Goal: Task Accomplishment & Management: Manage account settings

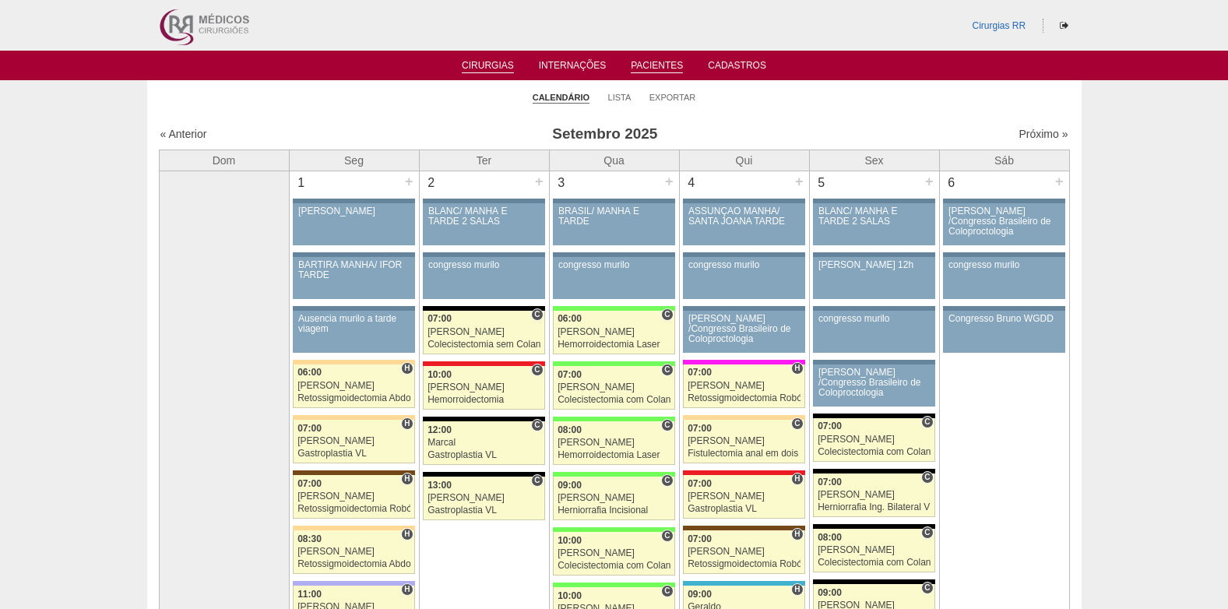
click at [648, 65] on link "Pacientes" at bounding box center [657, 66] width 52 height 13
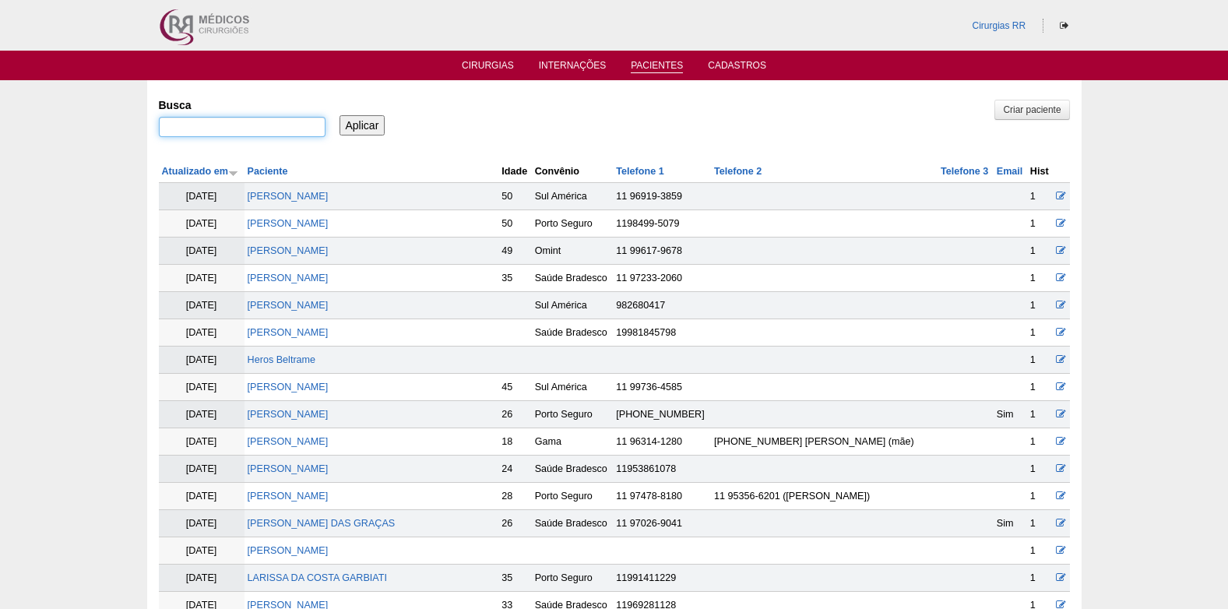
click at [260, 125] on input "Busca" at bounding box center [242, 127] width 167 height 20
type input "sirlene dos santos vieira"
click at [367, 125] on input "Aplicar" at bounding box center [362, 125] width 46 height 20
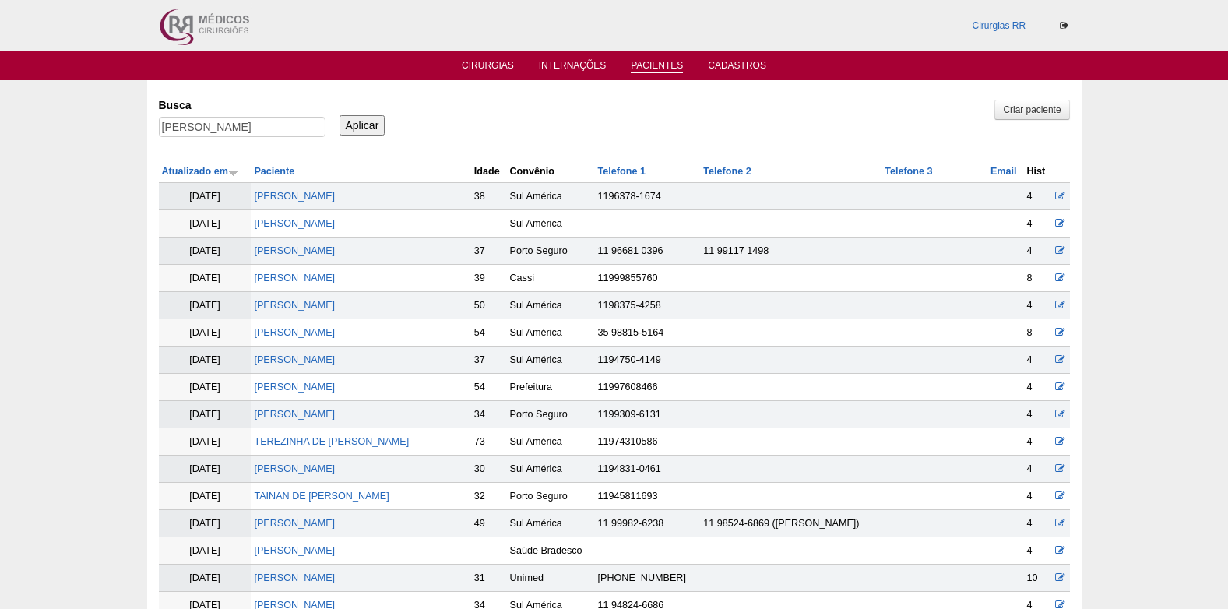
click at [314, 257] on td "[PERSON_NAME]" at bounding box center [361, 250] width 220 height 27
click at [313, 253] on link "[PERSON_NAME]" at bounding box center [294, 250] width 81 height 11
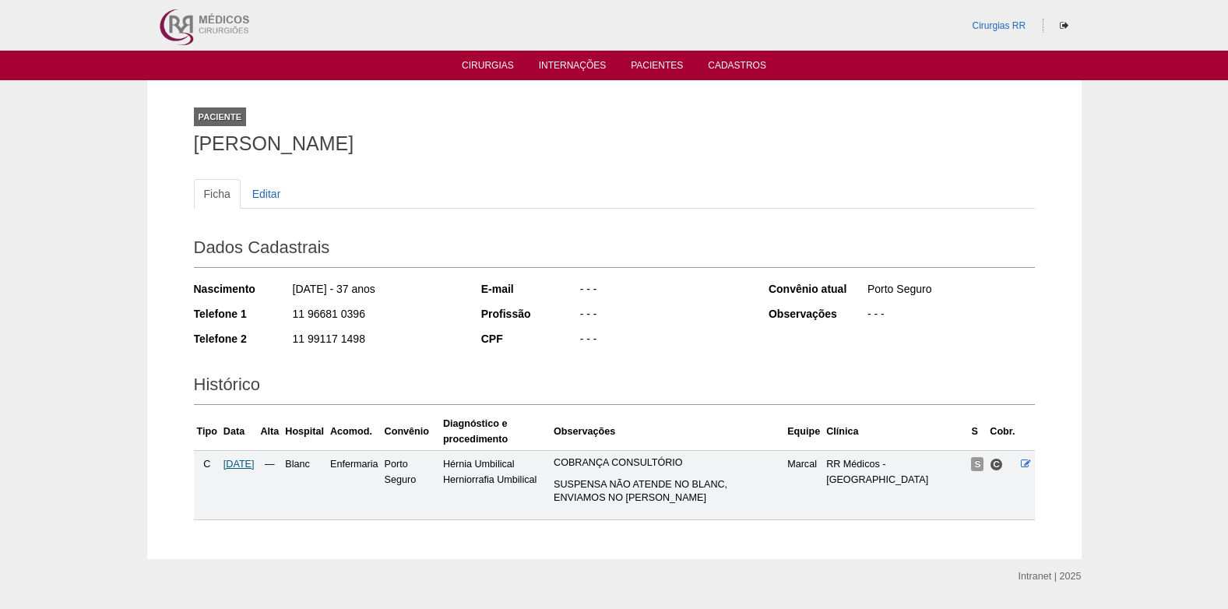
click at [251, 465] on span "19/09/2025" at bounding box center [238, 463] width 31 height 11
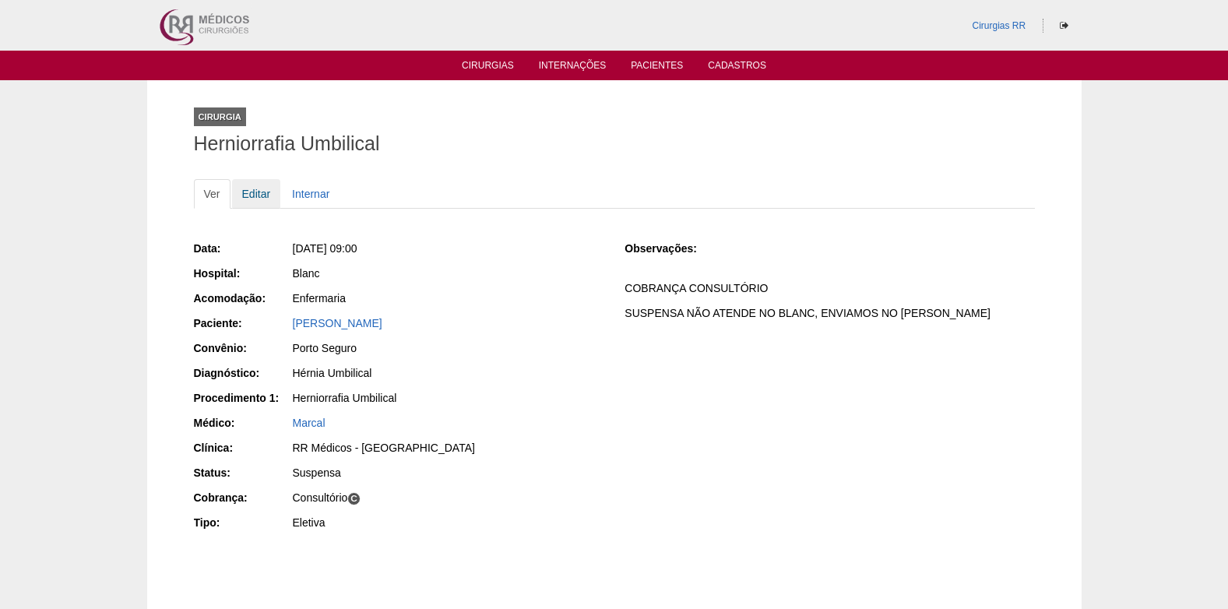
click at [258, 201] on link "Editar" at bounding box center [256, 194] width 49 height 30
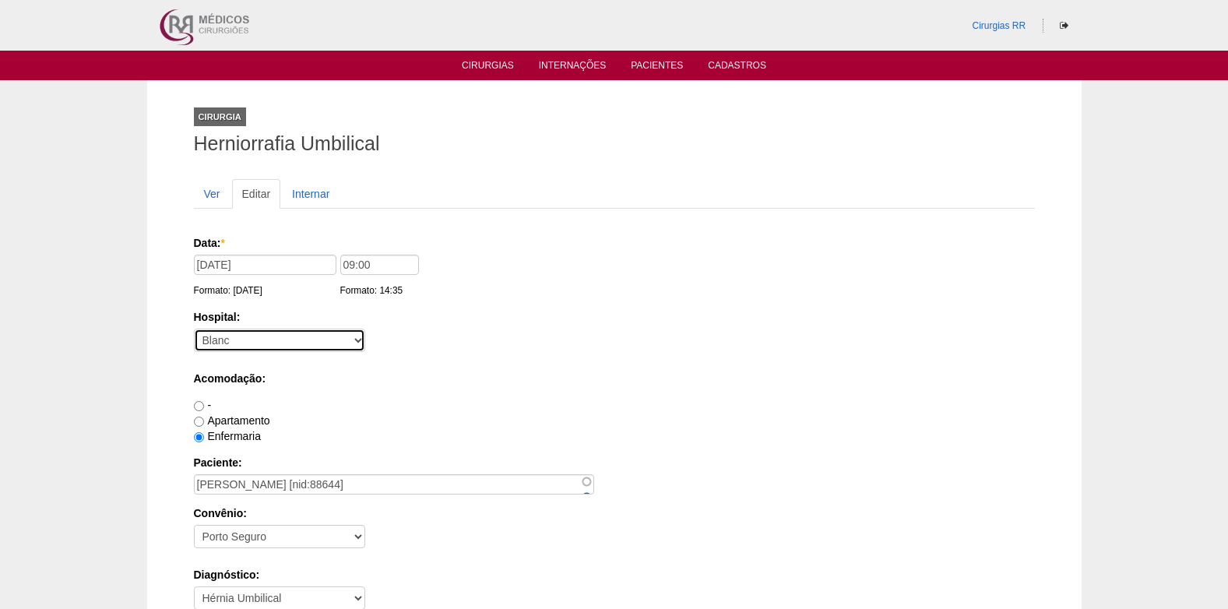
click at [233, 335] on select "- Nenhum - 9 de Julho Albert Einstein Alvorada América Assunção Bartira Benefic…" at bounding box center [279, 339] width 171 height 23
select select "44"
click at [194, 328] on select "- Nenhum - 9 de Julho Albert Einstein Alvorada América Assunção Bartira Benefic…" at bounding box center [279, 339] width 171 height 23
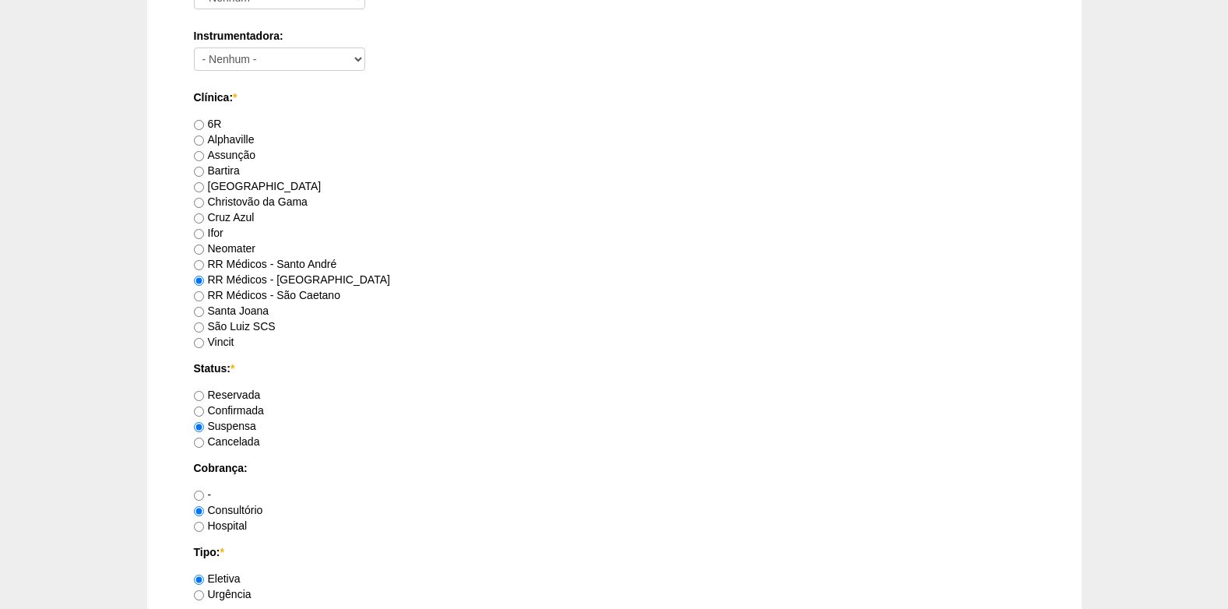
scroll to position [934, 0]
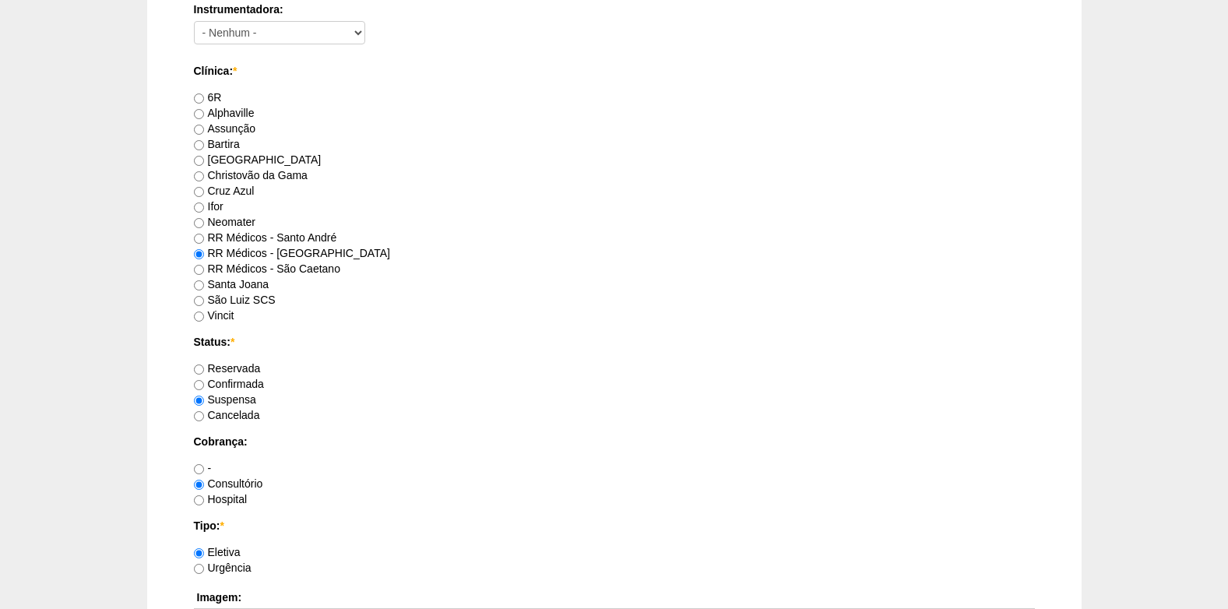
click at [206, 381] on label "Confirmada" at bounding box center [229, 384] width 70 height 12
click at [204, 381] on input "Confirmada" at bounding box center [199, 385] width 10 height 10
radio input "true"
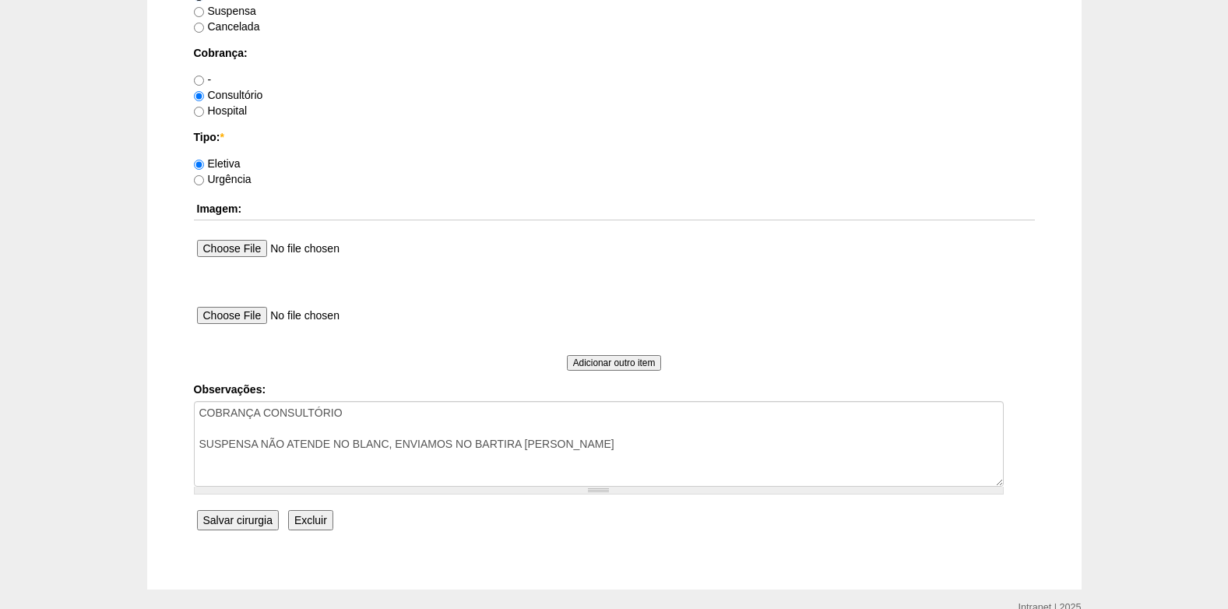
scroll to position [1323, 0]
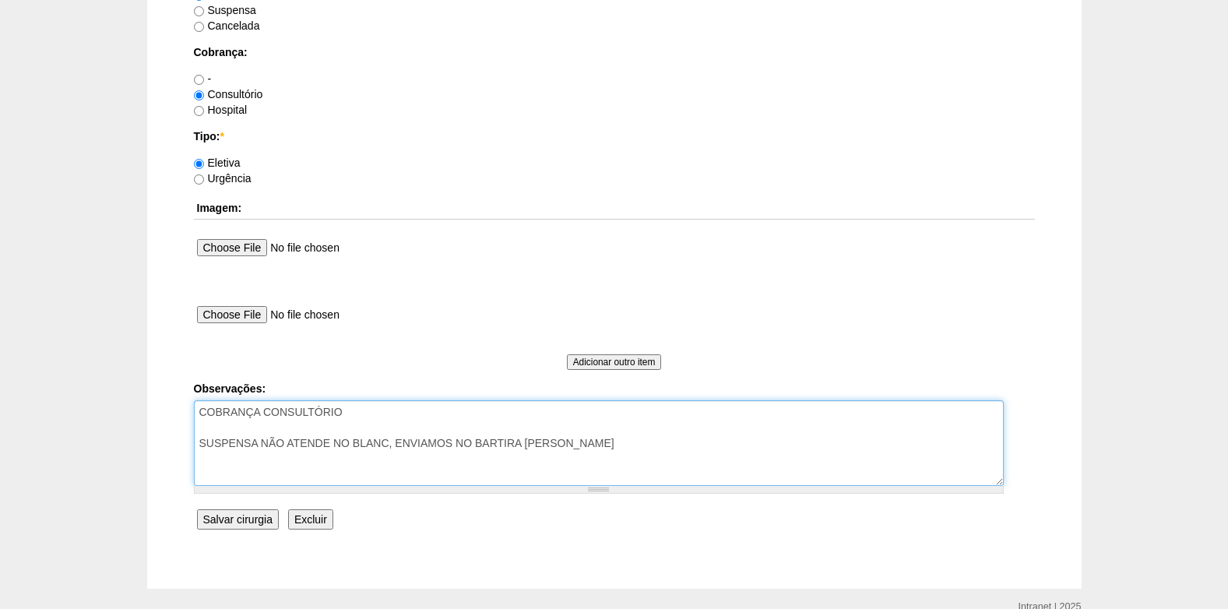
click at [659, 445] on textarea "COBRANÇA CONSULTÓRIO SUSPENSA NÃO ATENDE NO BLANC, ENVIAMOS NO BARTIRA MICHELLE…" at bounding box center [599, 443] width 810 height 86
drag, startPoint x: 408, startPoint y: 480, endPoint x: 188, endPoint y: 478, distance: 219.5
click at [401, 471] on textarea "COBRANÇA CONSULTÓRIO SUSPENSA NÃO ATENDE NO BLANC, ENVIAMOS NO BARTIRA MICHELLE…" at bounding box center [599, 443] width 810 height 86
click at [283, 475] on textarea "COBRANÇA CONSULTÓRIO SUSPENSA NÃO ATENDE NO BLANC, ENVIAMOS NO BARTIRA MICHELLE…" at bounding box center [599, 443] width 810 height 86
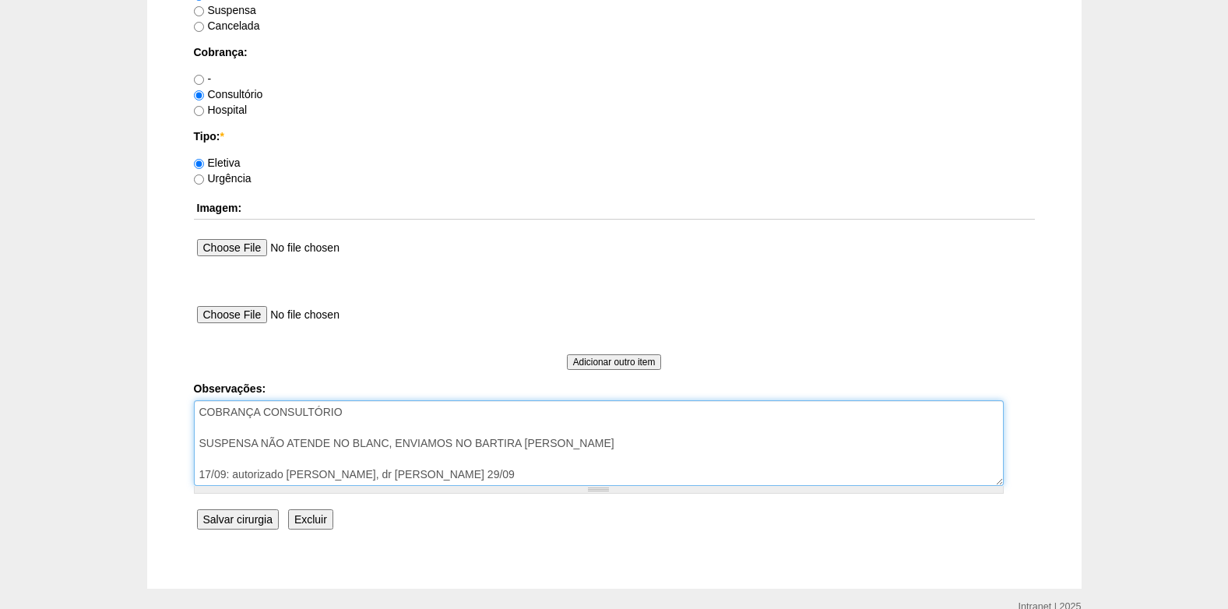
type textarea "COBRANÇA CONSULTÓRIO SUSPENSA NÃO ATENDE NO BLANC, ENVIAMOS NO BARTIRA [PERSON_…"
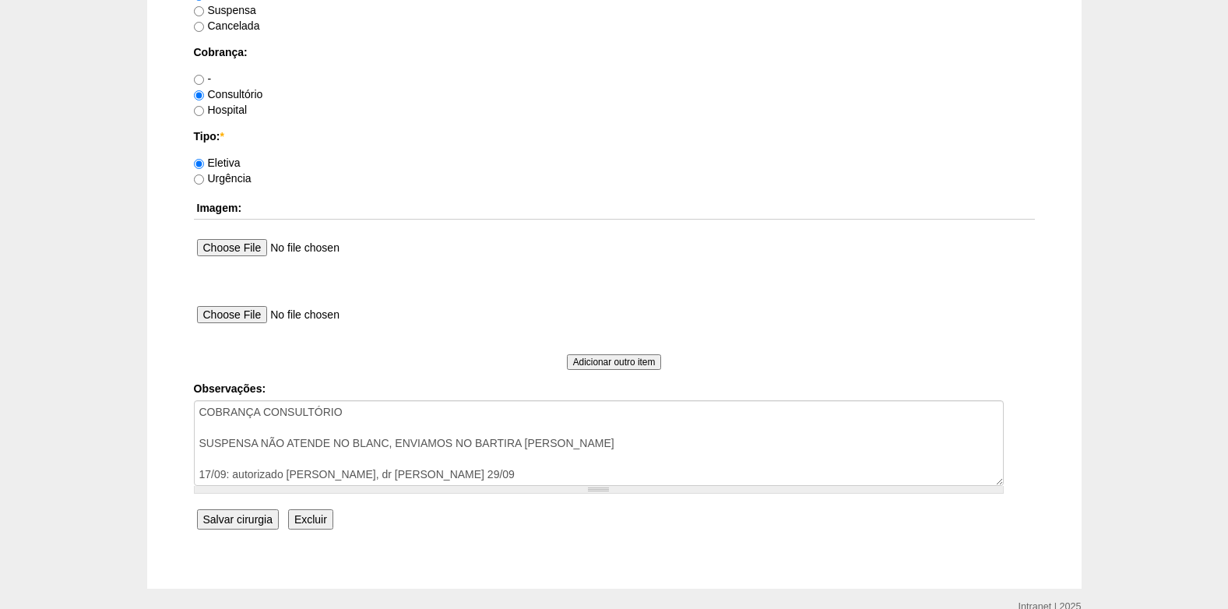
click at [221, 512] on input "Salvar cirurgia" at bounding box center [238, 519] width 82 height 20
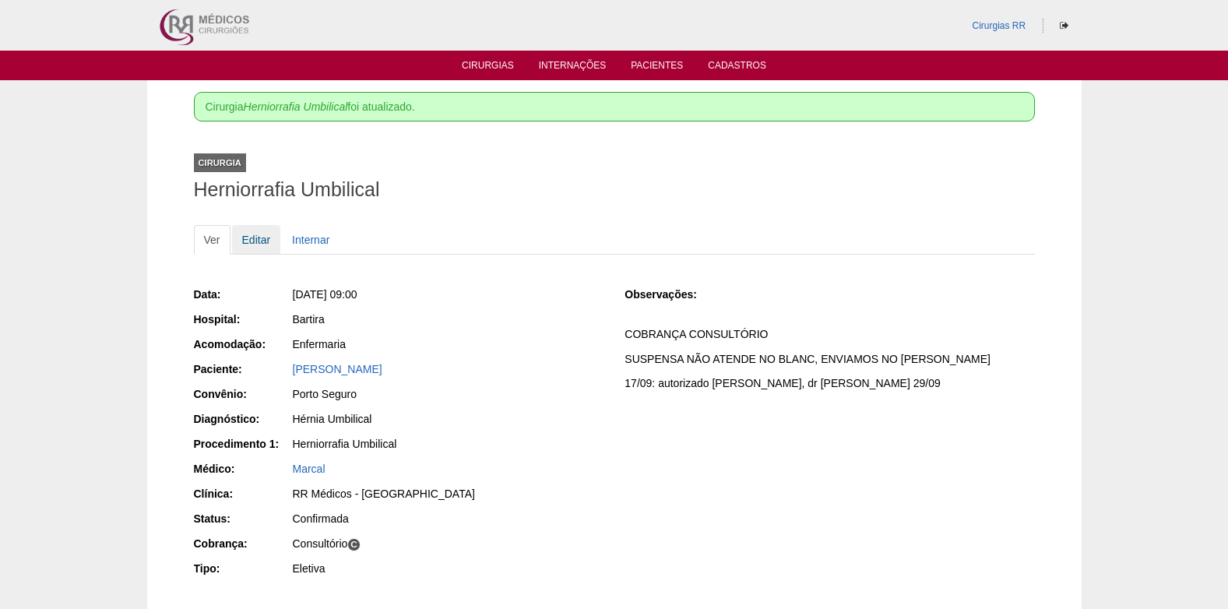
click at [260, 236] on link "Editar" at bounding box center [256, 240] width 49 height 30
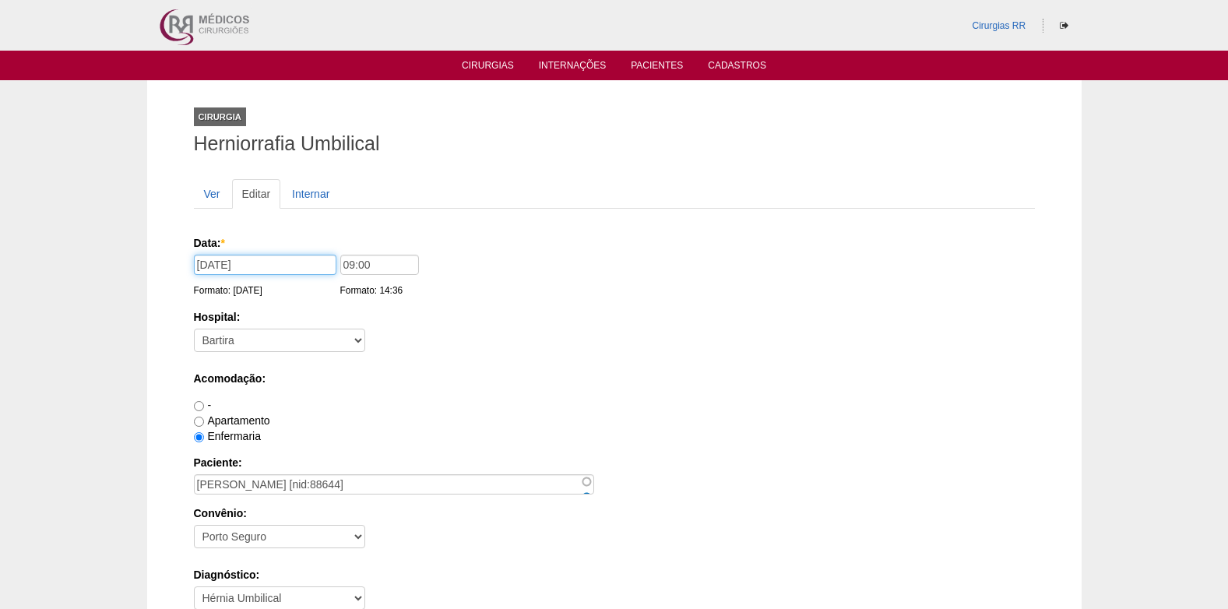
click at [253, 262] on input "[DATE]" at bounding box center [265, 265] width 142 height 20
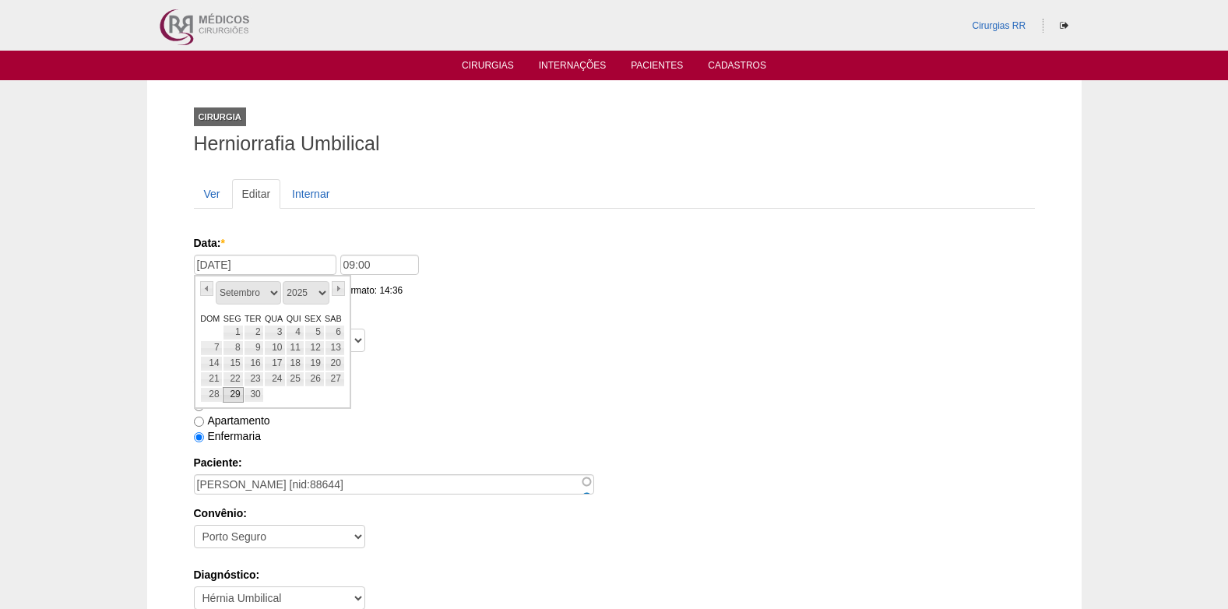
click at [235, 393] on link "29" at bounding box center [233, 395] width 21 height 16
type input "[DATE]"
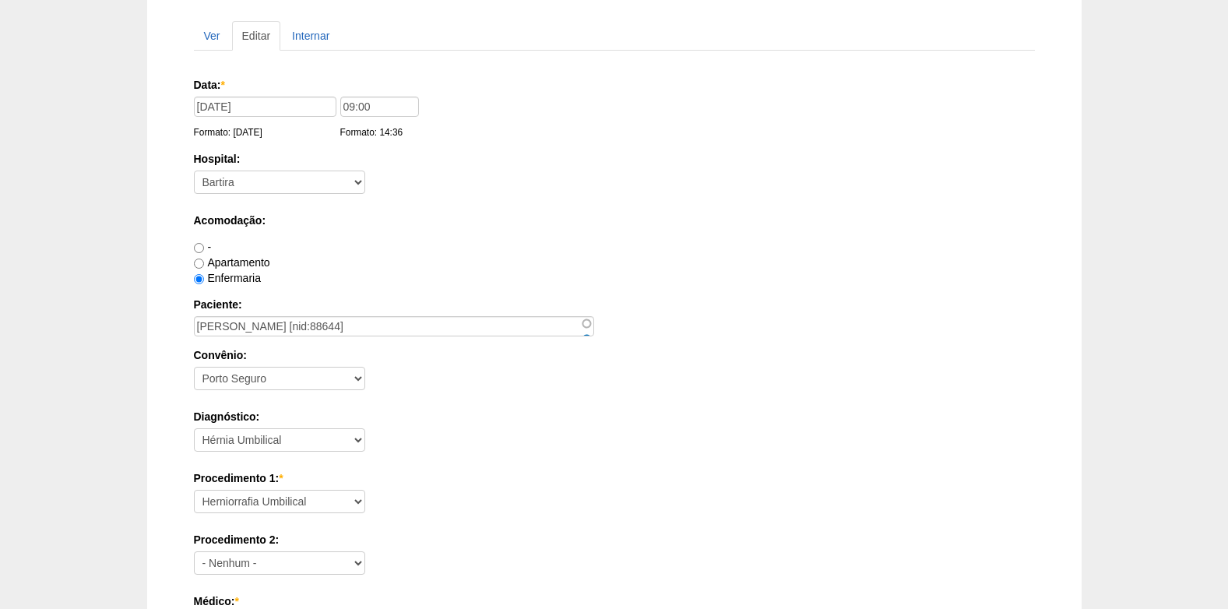
scroll to position [156, 0]
drag, startPoint x: 392, startPoint y: 111, endPoint x: 330, endPoint y: 122, distance: 62.6
click at [332, 95] on div "Data: * 29/09/2025 Formato: 17/09/2025 09:00 Formato: 14:36" at bounding box center [611, 87] width 835 height 16
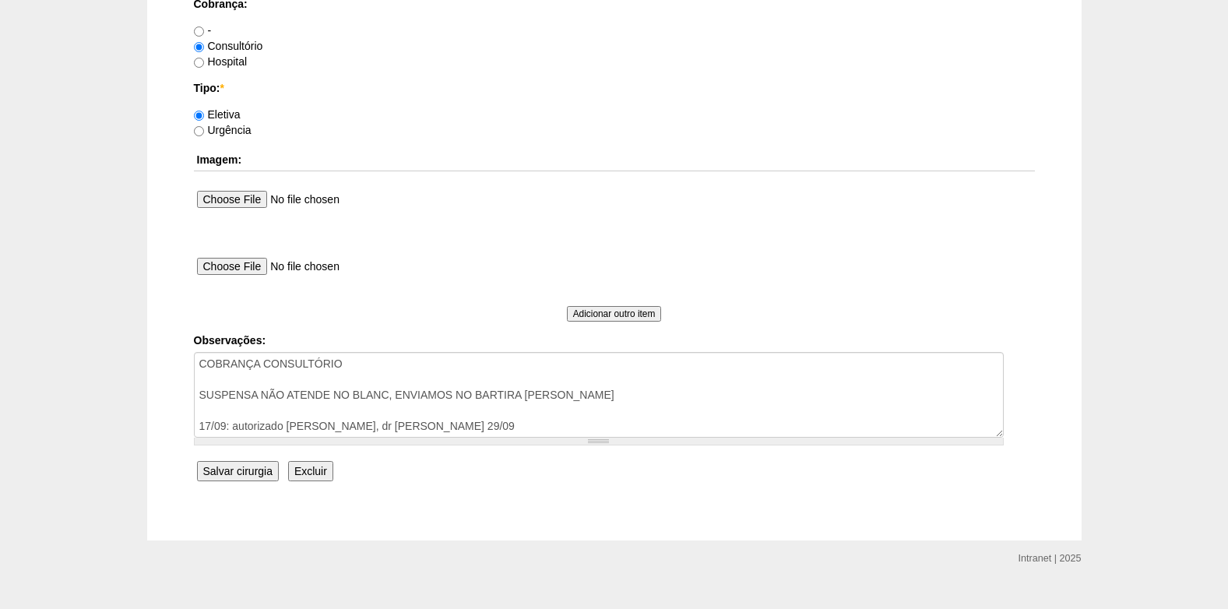
scroll to position [1397, 0]
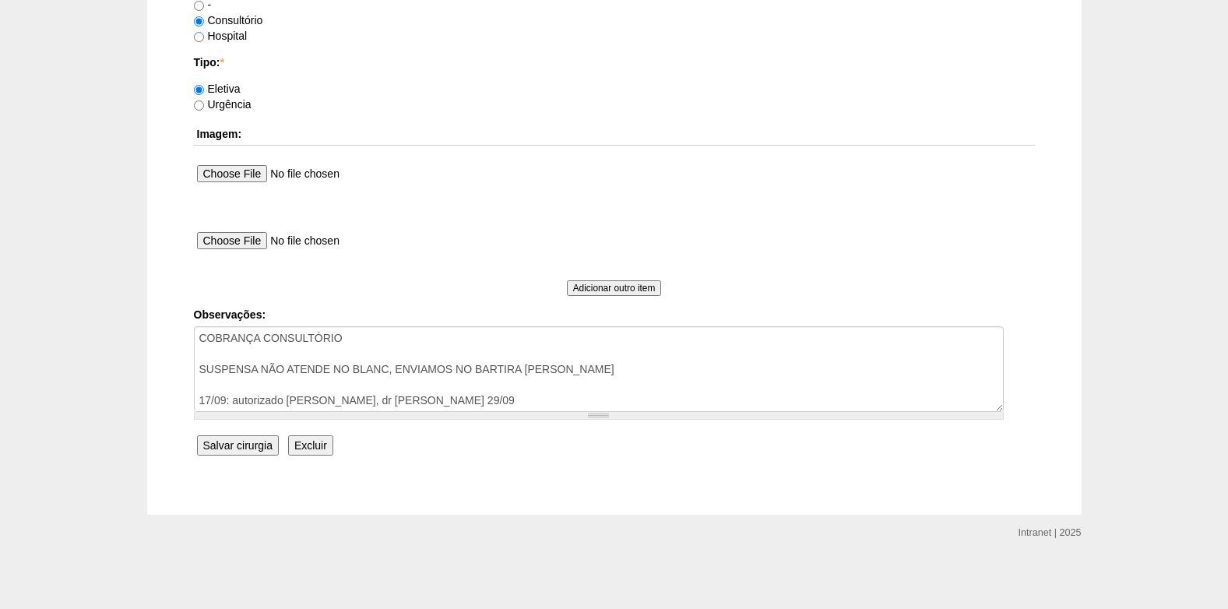
type input "08:00"
click at [254, 447] on input "Salvar cirurgia" at bounding box center [238, 445] width 82 height 20
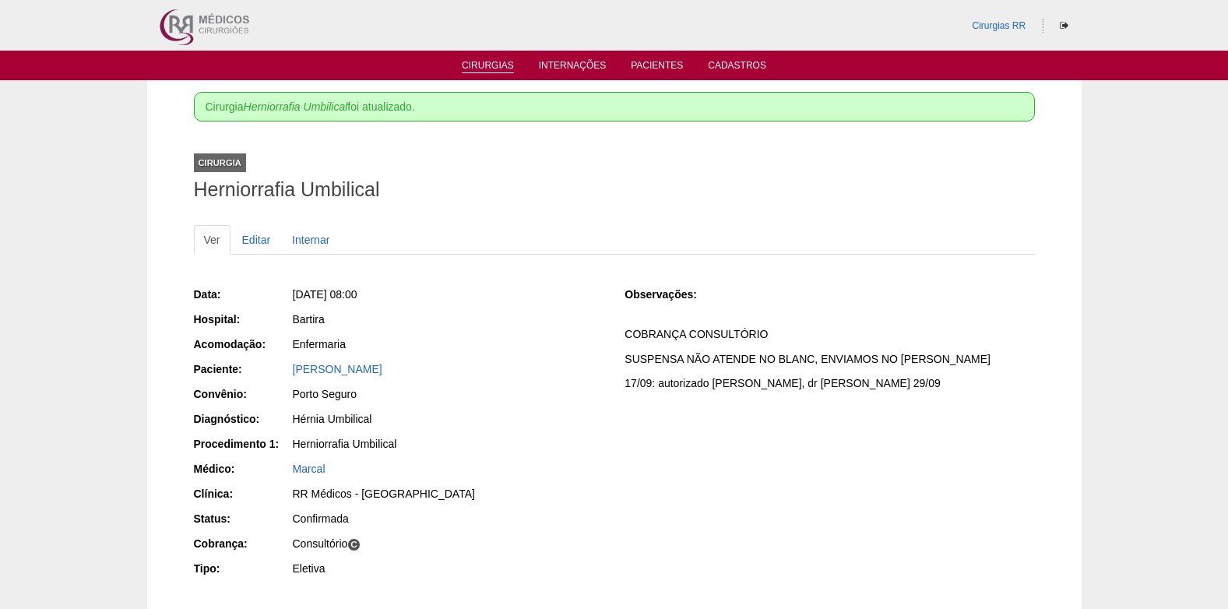
click at [480, 65] on link "Cirurgias" at bounding box center [488, 66] width 52 height 13
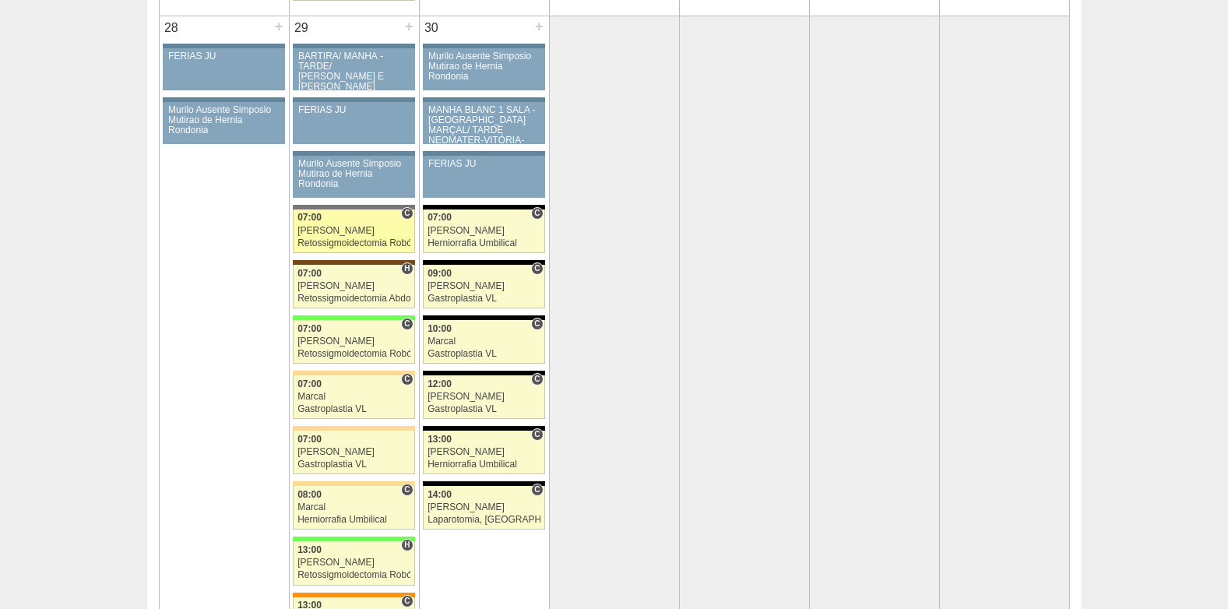
scroll to position [3192, 0]
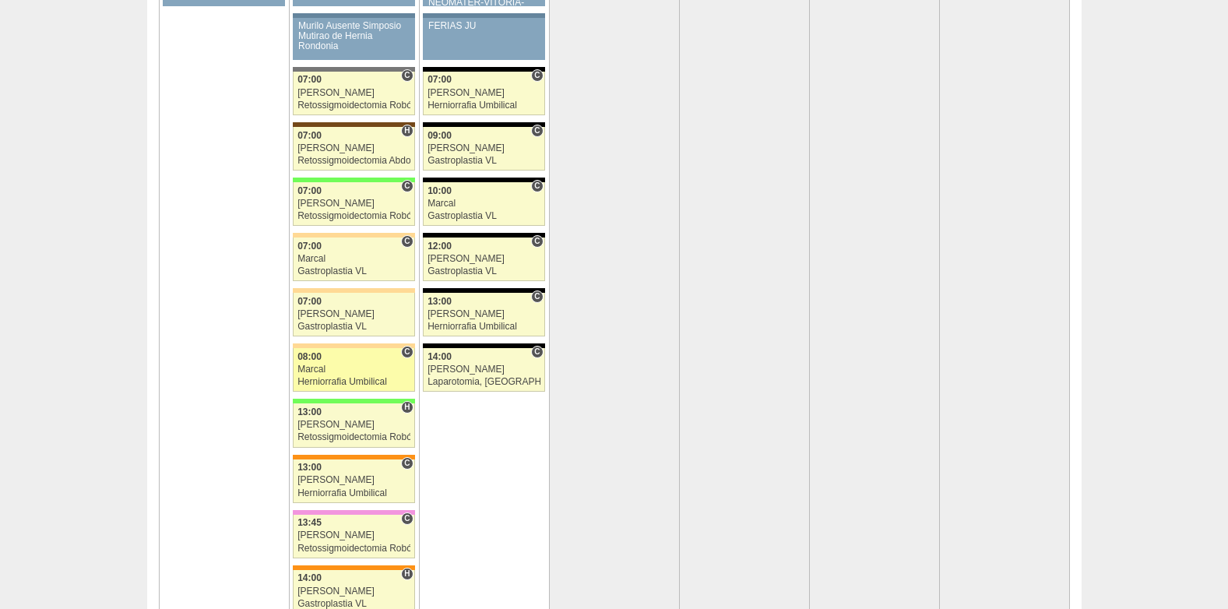
click at [337, 375] on link "88645 Marcal C 08:00 Marcal Herniorrafia [MEDICAL_DATA] [GEOGRAPHIC_DATA] RR Mé…" at bounding box center [353, 370] width 121 height 44
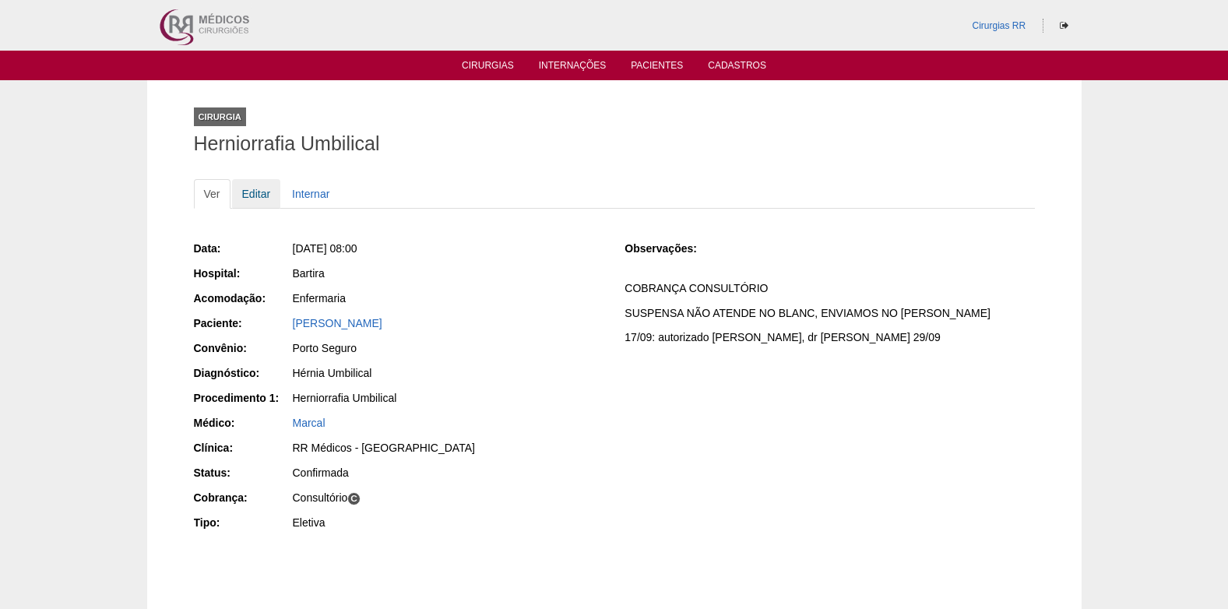
click at [262, 196] on link "Editar" at bounding box center [256, 194] width 49 height 30
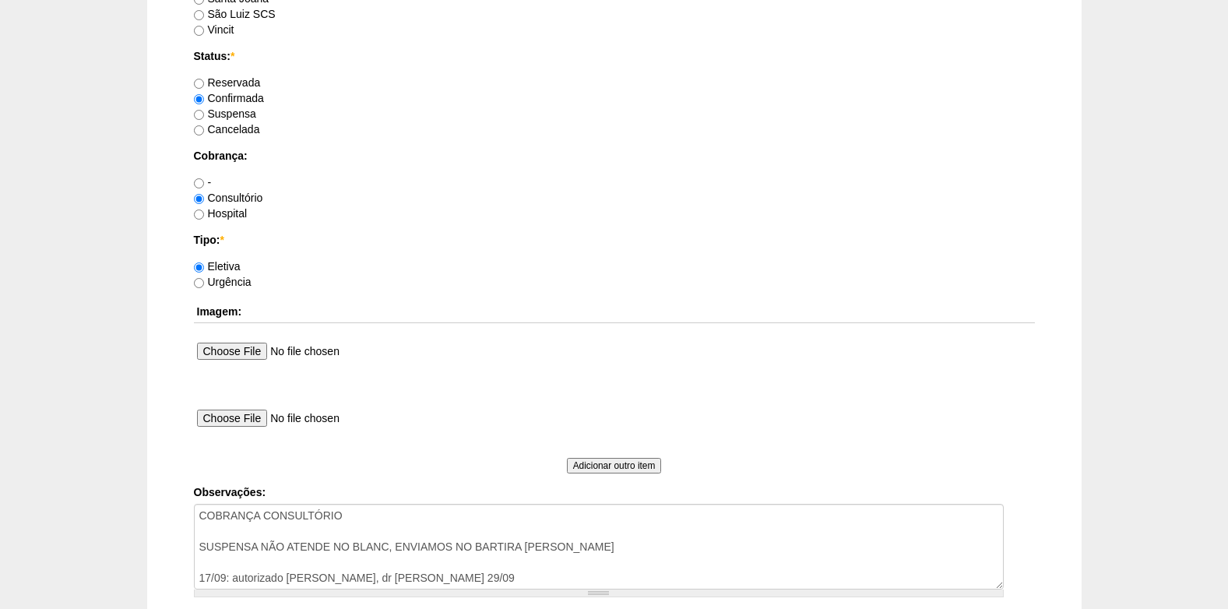
scroll to position [1323, 0]
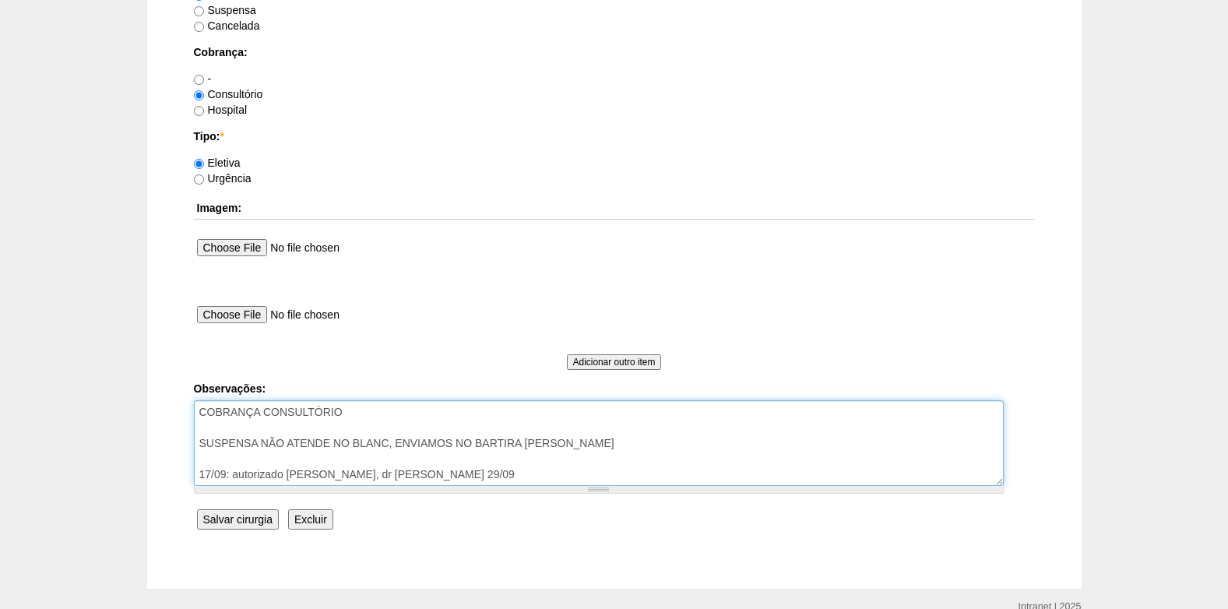
click at [360, 418] on textarea "COBRANÇA CONSULTÓRIO SUSPENSA NÃO ATENDE NO BLANC, ENVIAMOS NO BARTIRA [PERSON_…" at bounding box center [599, 443] width 810 height 86
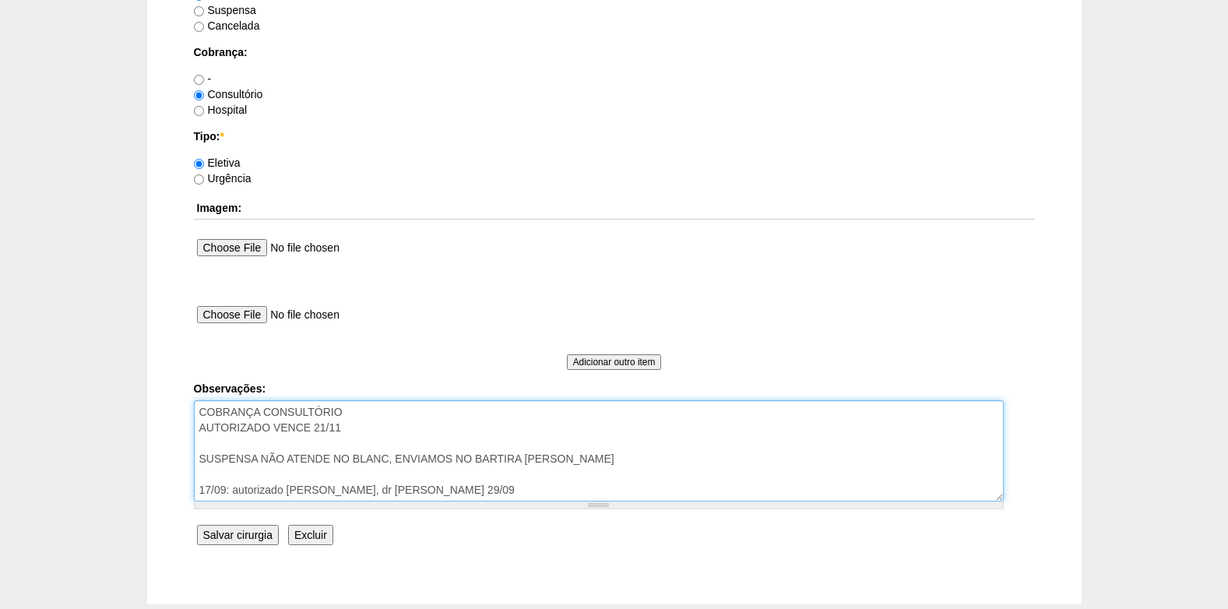
click at [330, 460] on textarea "COBRANÇA CONSULTÓRIO SUSPENSA NÃO ATENDE NO BLANC, ENVIAMOS NO BARTIRA [PERSON_…" at bounding box center [599, 450] width 810 height 101
click at [595, 461] on textarea "COBRANÇA CONSULTÓRIO SUSPENSA NÃO ATENDE NO BLANC, ENVIAMOS NO BARTIRA [PERSON_…" at bounding box center [599, 450] width 810 height 101
click at [697, 450] on textarea "COBRANÇA CONSULTÓRIO SUSPENSA NÃO ATENDE NO BLANC, ENVIAMOS NO BARTIRA [PERSON_…" at bounding box center [599, 450] width 810 height 101
click at [699, 455] on textarea "COBRANÇA CONSULTÓRIO SUSPENSA NÃO ATENDE NO BLANC, ENVIAMOS NO BARTIRA [PERSON_…" at bounding box center [599, 450] width 810 height 101
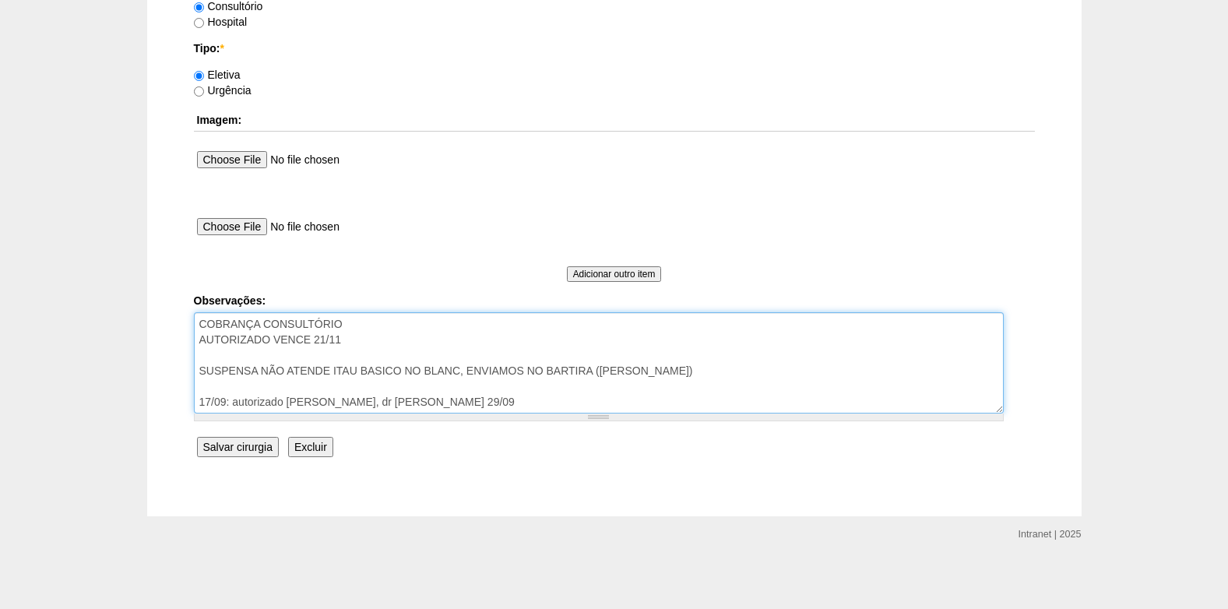
scroll to position [1413, 0]
type textarea "COBRANÇA CONSULTÓRIO AUTORIZADO VENCE 21/11 SUSPENSA NÃO ATENDE ITAU BASICO NO …"
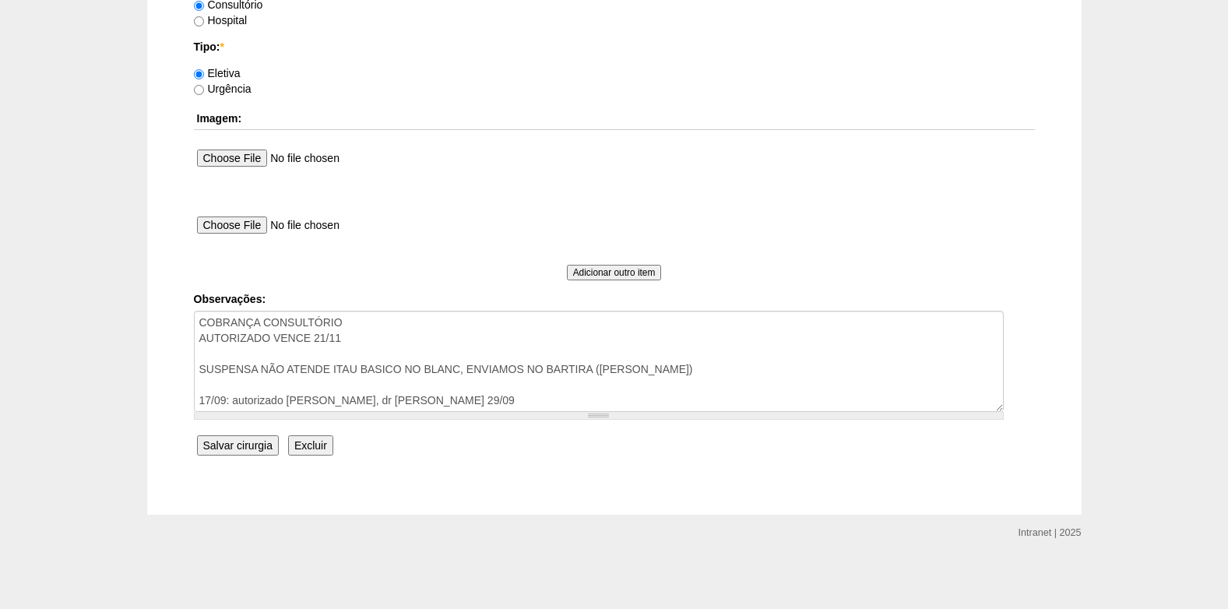
click at [244, 439] on input "Salvar cirurgia" at bounding box center [238, 445] width 82 height 20
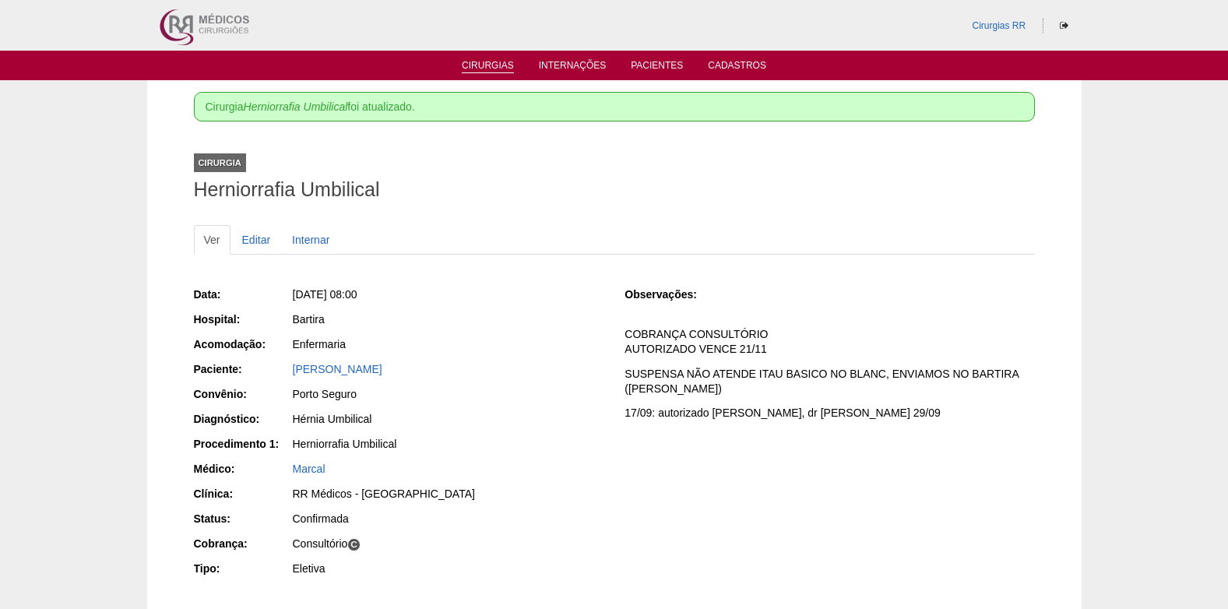
click at [490, 60] on link "Cirurgias" at bounding box center [488, 66] width 52 height 13
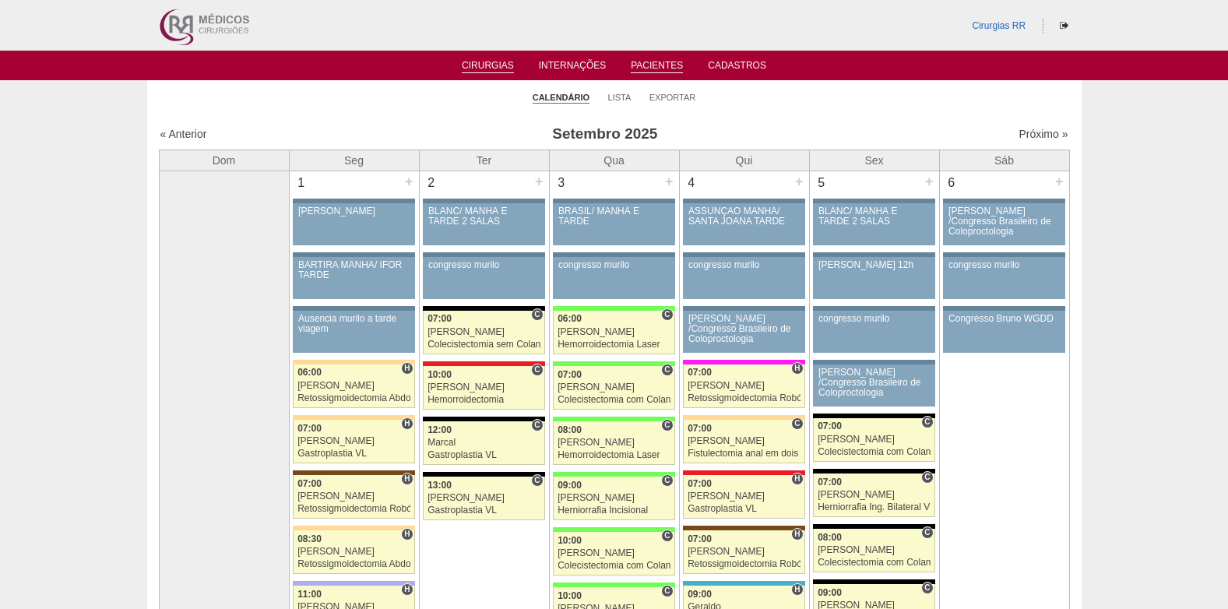
click at [647, 62] on link "Pacientes" at bounding box center [657, 66] width 52 height 13
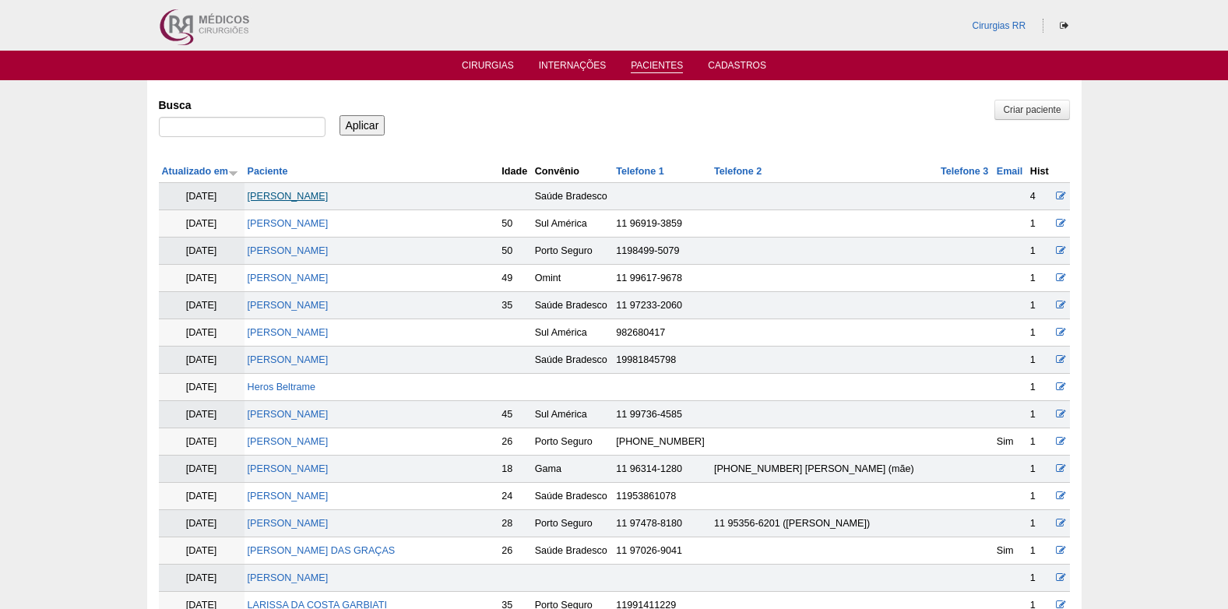
click at [296, 191] on link "Odair Garofalo" at bounding box center [288, 196] width 81 height 11
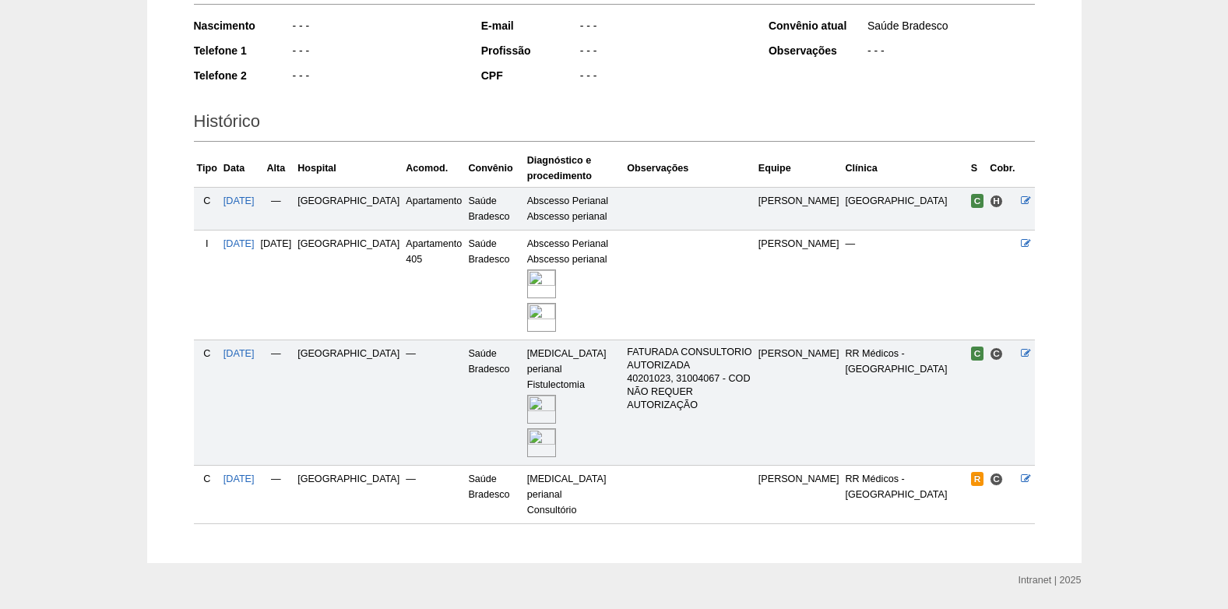
scroll to position [280, 0]
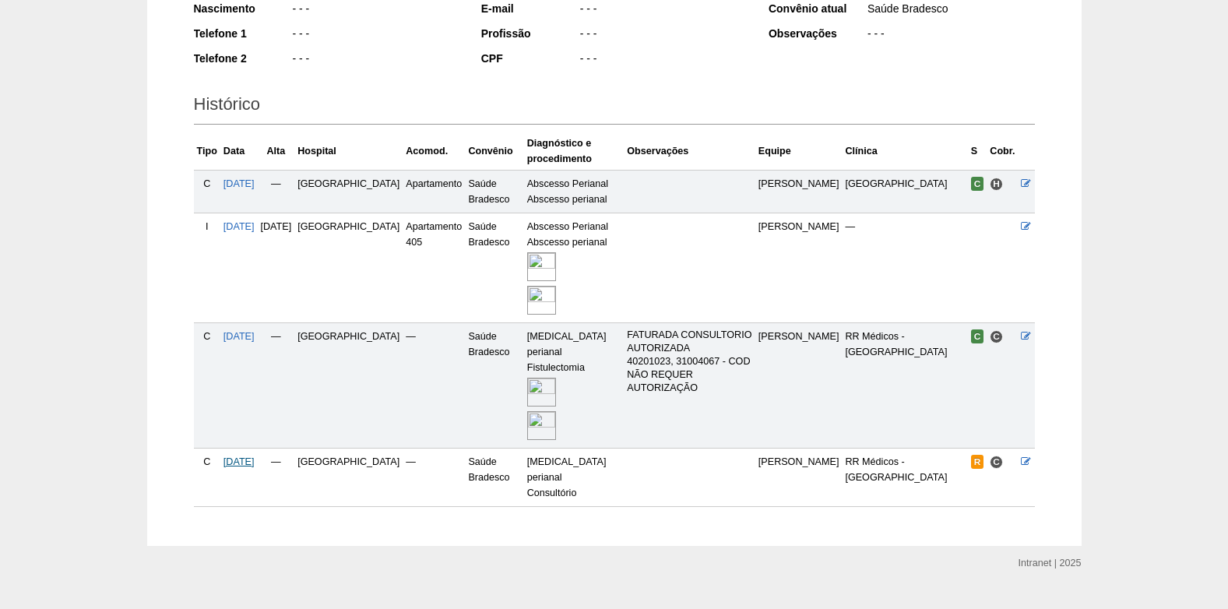
click at [255, 456] on span "09/10/2025" at bounding box center [238, 461] width 31 height 11
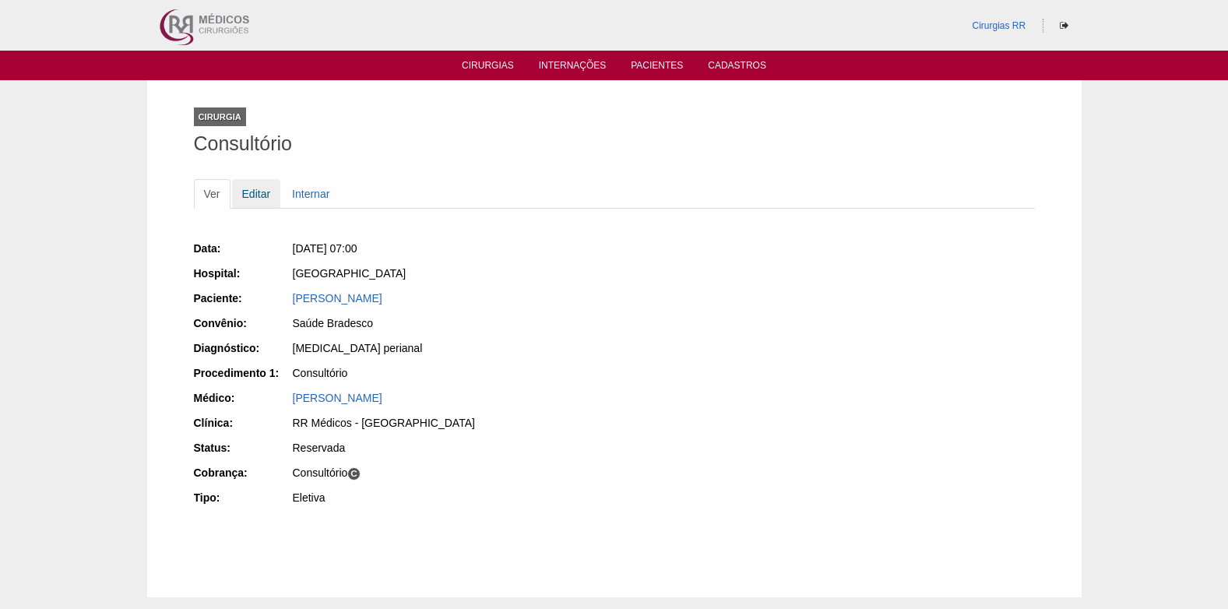
click at [258, 192] on link "Editar" at bounding box center [256, 194] width 49 height 30
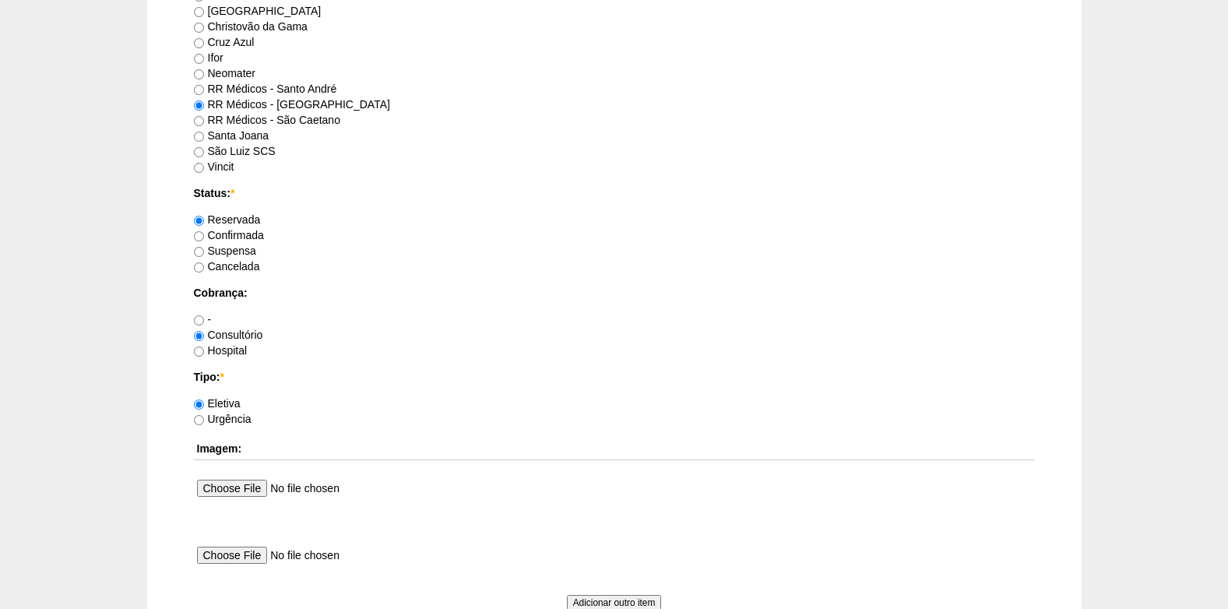
scroll to position [1090, 0]
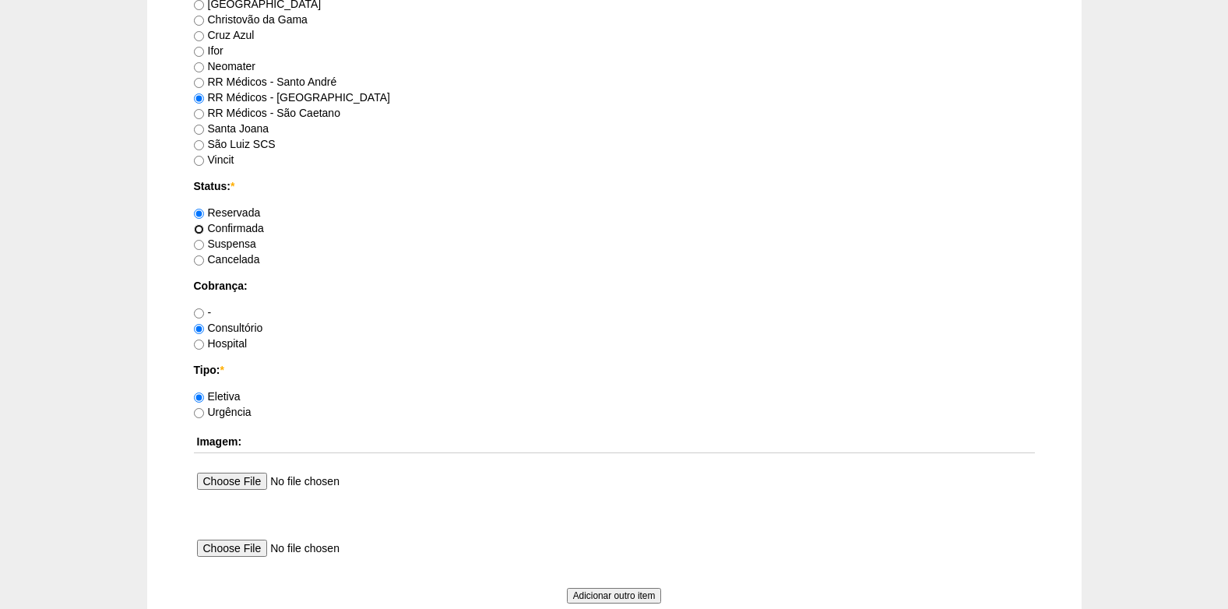
click at [202, 226] on input "Confirmada" at bounding box center [199, 229] width 10 height 10
radio input "true"
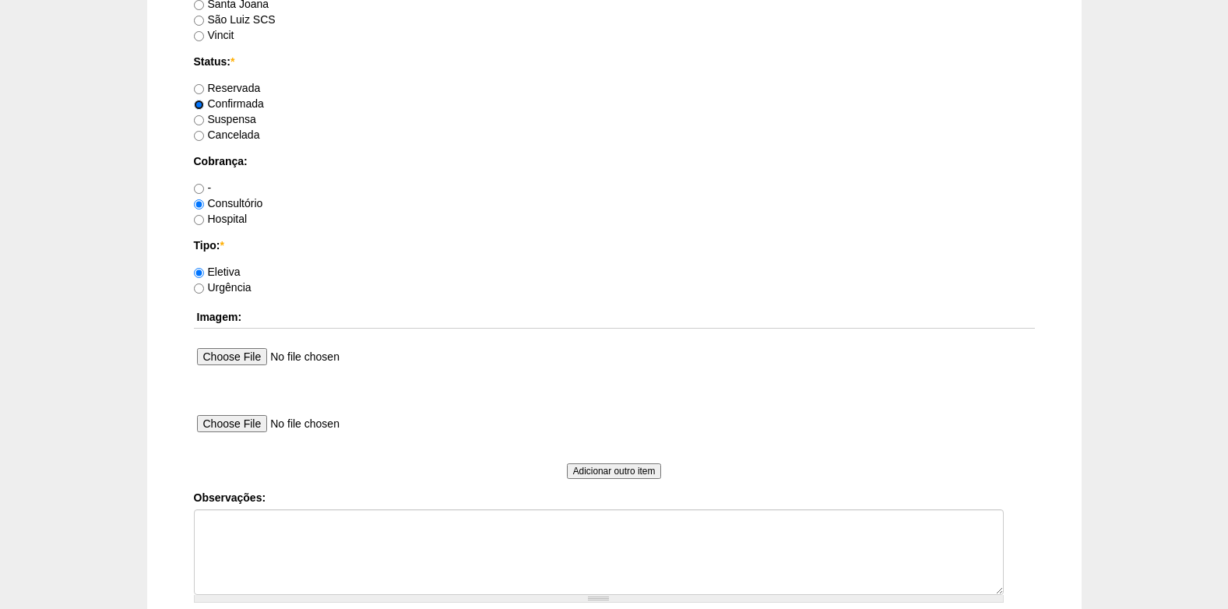
scroll to position [1245, 0]
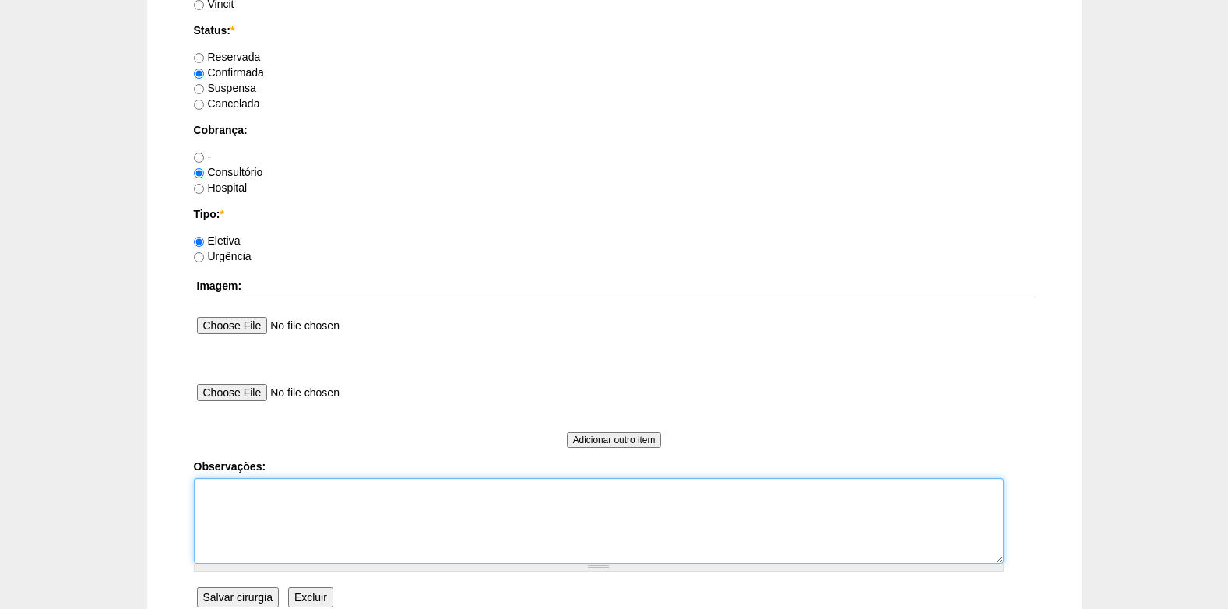
click at [288, 508] on textarea "Observações:" at bounding box center [599, 521] width 810 height 86
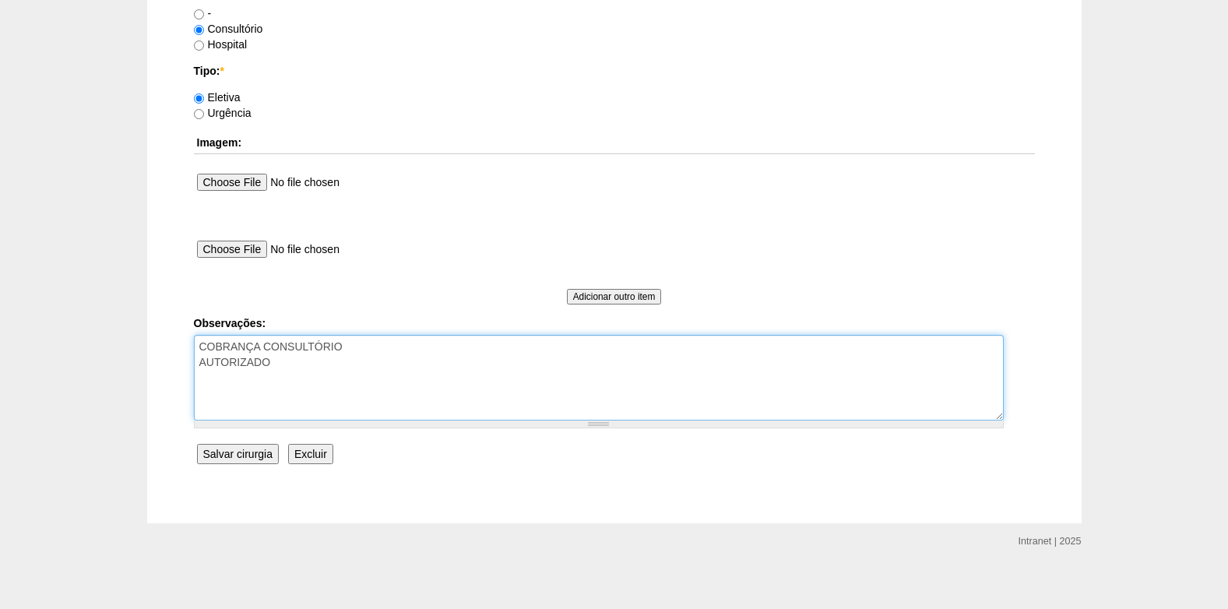
scroll to position [1397, 0]
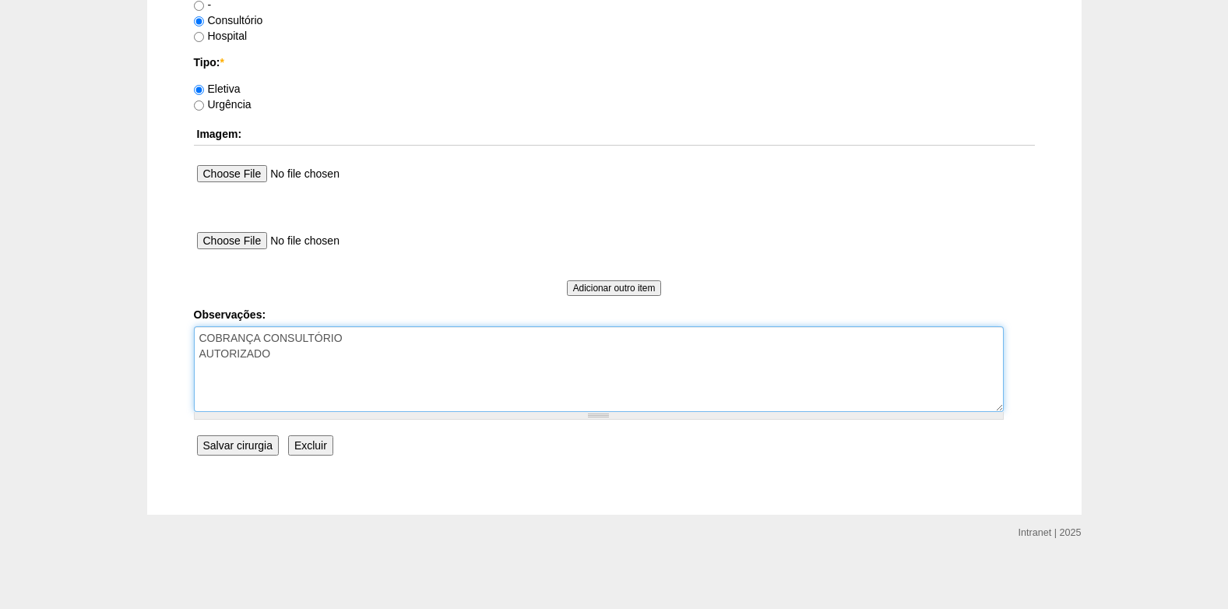
type textarea "COBRANÇA CONSULTÓRIO AUTORIZADO"
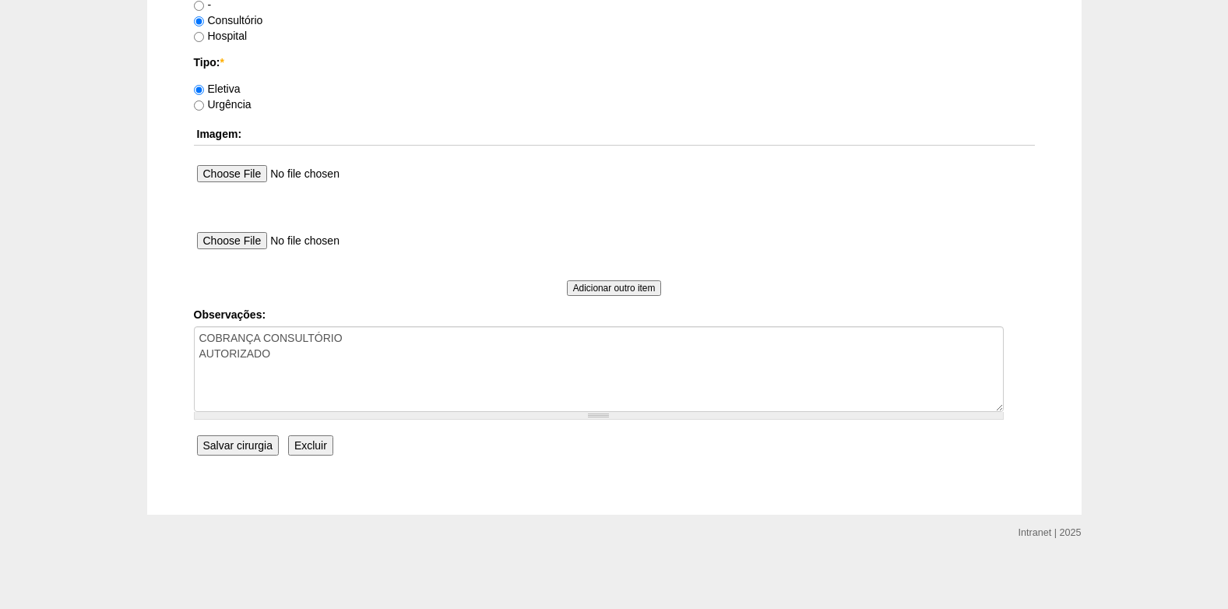
click at [212, 448] on input "Salvar cirurgia" at bounding box center [238, 445] width 82 height 20
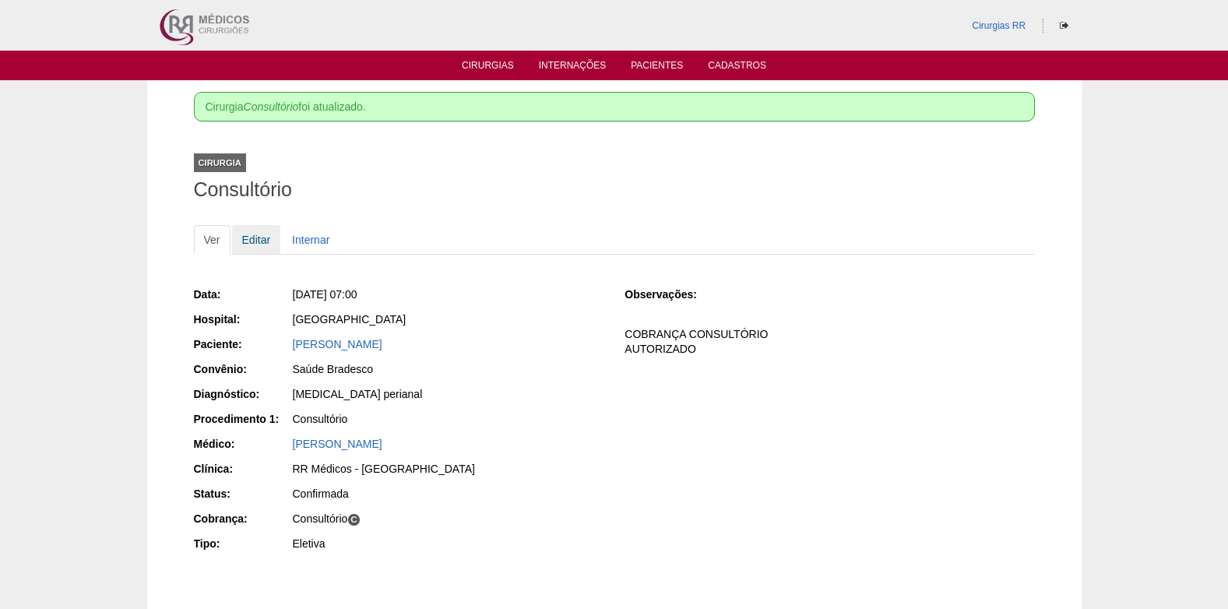
click at [249, 241] on link "Editar" at bounding box center [256, 240] width 49 height 30
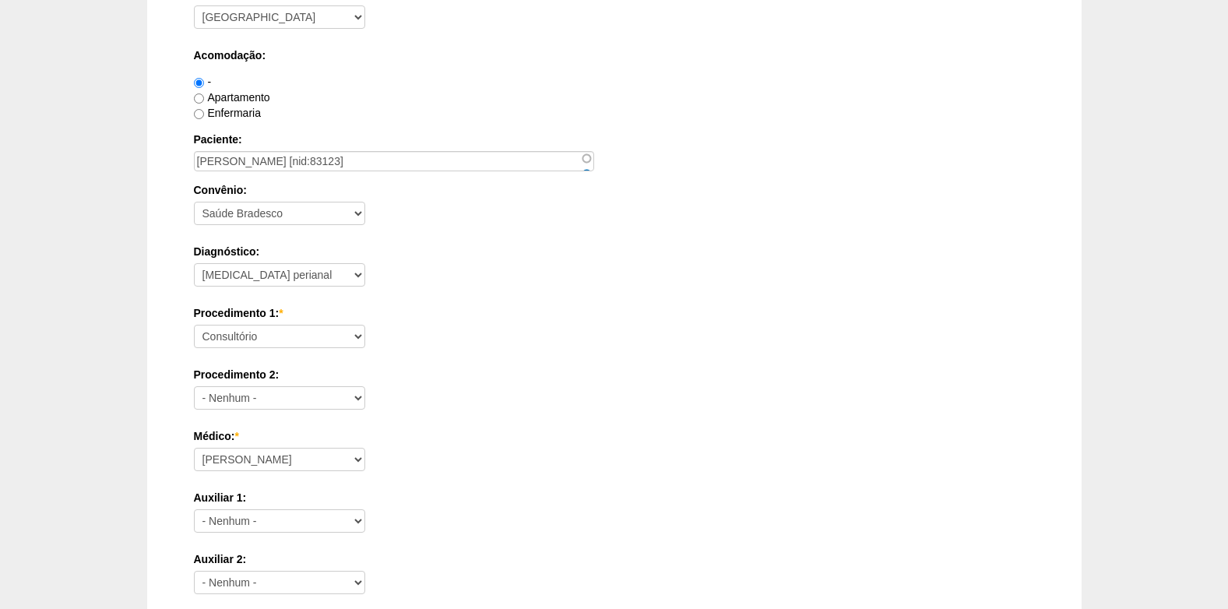
scroll to position [467, 0]
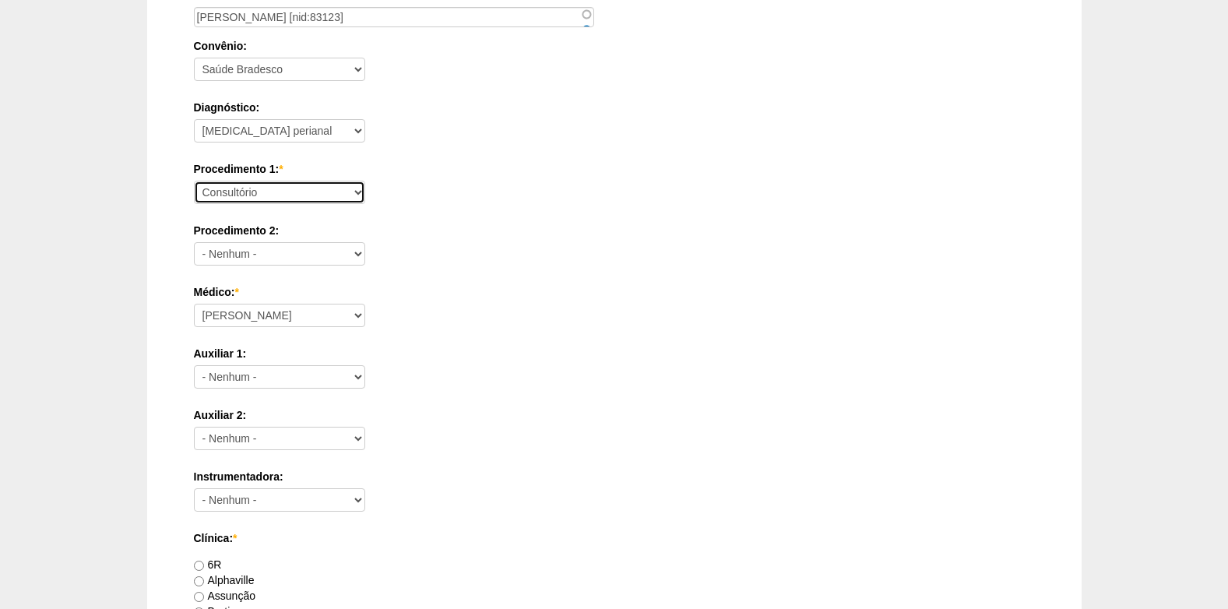
click at [339, 190] on select "Consultório Abscesso Hepático - Drenagem Abscesso perianal Amputação Abdômino P…" at bounding box center [279, 192] width 171 height 23
click at [332, 194] on select "Consultório Abscesso Hepático - Drenagem Abscesso perianal Amputação Abdômino P…" at bounding box center [279, 192] width 171 height 23
select select "9965"
click at [194, 181] on select "Consultório Abscesso Hepático - Drenagem Abscesso perianal Amputação Abdômino P…" at bounding box center [279, 192] width 171 height 23
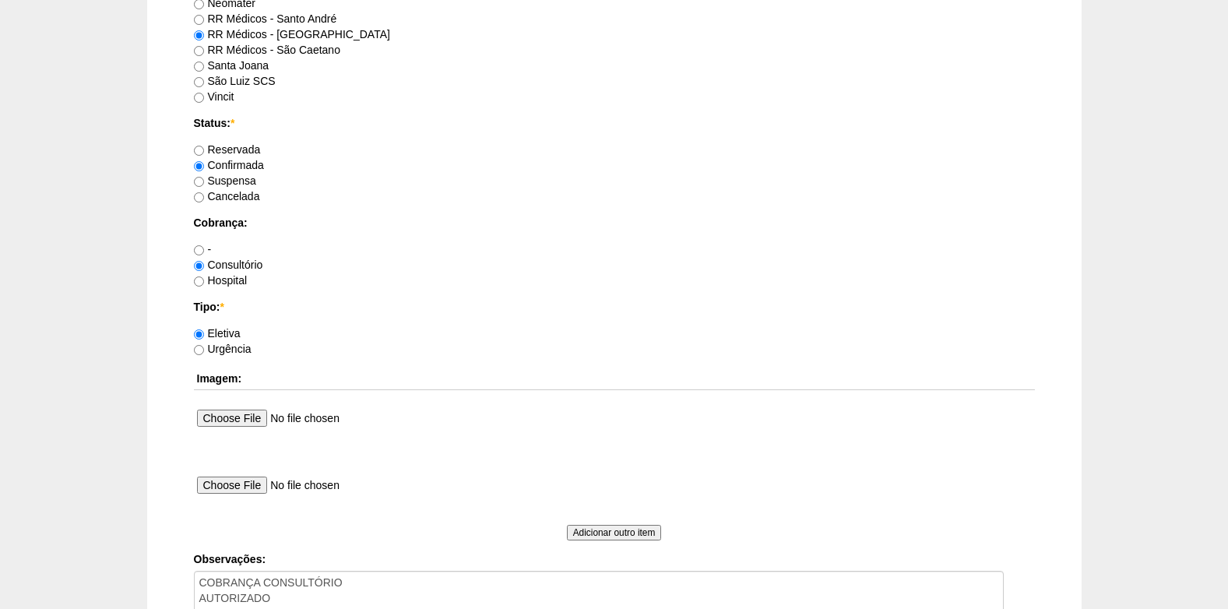
scroll to position [1323, 0]
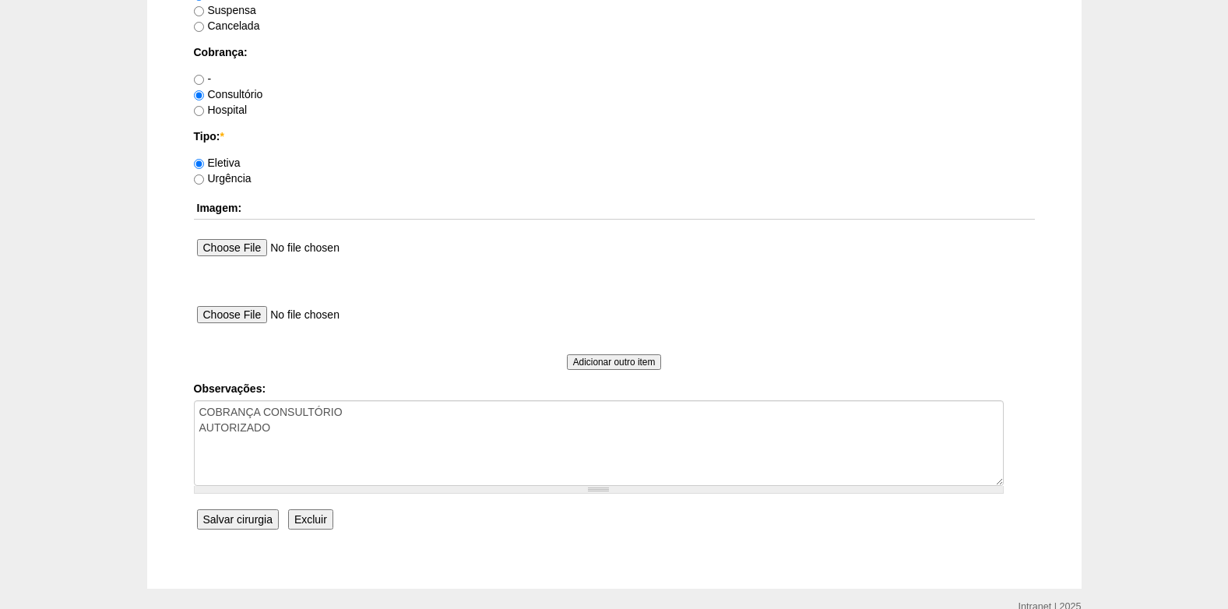
click at [246, 525] on input "Salvar cirurgia" at bounding box center [238, 519] width 82 height 20
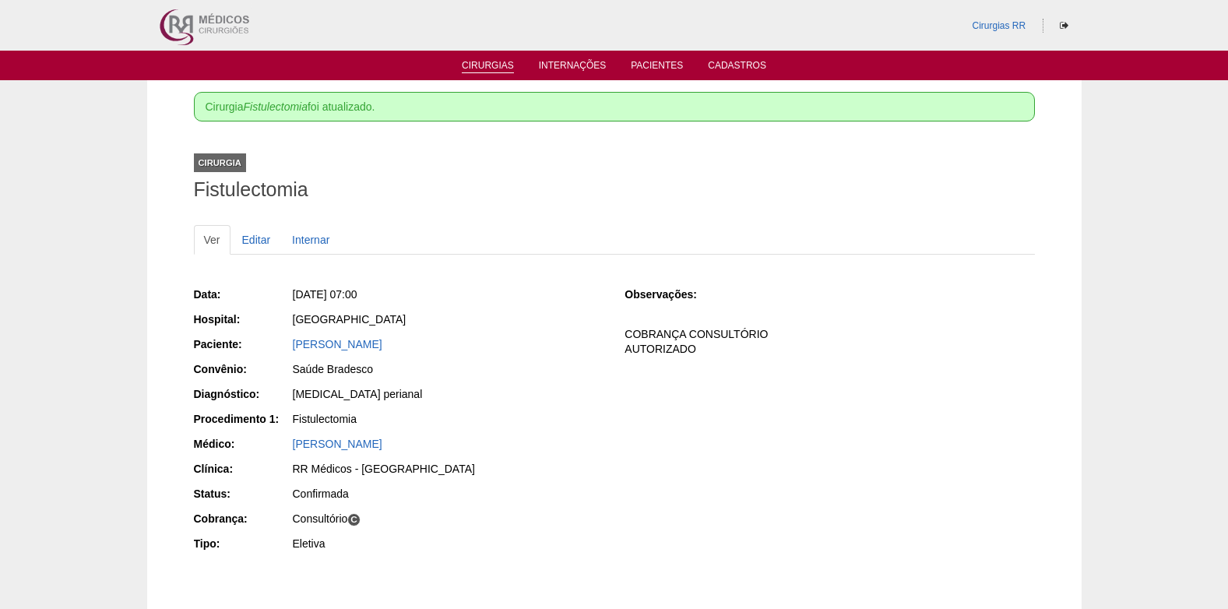
click at [474, 65] on link "Cirurgias" at bounding box center [488, 66] width 52 height 13
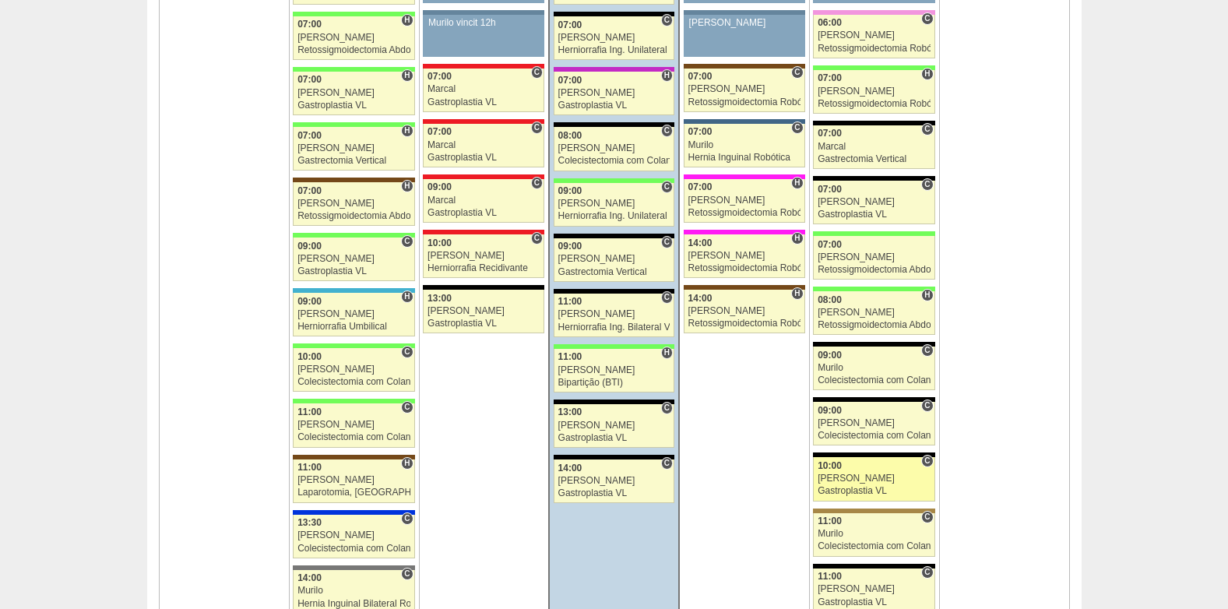
scroll to position [1713, 0]
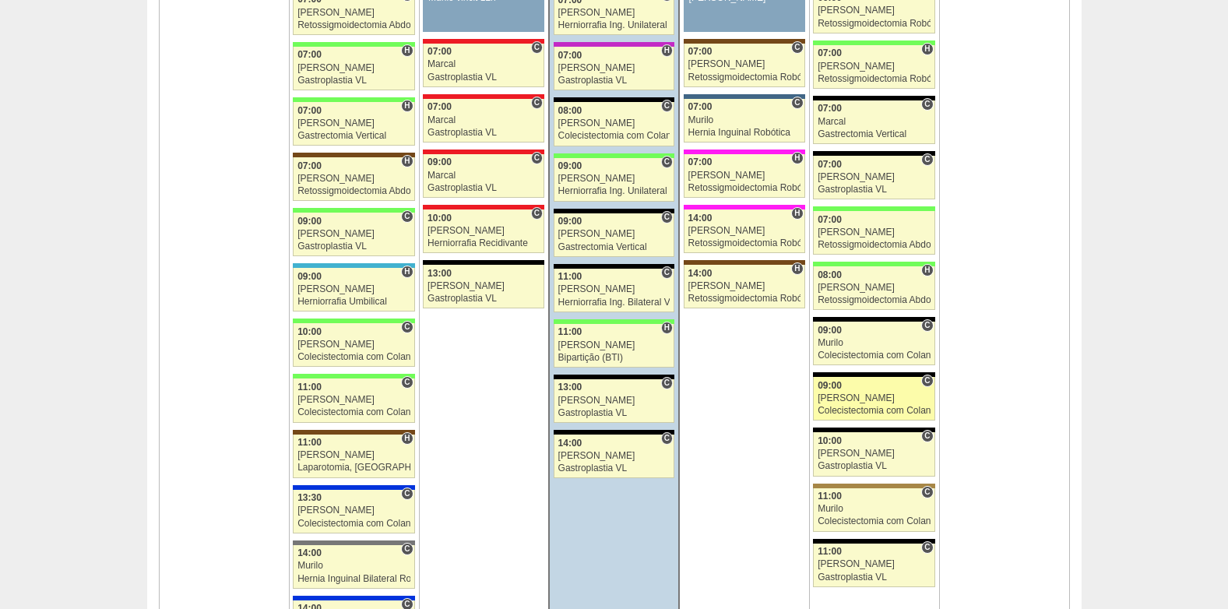
click at [852, 402] on div "[PERSON_NAME]" at bounding box center [873, 398] width 113 height 10
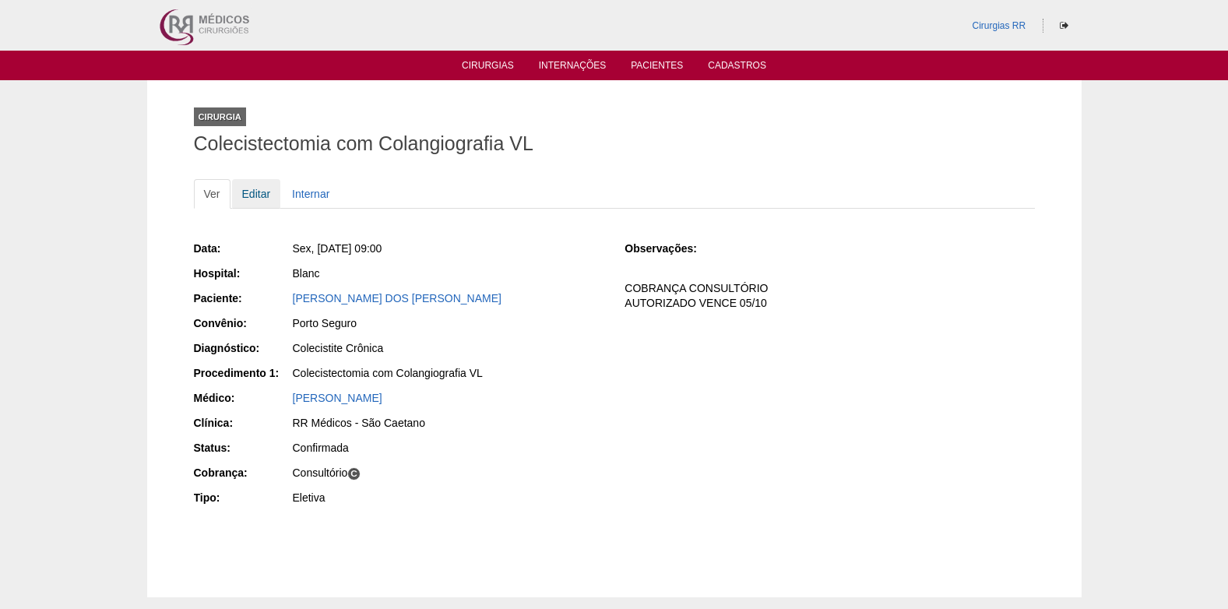
click at [251, 196] on link "Editar" at bounding box center [256, 194] width 49 height 30
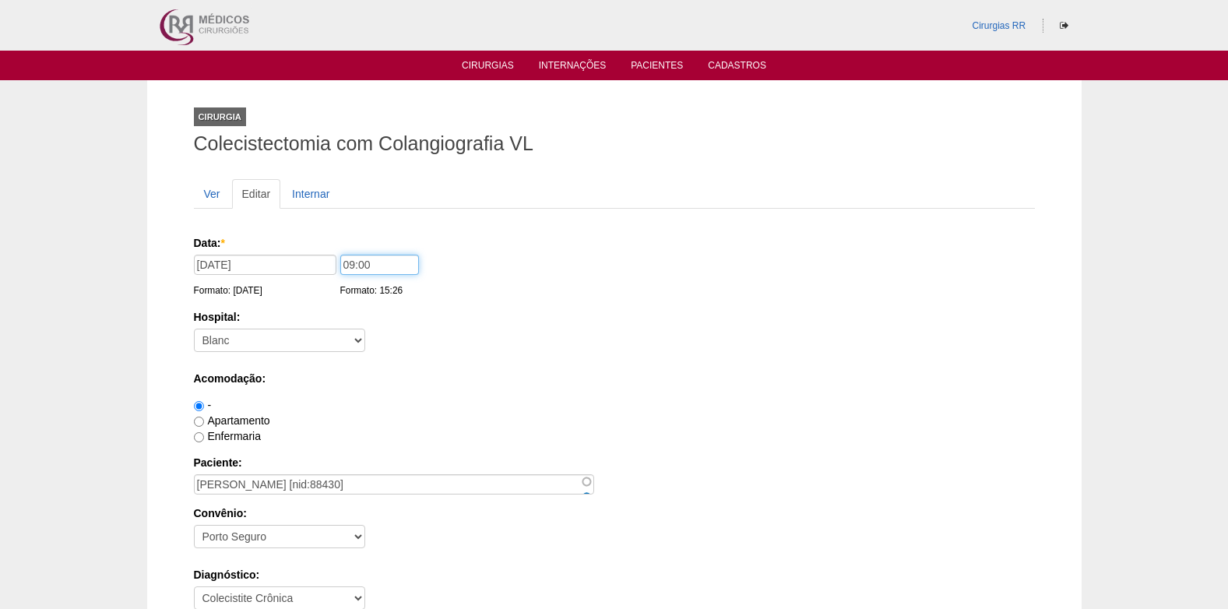
drag, startPoint x: 383, startPoint y: 266, endPoint x: 320, endPoint y: 267, distance: 63.1
click at [320, 251] on div "Data: * 19/09/2025 Formato: 17/09/2025 09:00 Formato: 15:26" at bounding box center [611, 243] width 835 height 16
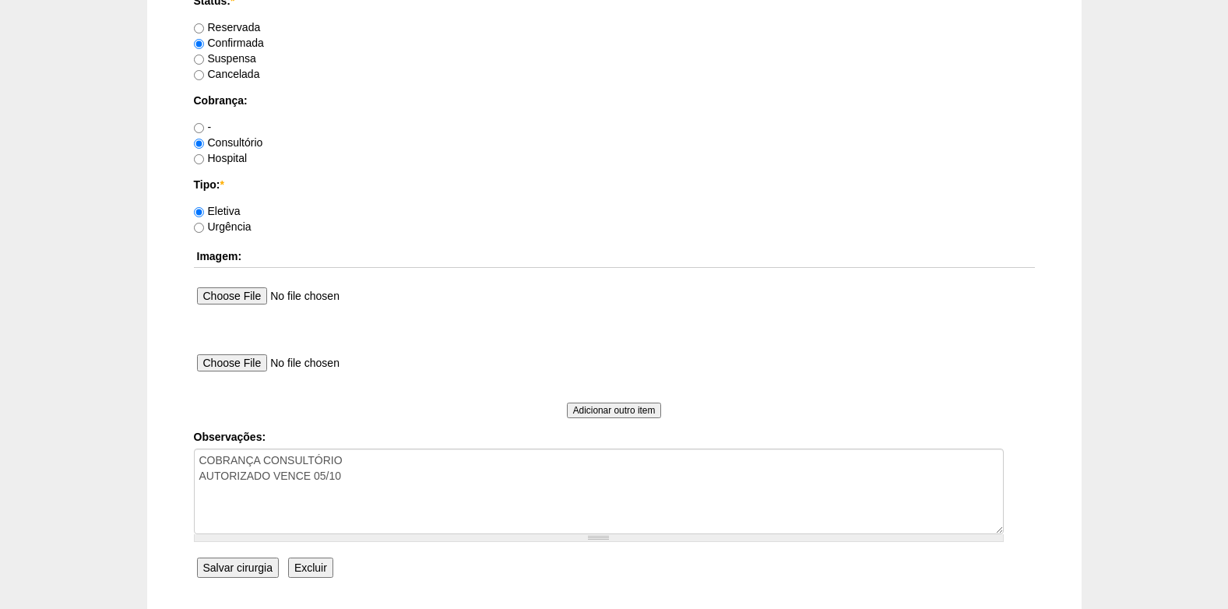
scroll to position [1397, 0]
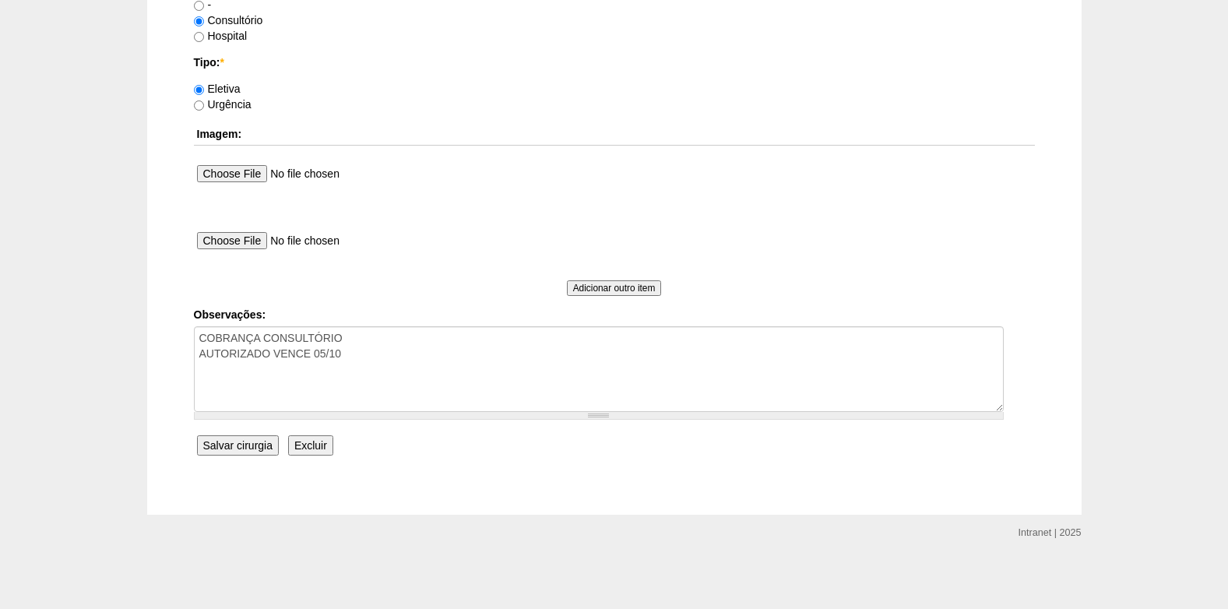
type input "07:00"
click at [254, 444] on input "Salvar cirurgia" at bounding box center [238, 445] width 82 height 20
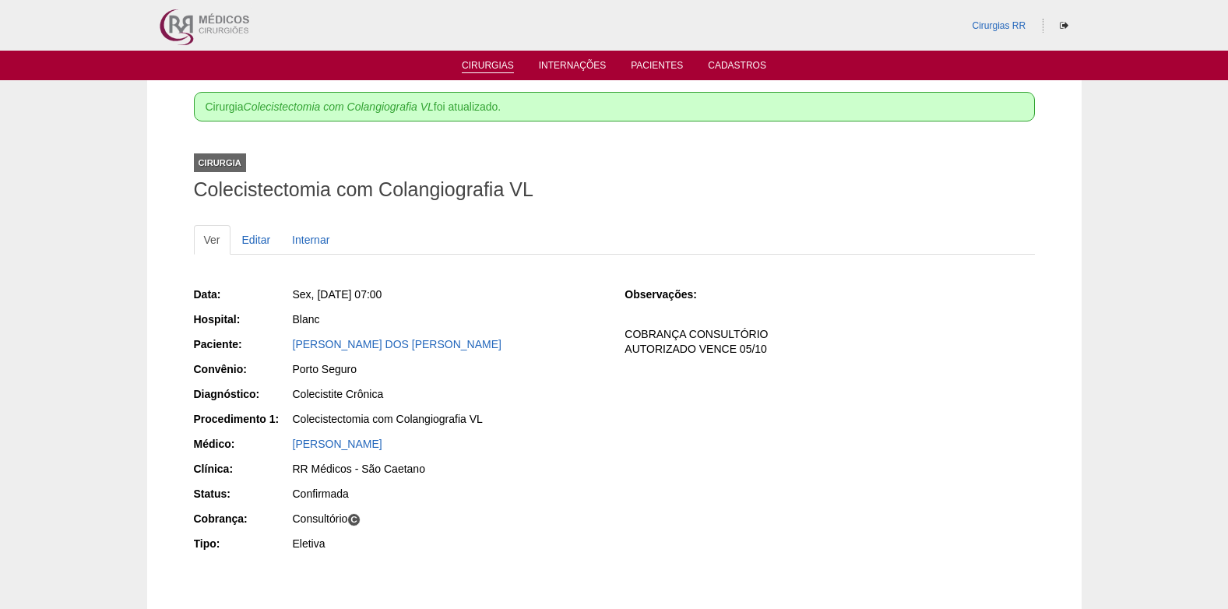
click at [488, 65] on link "Cirurgias" at bounding box center [488, 66] width 52 height 13
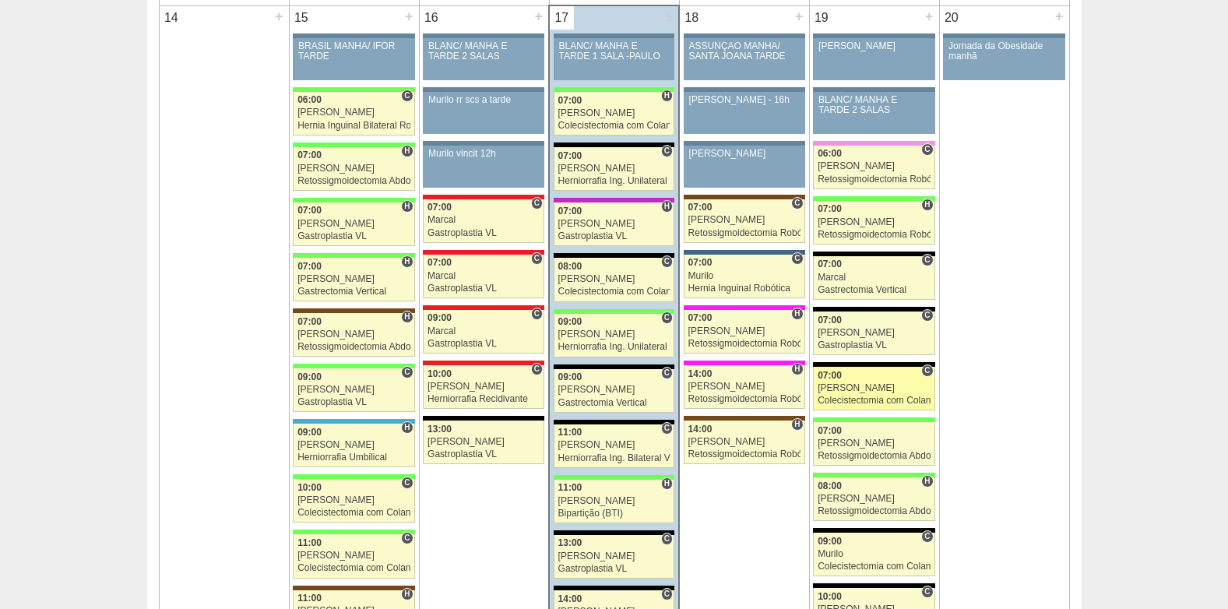
scroll to position [1635, 0]
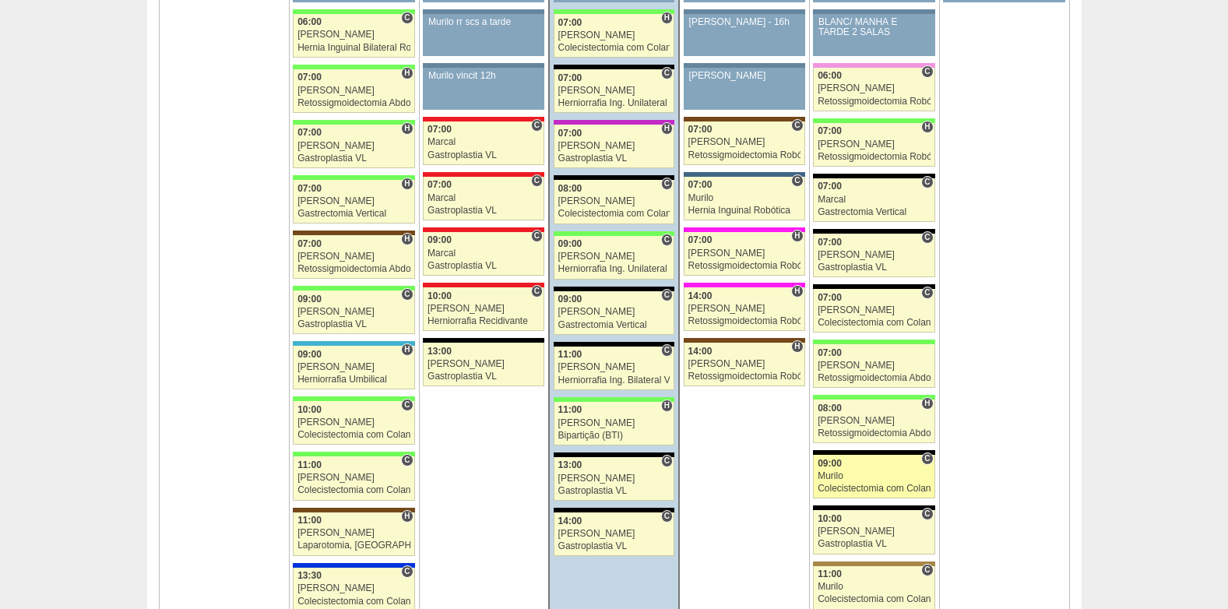
click at [852, 479] on div "Murilo" at bounding box center [873, 476] width 113 height 10
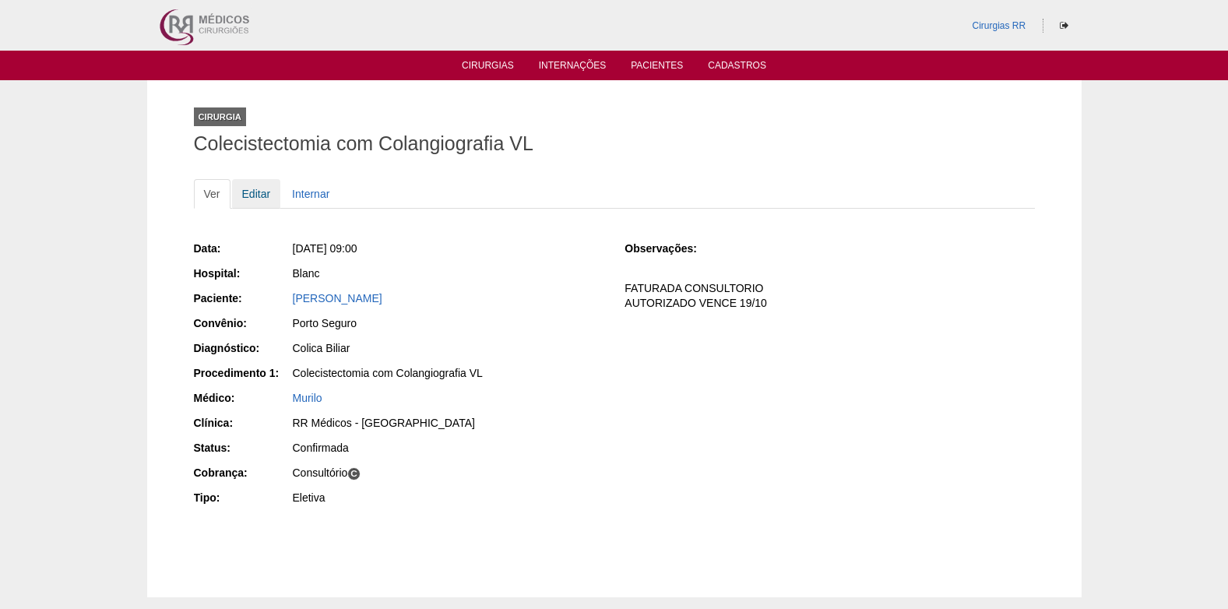
click at [249, 200] on link "Editar" at bounding box center [256, 194] width 49 height 30
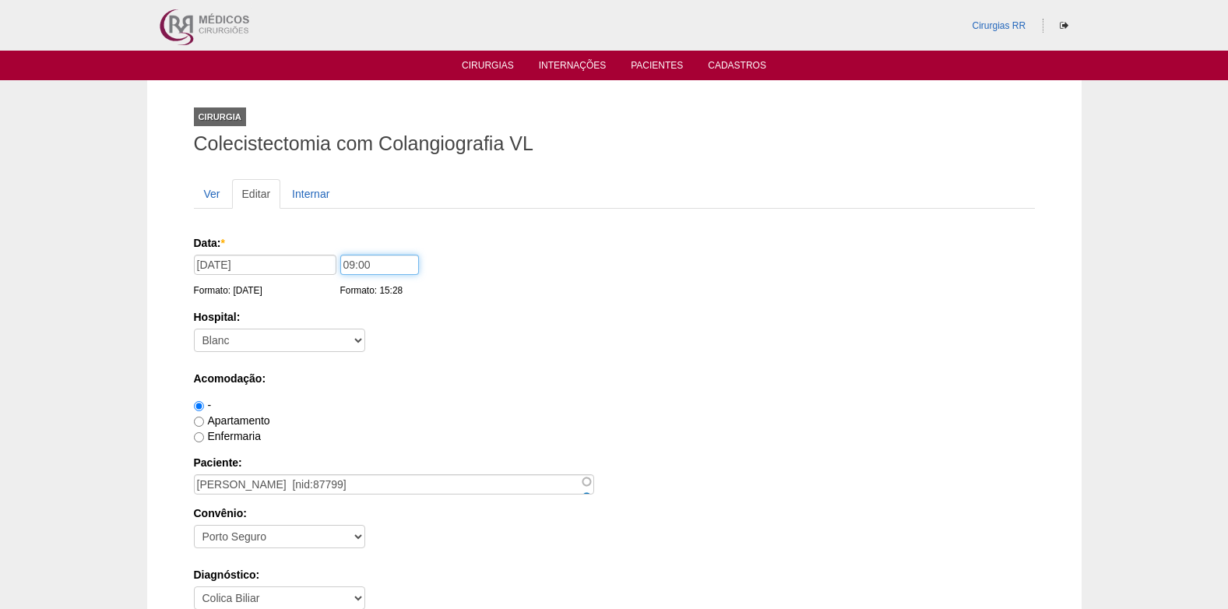
click at [350, 265] on input "09:00" at bounding box center [379, 265] width 79 height 20
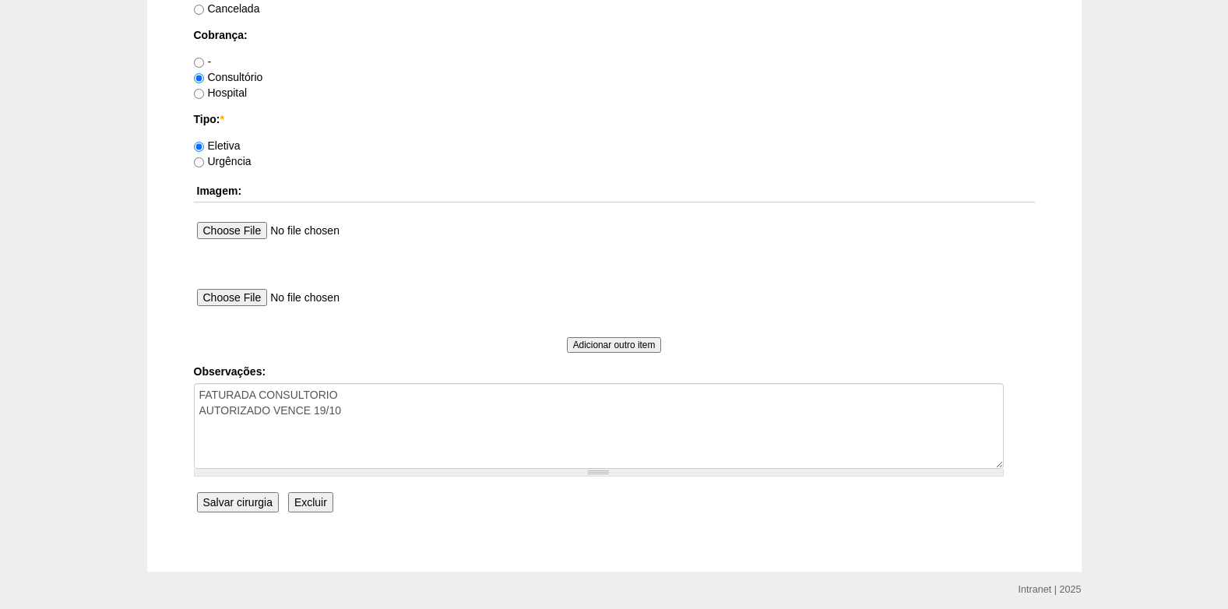
scroll to position [1397, 0]
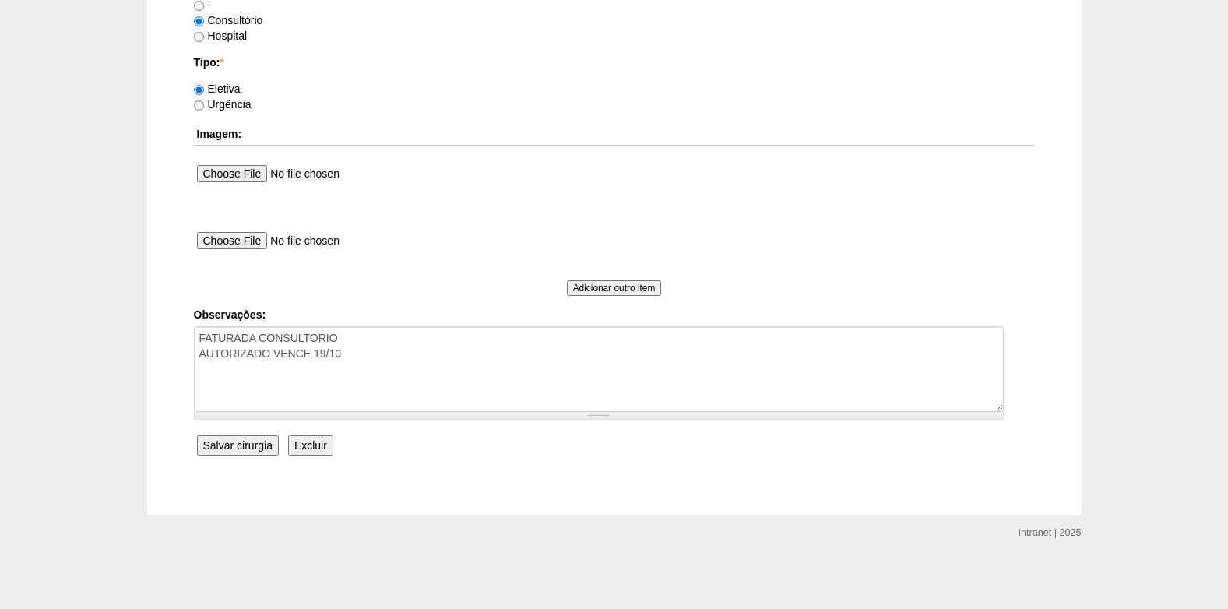
type input "08:00"
click at [263, 448] on input "Salvar cirurgia" at bounding box center [238, 445] width 82 height 20
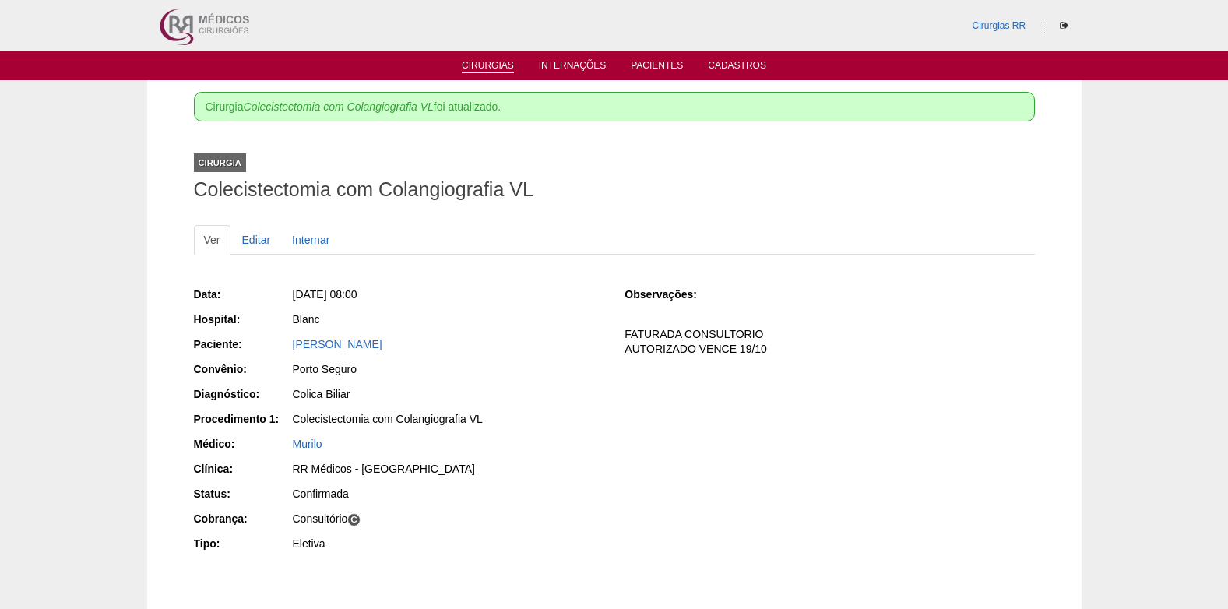
click at [497, 67] on link "Cirurgias" at bounding box center [488, 66] width 52 height 13
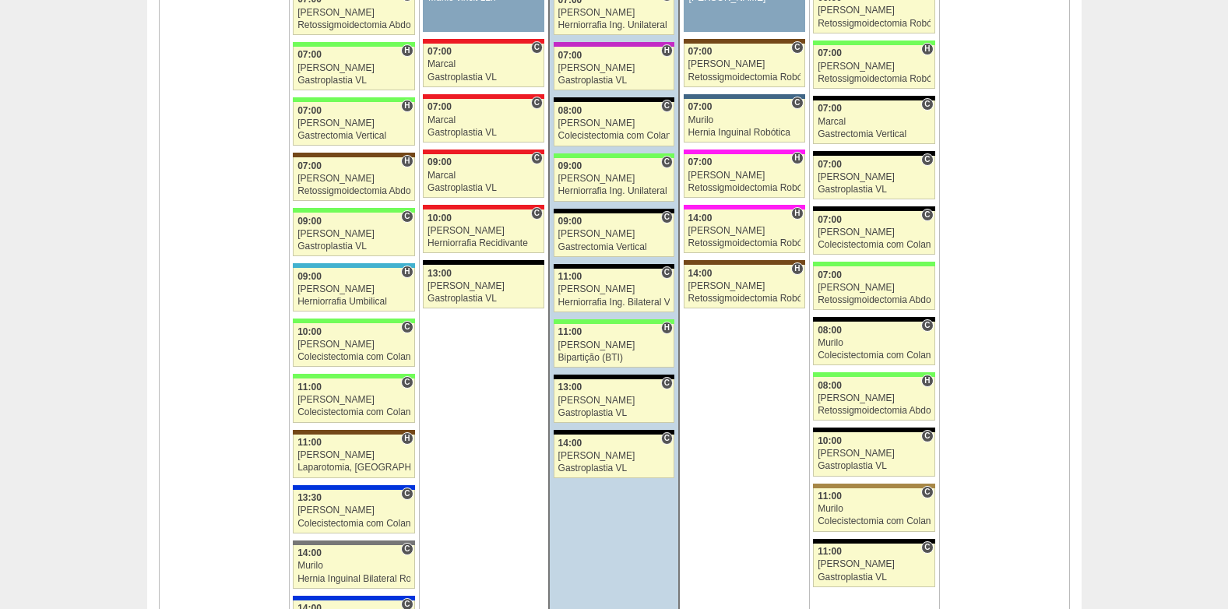
scroll to position [1479, 0]
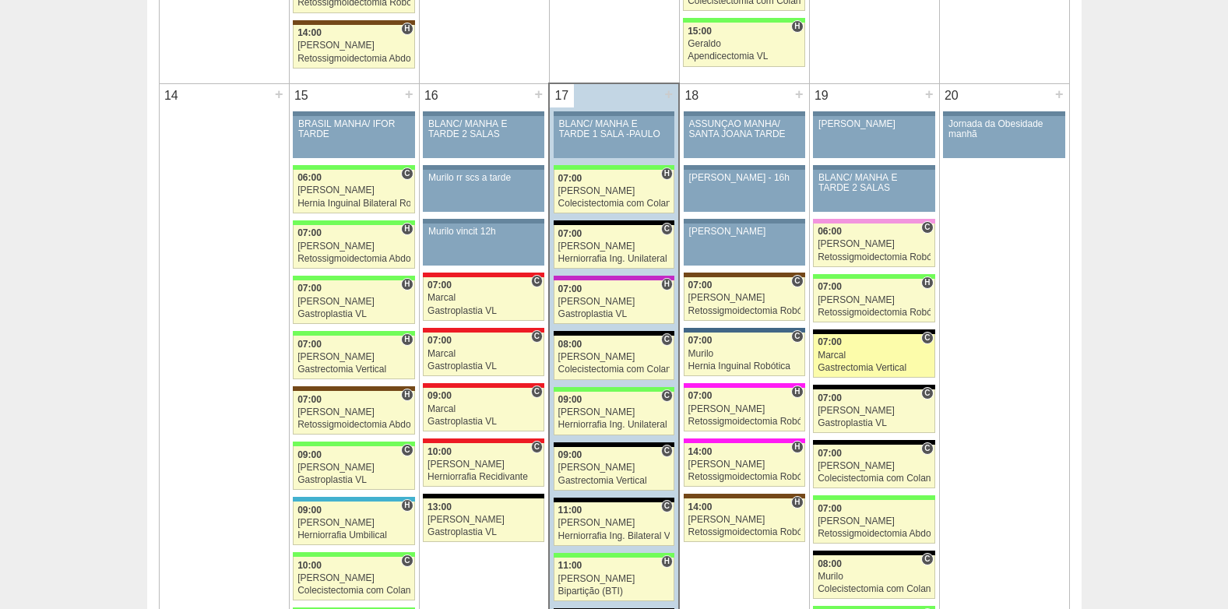
click at [854, 359] on div "Marcal" at bounding box center [873, 355] width 113 height 10
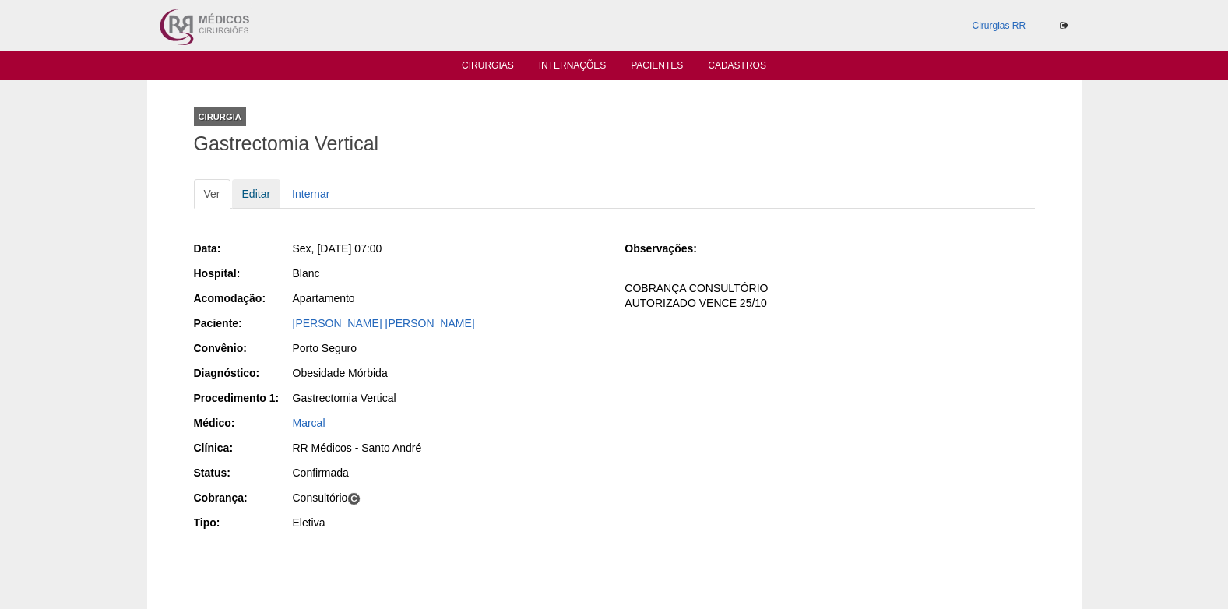
click at [261, 196] on link "Editar" at bounding box center [256, 194] width 49 height 30
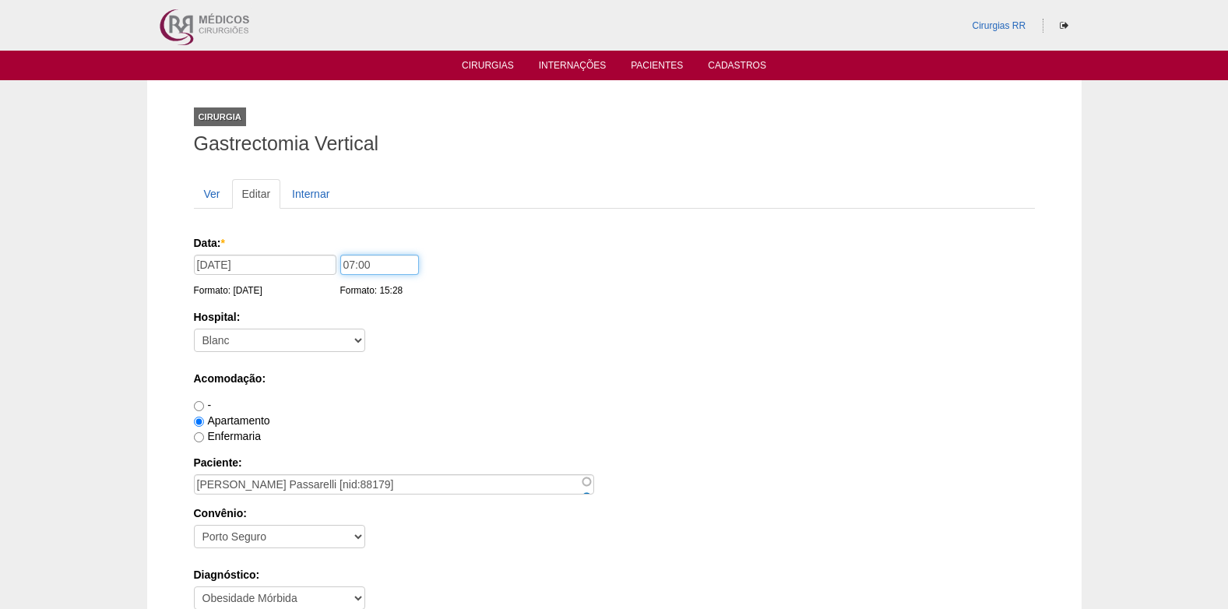
drag, startPoint x: 349, startPoint y: 266, endPoint x: 325, endPoint y: 269, distance: 24.3
click at [325, 251] on div "Data: * [DATE] Formato: [DATE] 07:00 Formato: 15:28" at bounding box center [611, 243] width 835 height 16
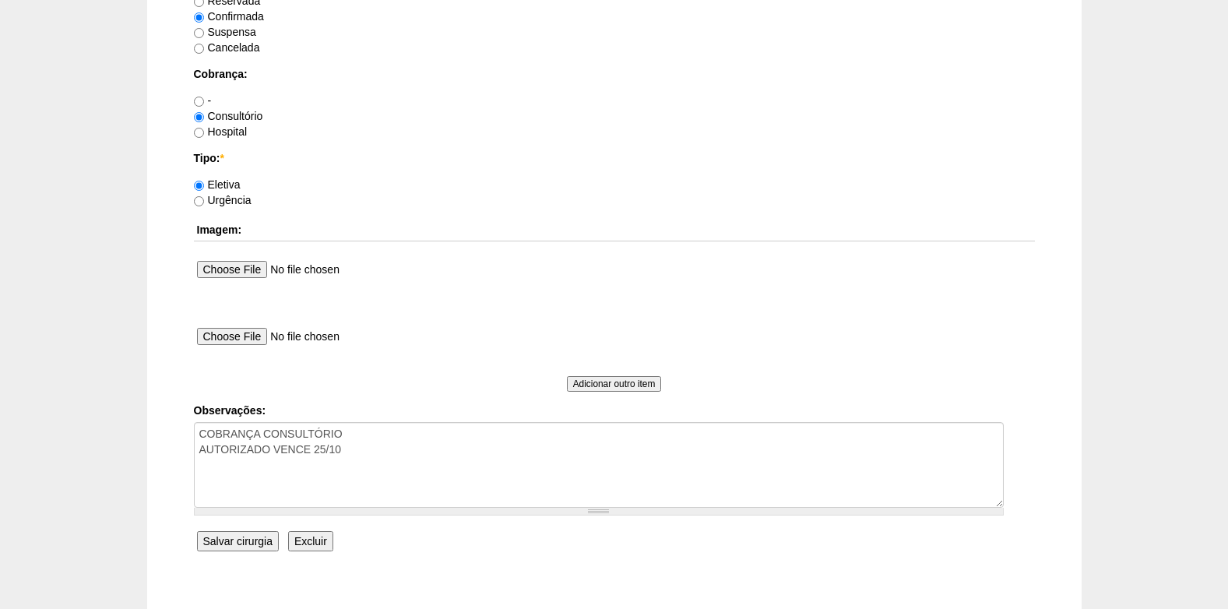
scroll to position [1397, 0]
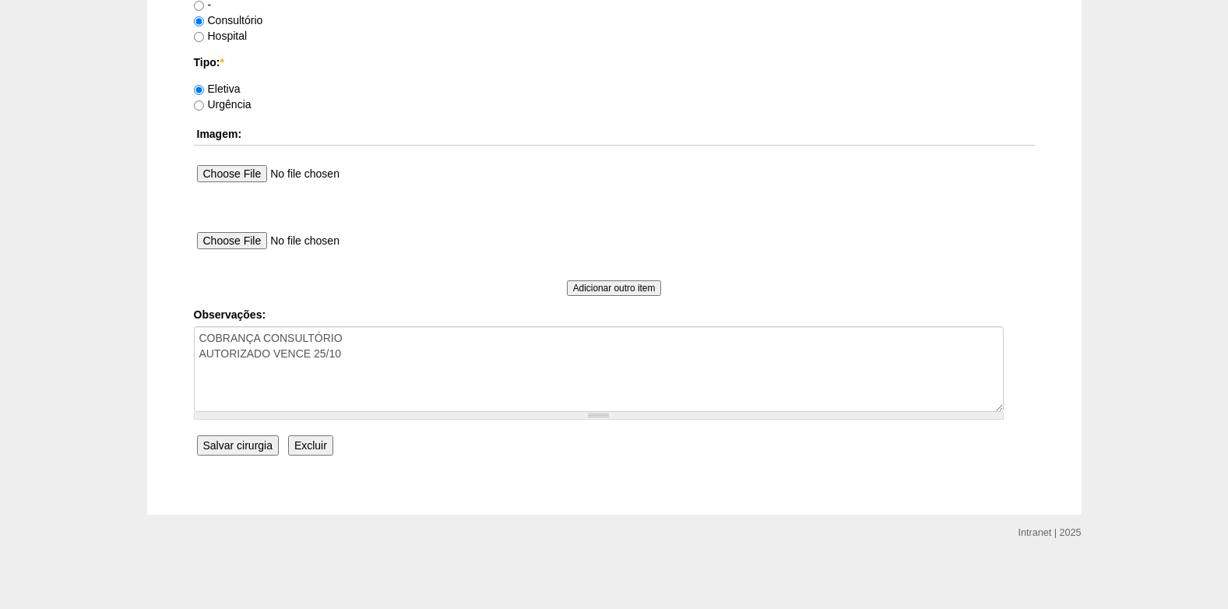
type input "10:00"
click at [231, 448] on input "Salvar cirurgia" at bounding box center [238, 445] width 82 height 20
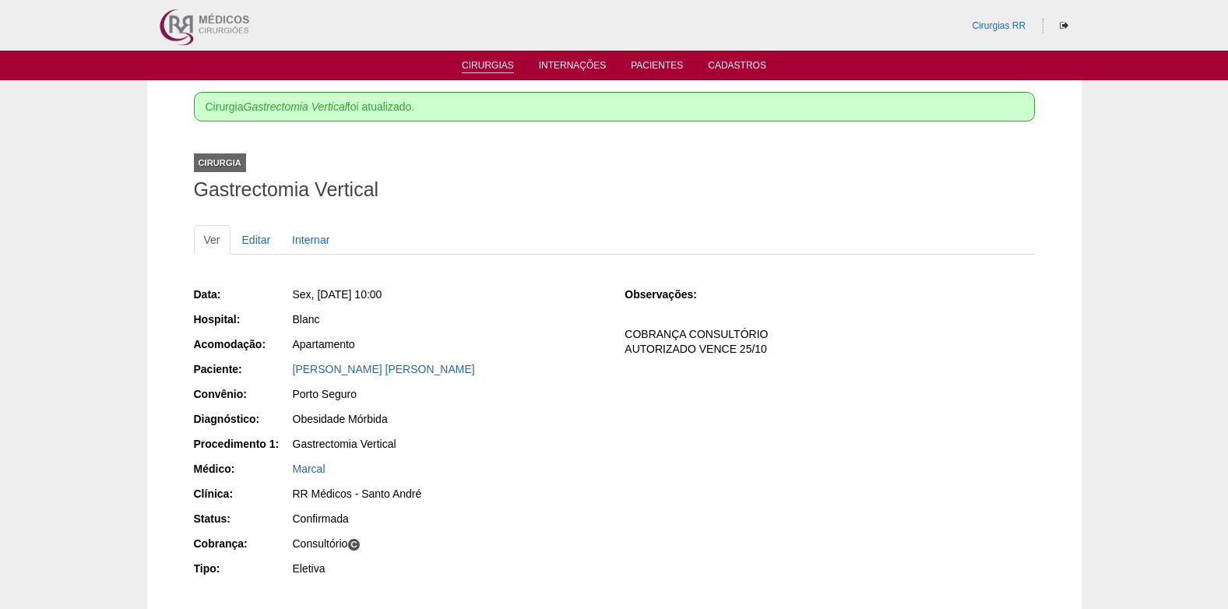
click at [491, 69] on link "Cirurgias" at bounding box center [488, 66] width 52 height 13
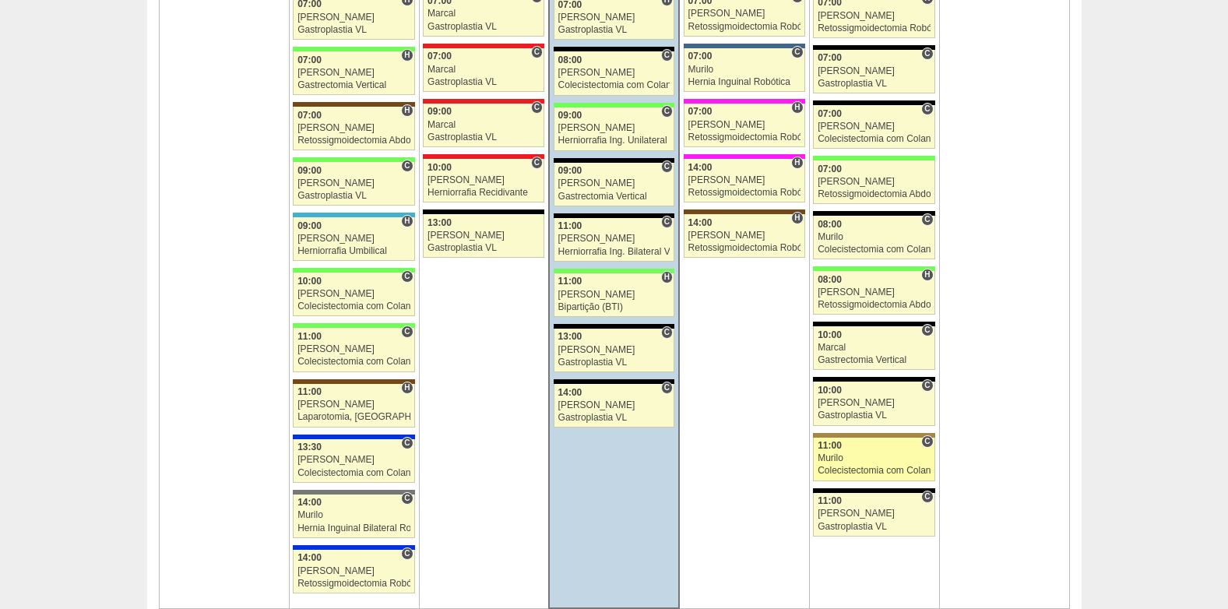
scroll to position [1790, 0]
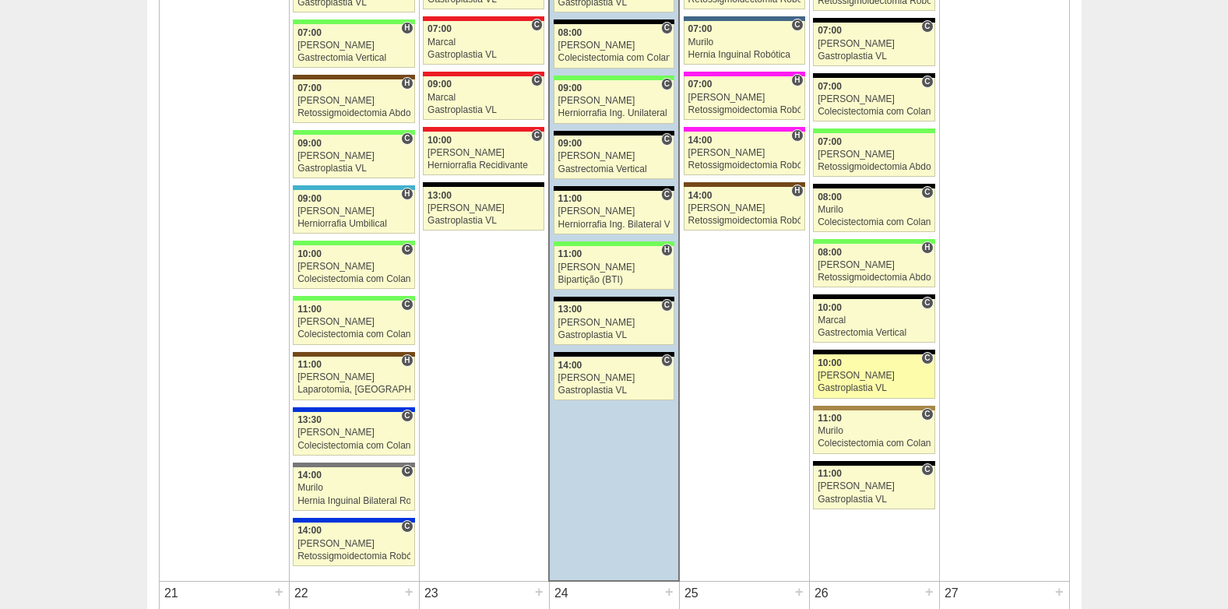
click at [851, 376] on div "[PERSON_NAME]" at bounding box center [873, 376] width 113 height 10
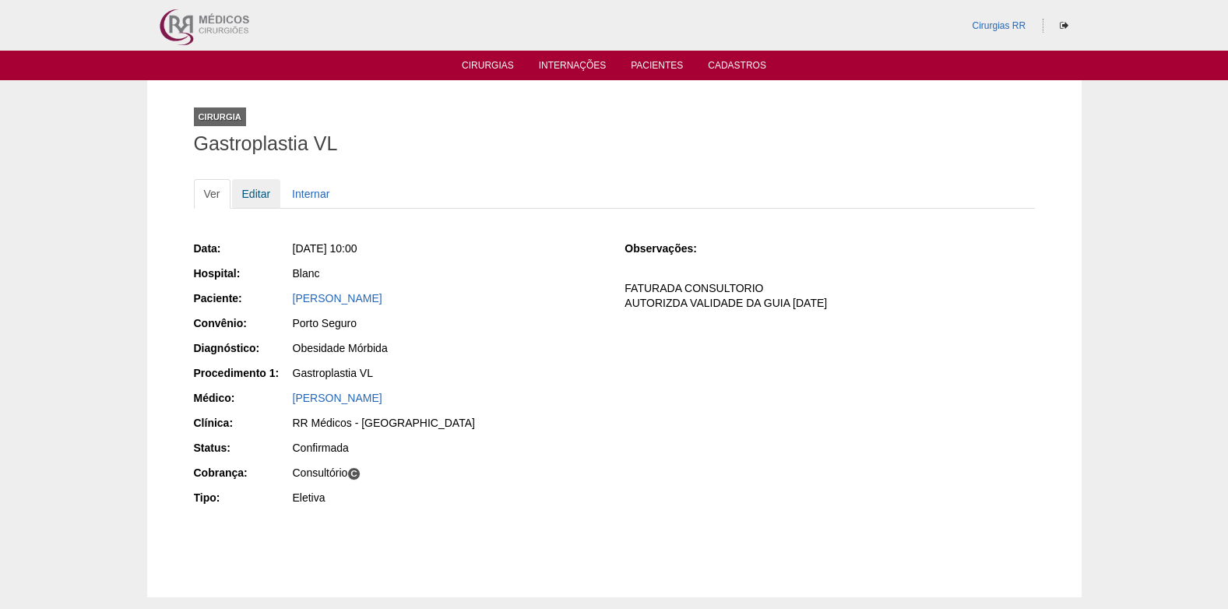
click at [251, 191] on link "Editar" at bounding box center [256, 194] width 49 height 30
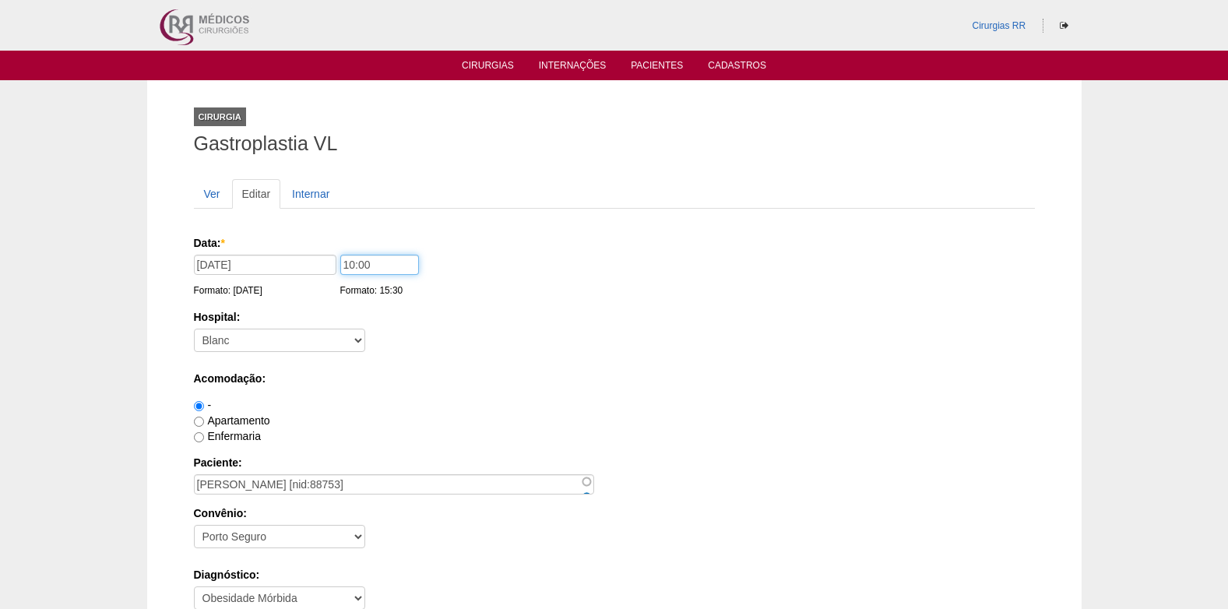
drag, startPoint x: 352, startPoint y: 260, endPoint x: 317, endPoint y: 271, distance: 36.7
click at [317, 251] on div "Data: * 19/09/2025 Formato: 17/09/2025 10:00 Formato: 15:30" at bounding box center [611, 243] width 835 height 16
type input "09:00"
click at [458, 335] on div "Hospital: - Nenhum - 9 de Julho Albert Einstein Alvorada América Assunção Barti…" at bounding box center [614, 334] width 841 height 51
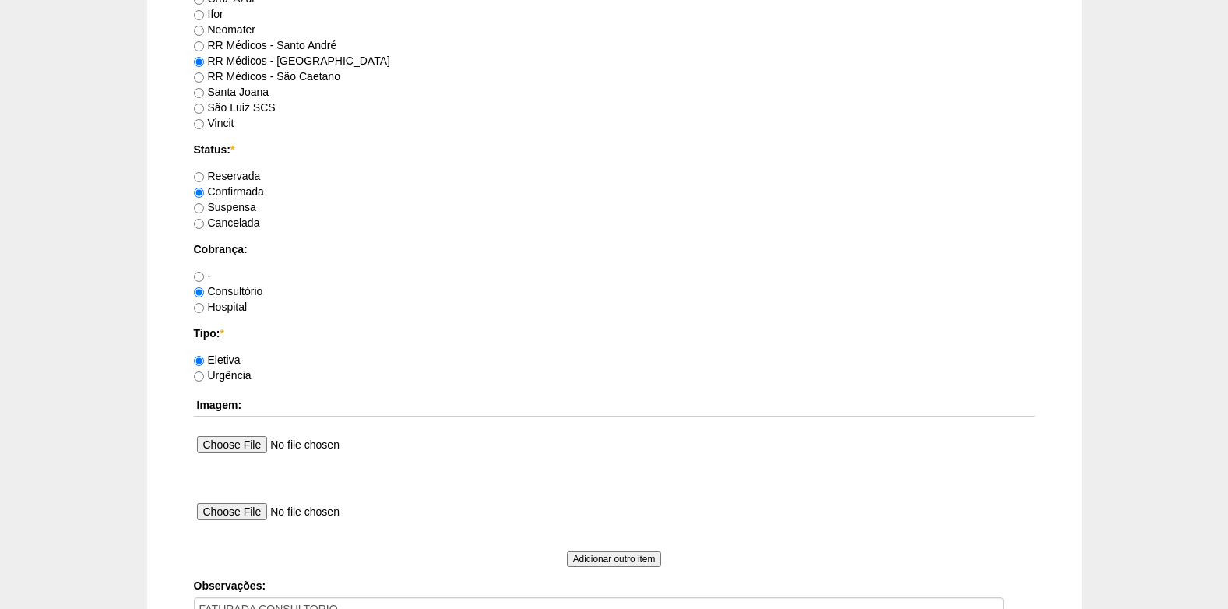
scroll to position [1323, 0]
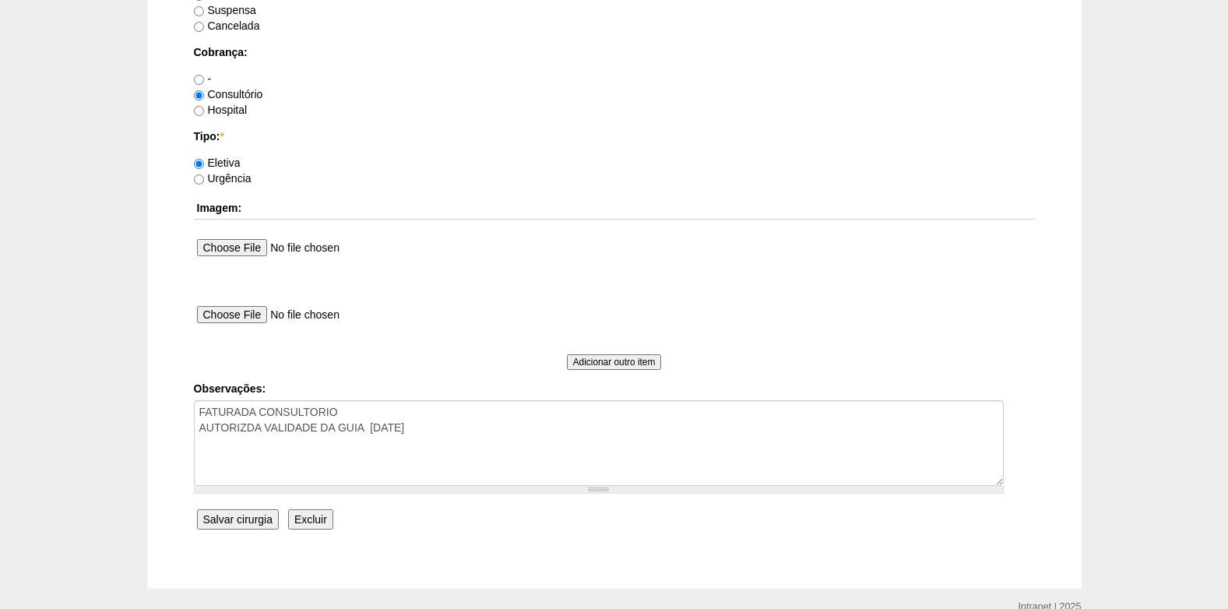
click at [220, 513] on input "Salvar cirurgia" at bounding box center [238, 519] width 82 height 20
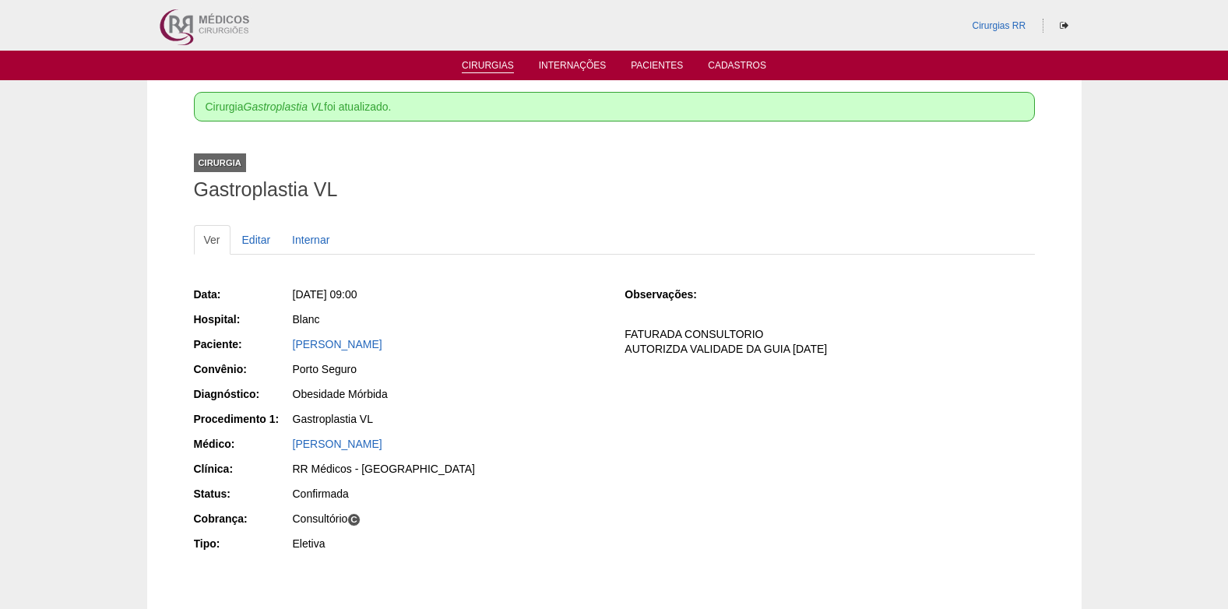
click at [492, 63] on link "Cirurgias" at bounding box center [488, 66] width 52 height 13
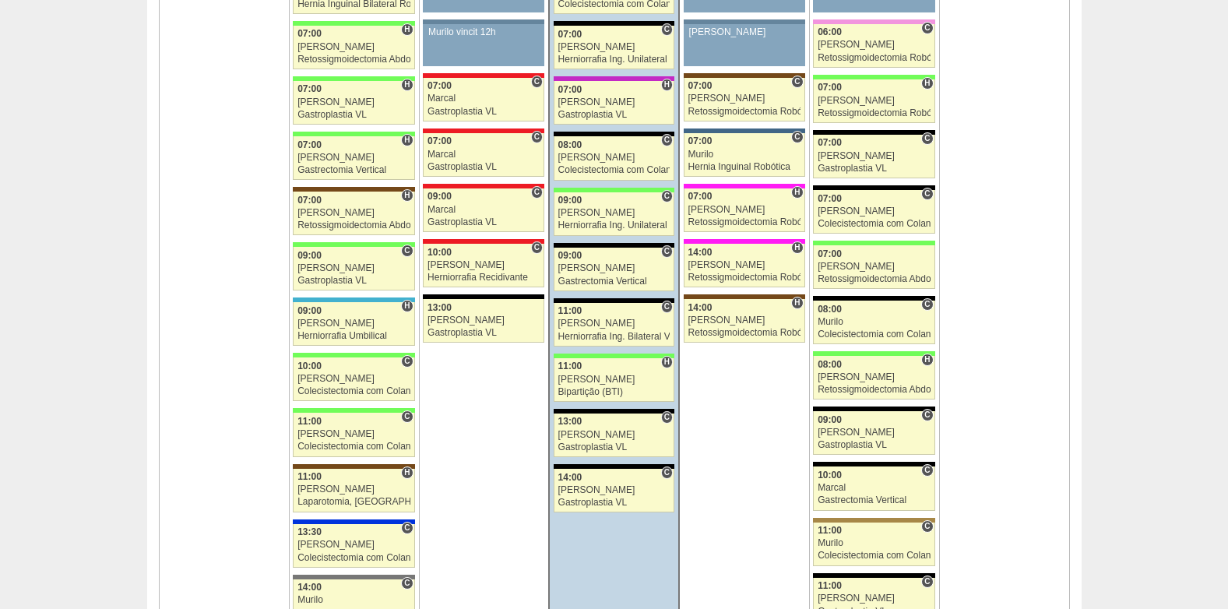
scroll to position [1713, 0]
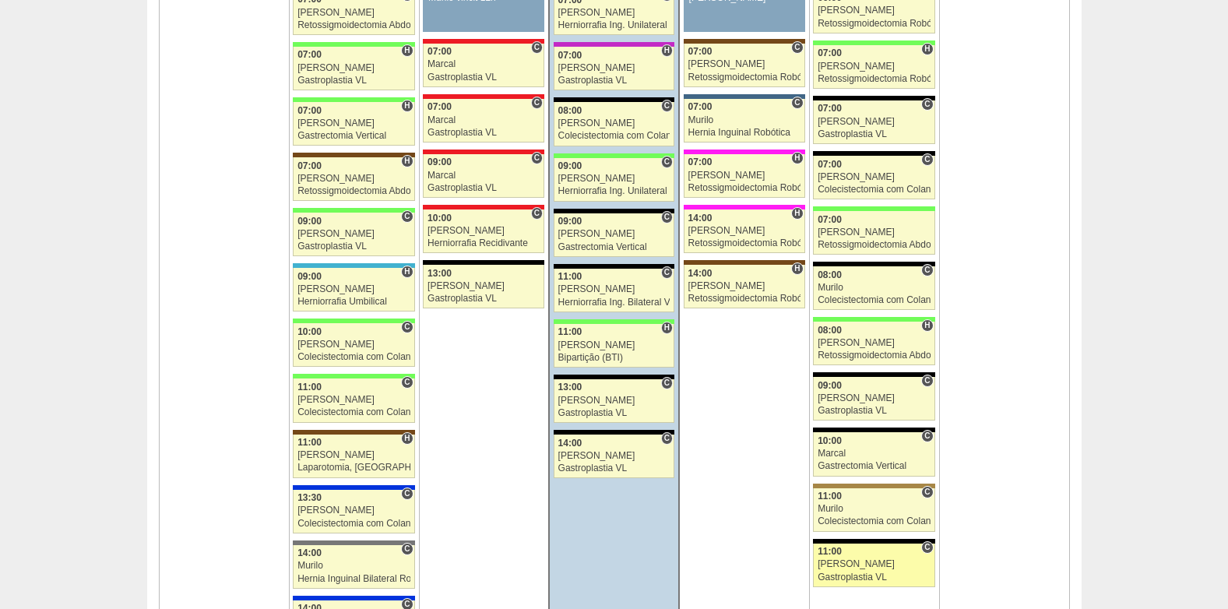
click at [894, 564] on div "[PERSON_NAME]" at bounding box center [873, 564] width 113 height 10
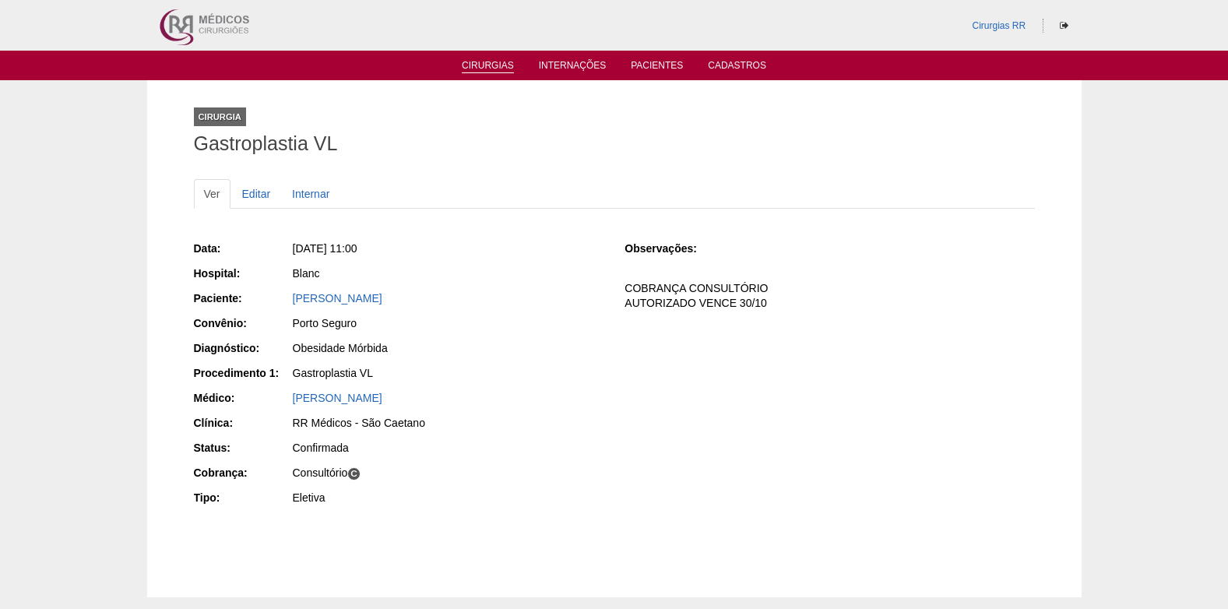
click at [495, 61] on link "Cirurgias" at bounding box center [488, 66] width 52 height 13
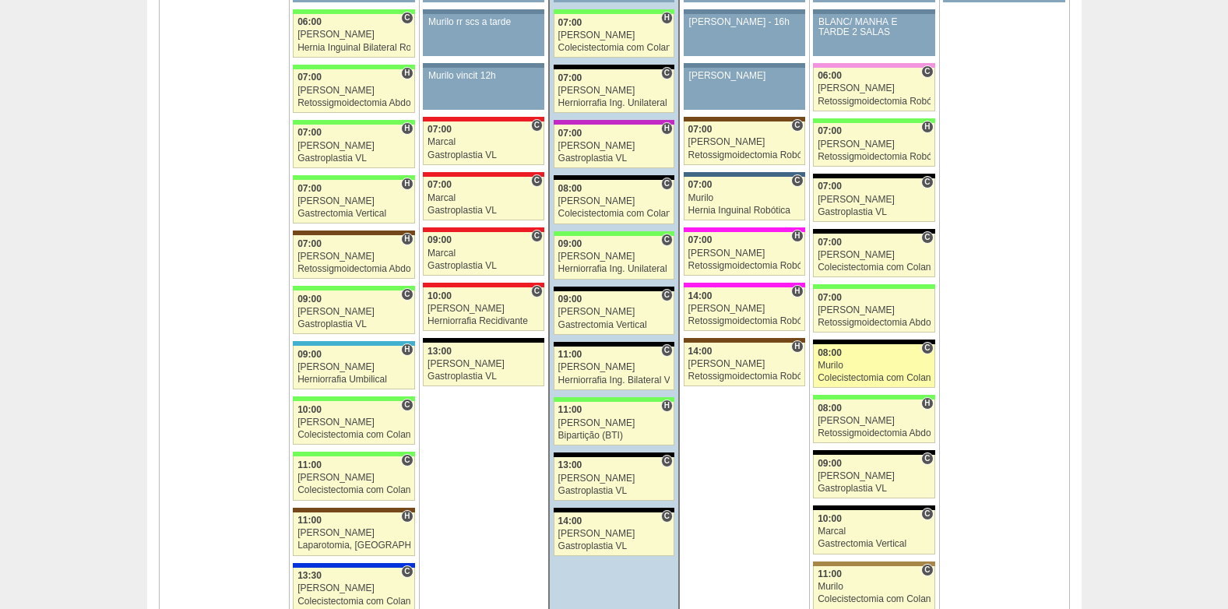
scroll to position [1713, 0]
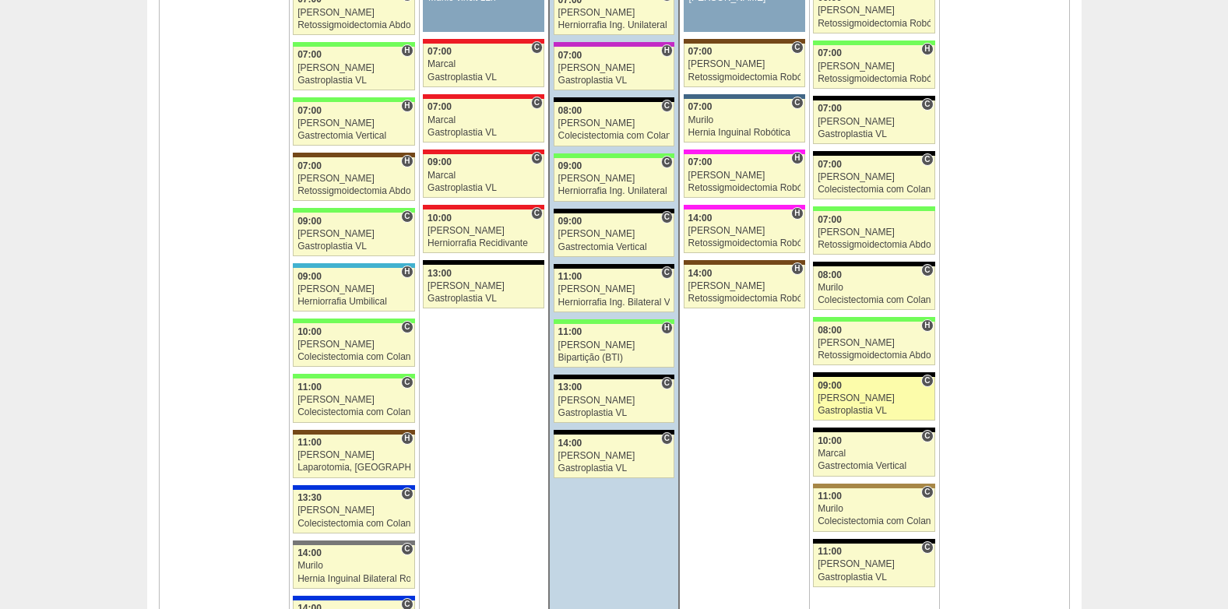
click at [886, 406] on div "Gastroplastia VL" at bounding box center [873, 411] width 113 height 10
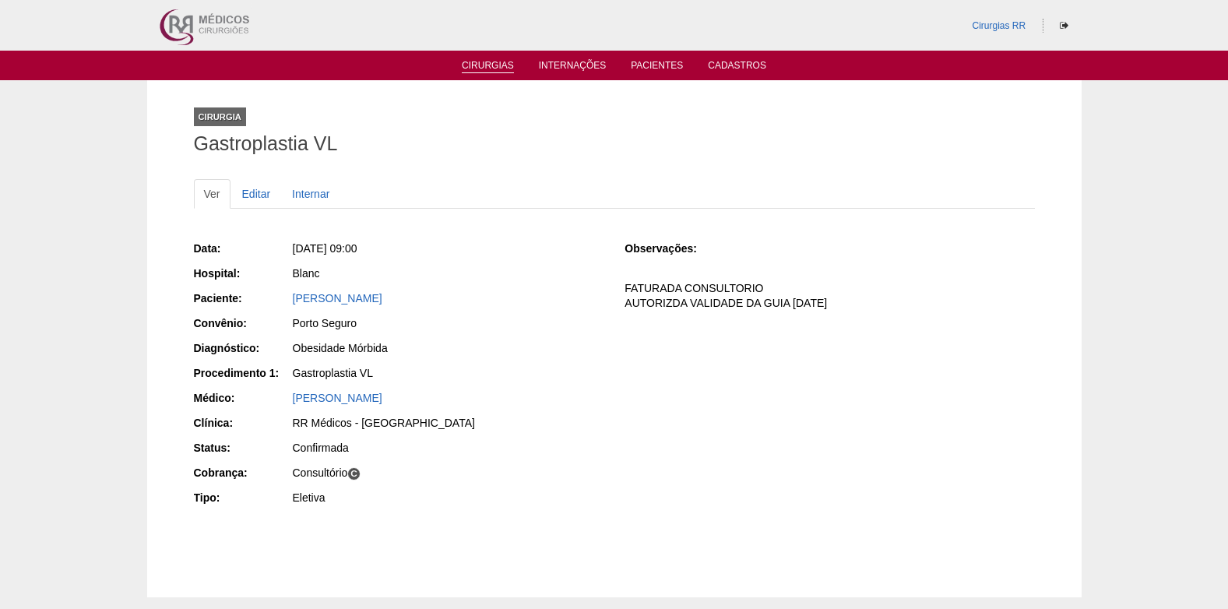
click at [488, 66] on link "Cirurgias" at bounding box center [488, 66] width 52 height 13
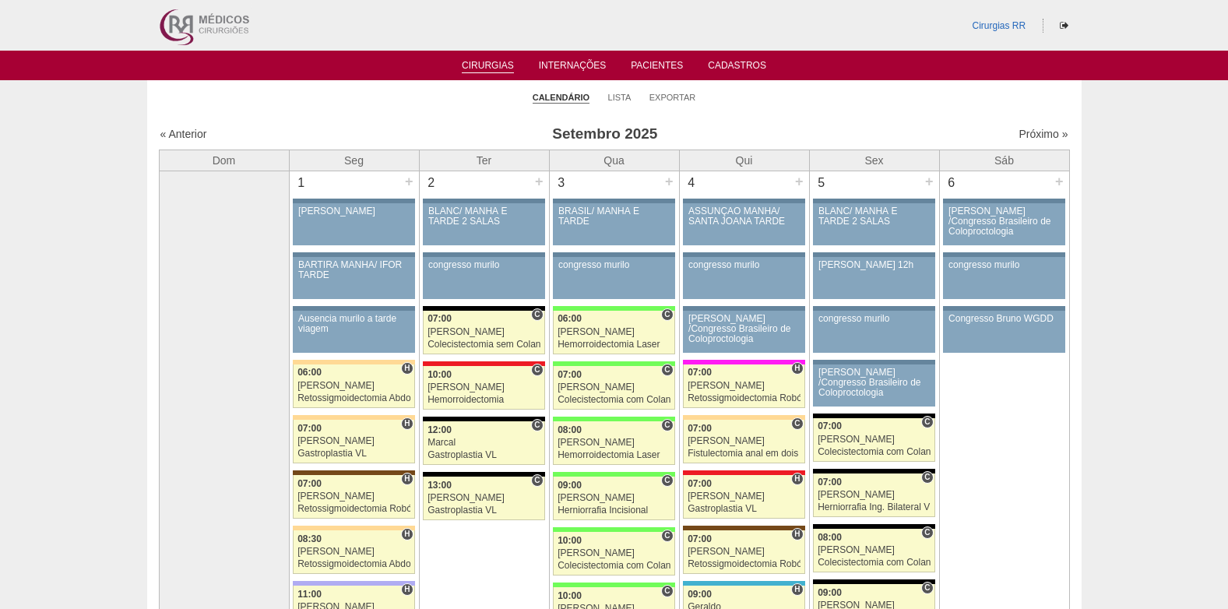
click at [480, 62] on link "Cirurgias" at bounding box center [488, 66] width 52 height 13
click at [1028, 128] on link "Próximo »" at bounding box center [1042, 134] width 49 height 12
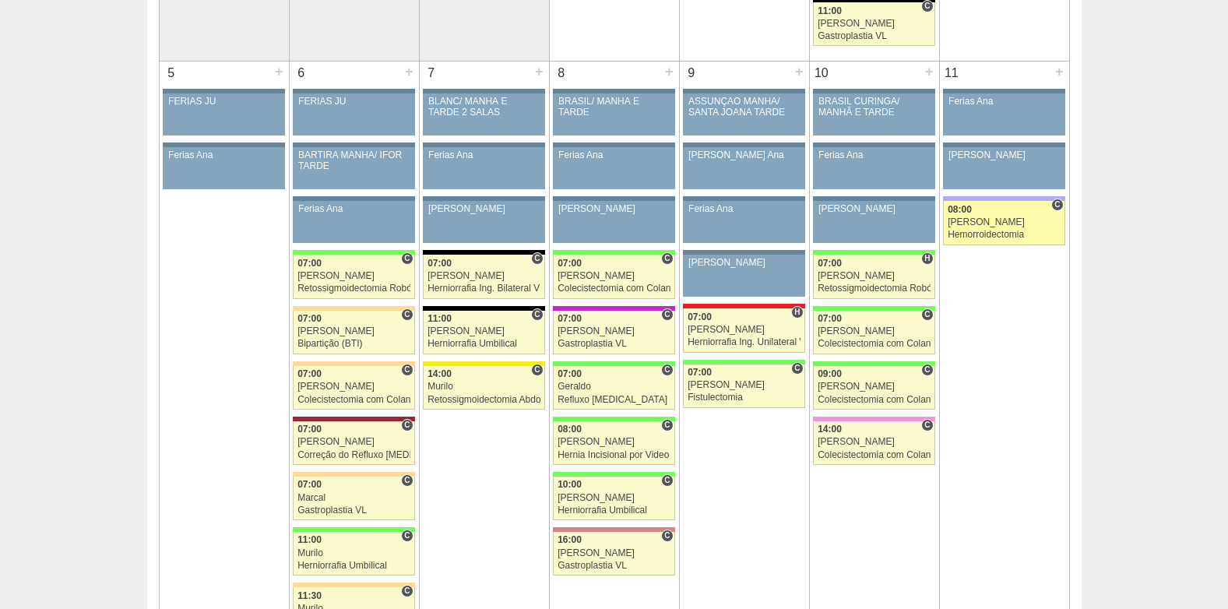
scroll to position [701, 0]
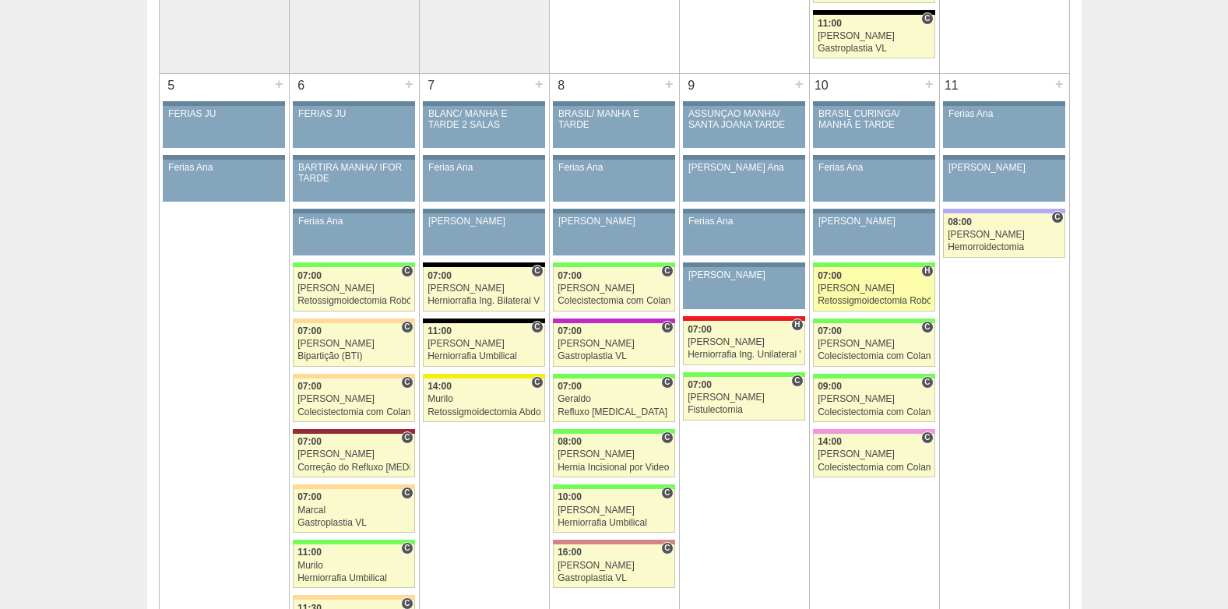
click at [866, 294] on link "85784 Cirurgias RR H 07:00 [PERSON_NAME] Retossigmoidectomia Robótica Hospital …" at bounding box center [873, 289] width 121 height 44
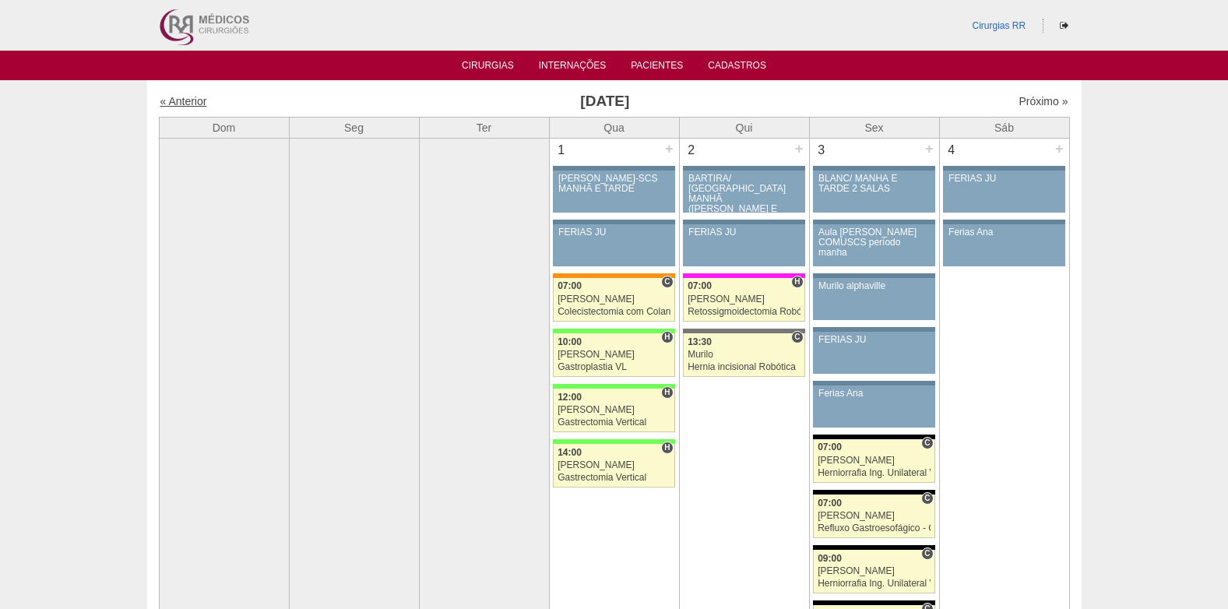
click at [198, 101] on link "« Anterior" at bounding box center [183, 101] width 47 height 12
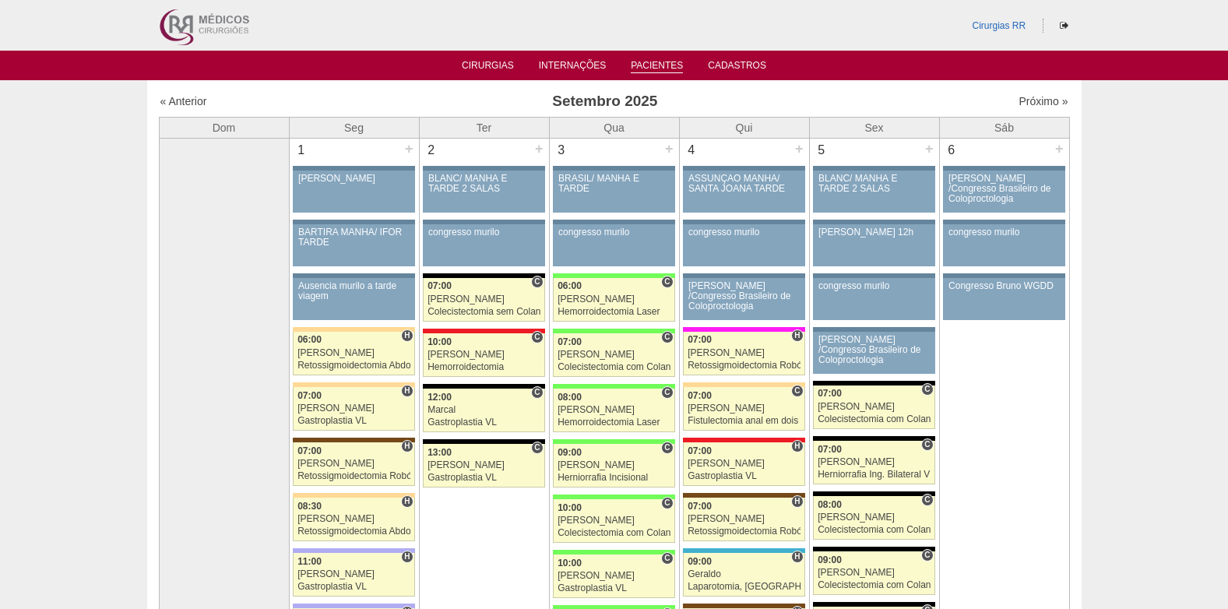
click at [637, 61] on link "Pacientes" at bounding box center [657, 66] width 52 height 13
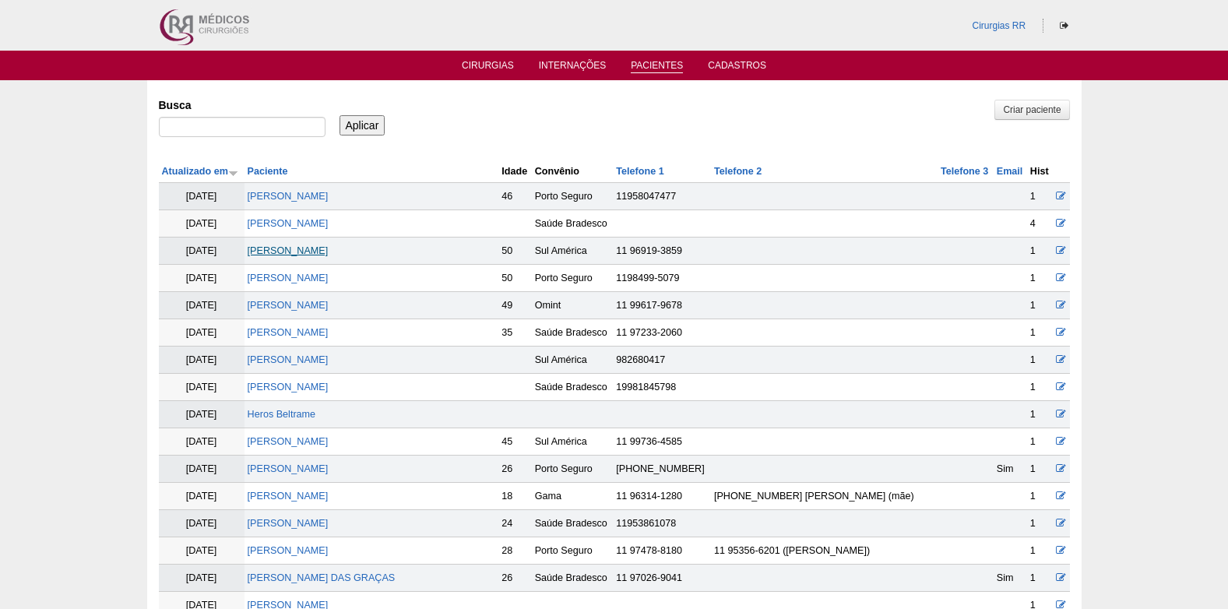
click at [300, 249] on link "[PERSON_NAME]" at bounding box center [288, 250] width 81 height 11
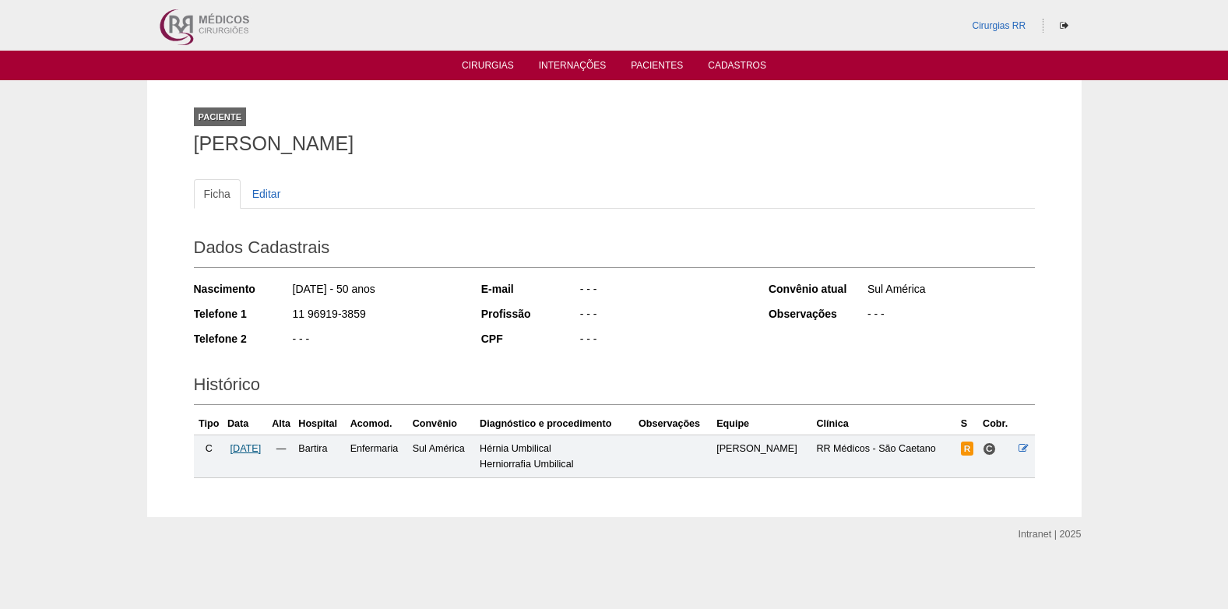
click at [255, 451] on span "[DATE]" at bounding box center [245, 448] width 31 height 11
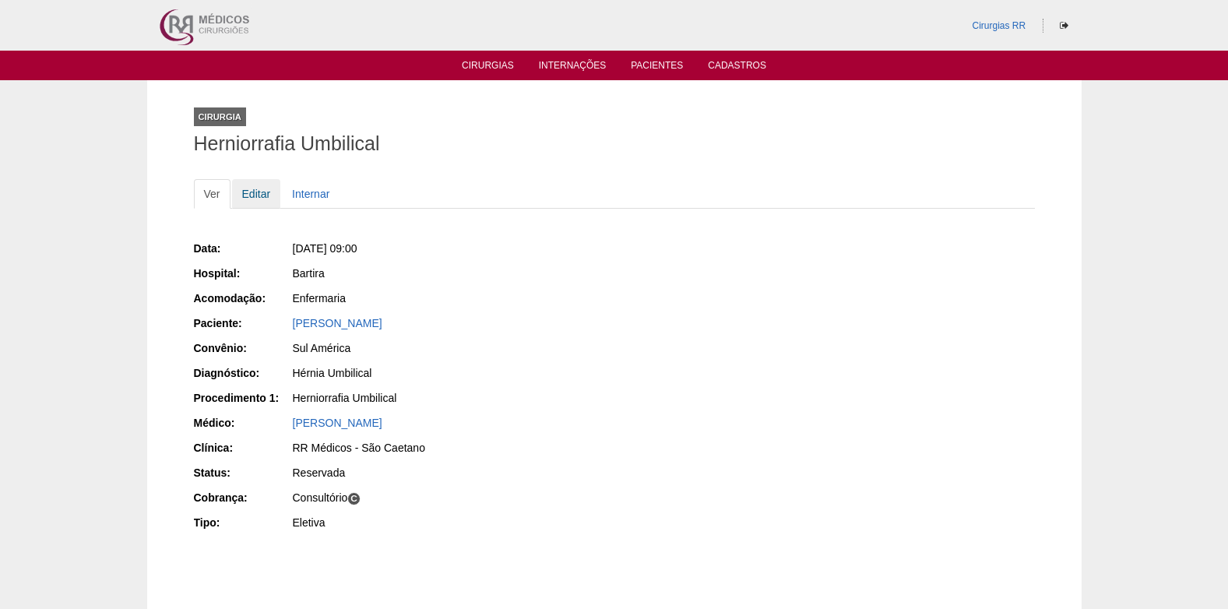
click at [255, 195] on link "Editar" at bounding box center [256, 194] width 49 height 30
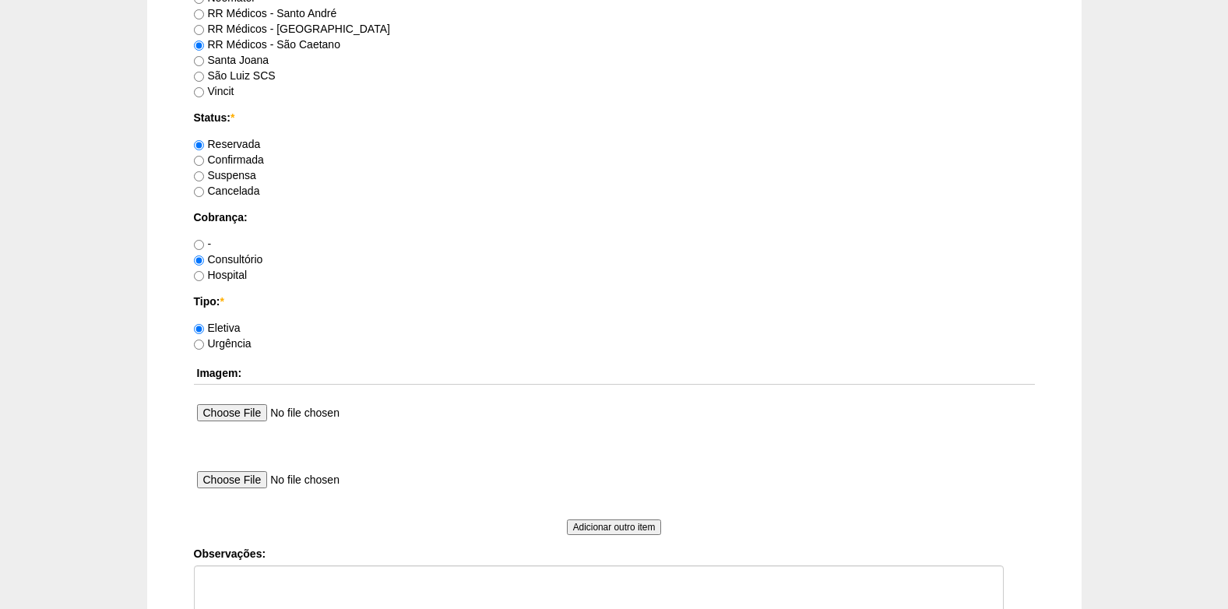
scroll to position [1168, 0]
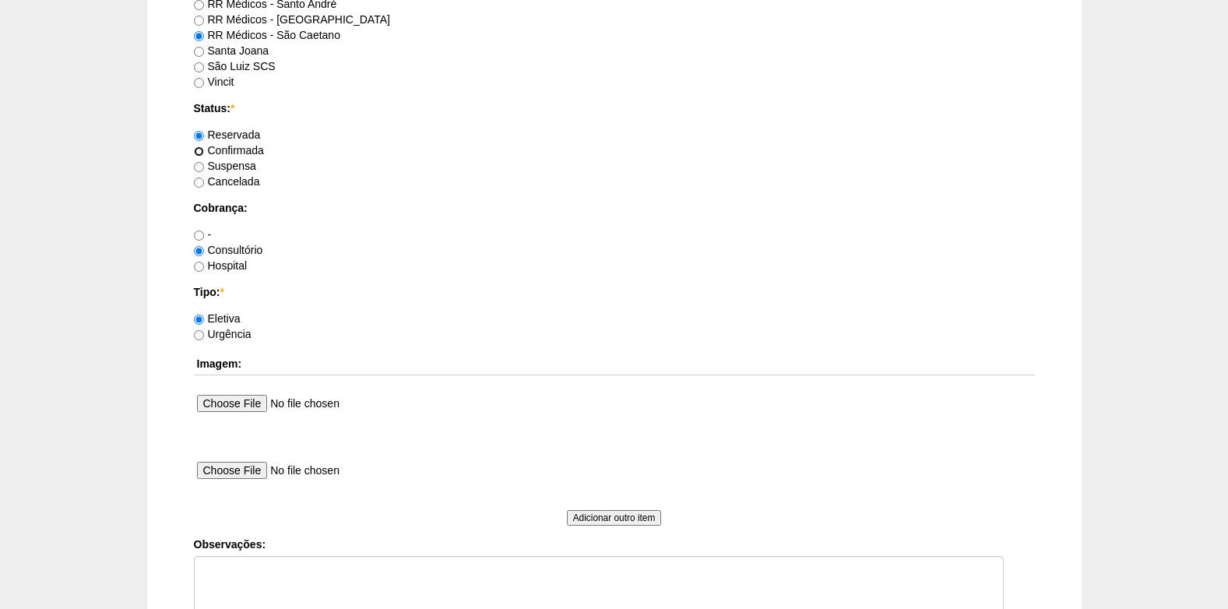
click at [201, 153] on input "Confirmada" at bounding box center [199, 151] width 10 height 10
radio input "true"
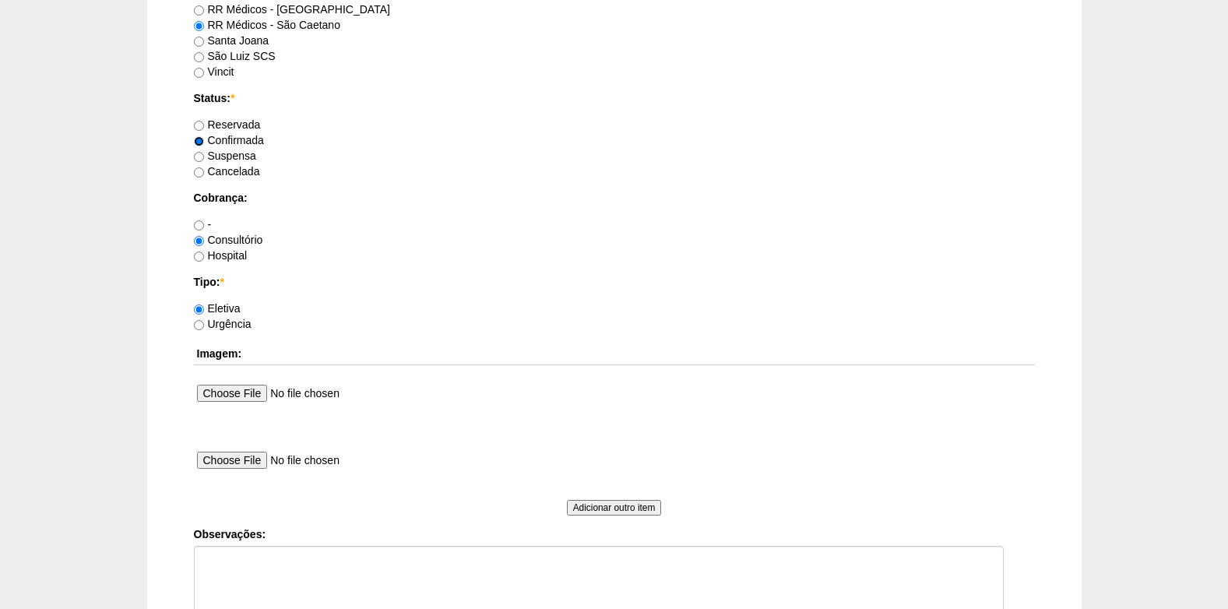
scroll to position [1323, 0]
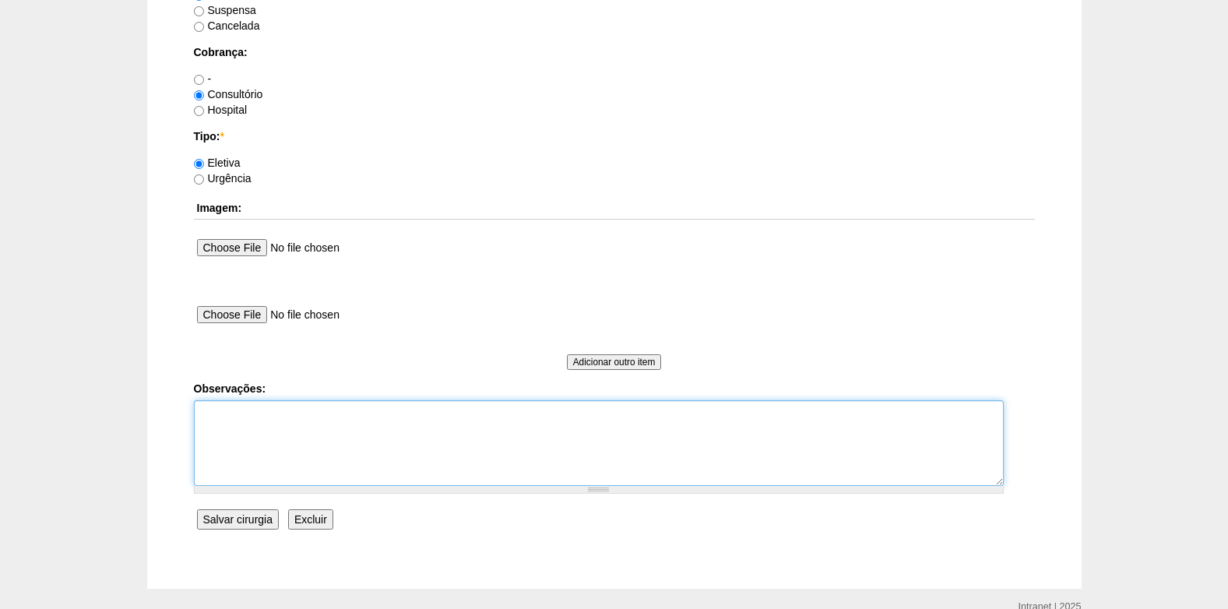
click at [272, 466] on textarea "Observações:" at bounding box center [599, 443] width 810 height 86
type textarea "COBRANÇA CONSULTÓRIO"
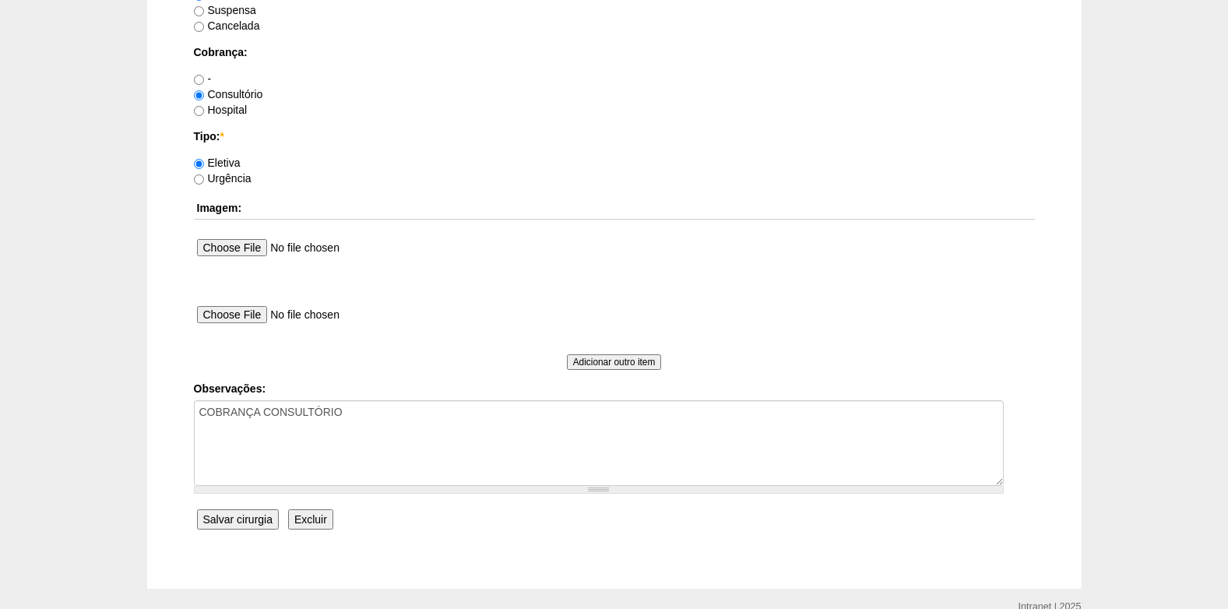
click at [235, 525] on input "Salvar cirurgia" at bounding box center [238, 519] width 82 height 20
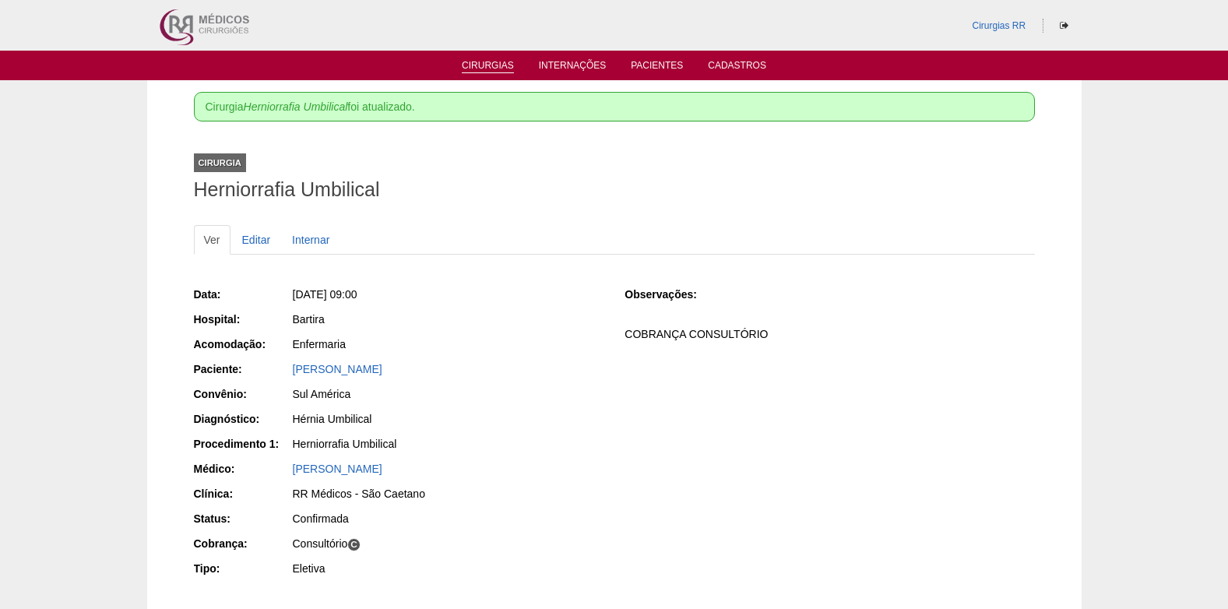
click at [493, 58] on li "Cirurgias" at bounding box center [488, 64] width 74 height 12
click at [495, 72] on link "Cirurgias" at bounding box center [488, 66] width 52 height 13
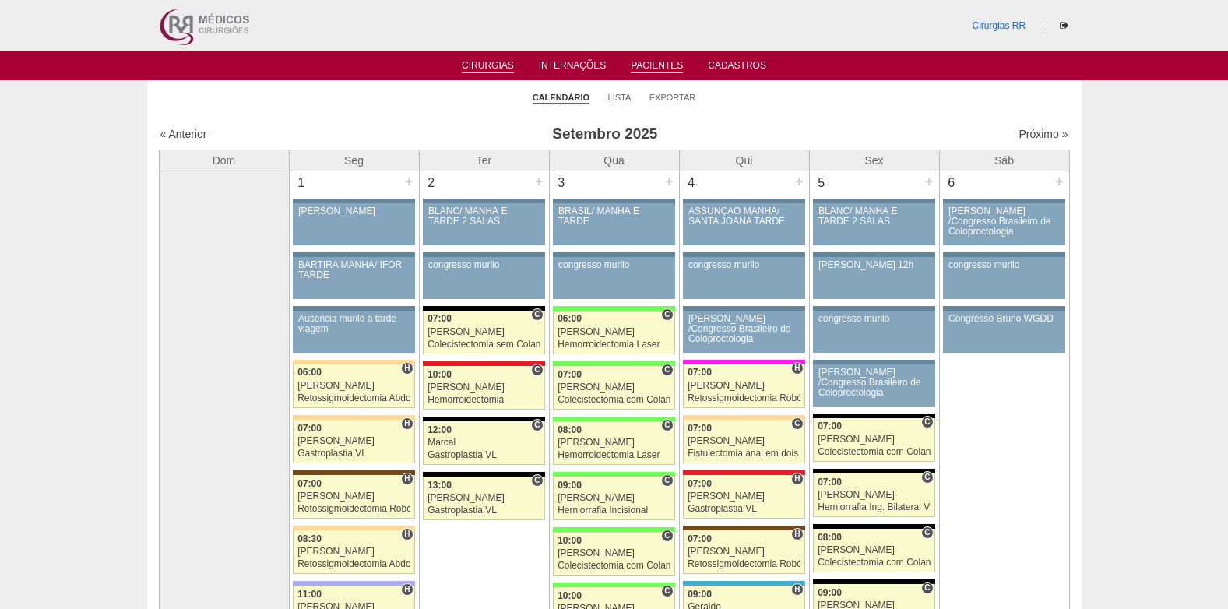
click at [649, 67] on link "Pacientes" at bounding box center [657, 66] width 52 height 13
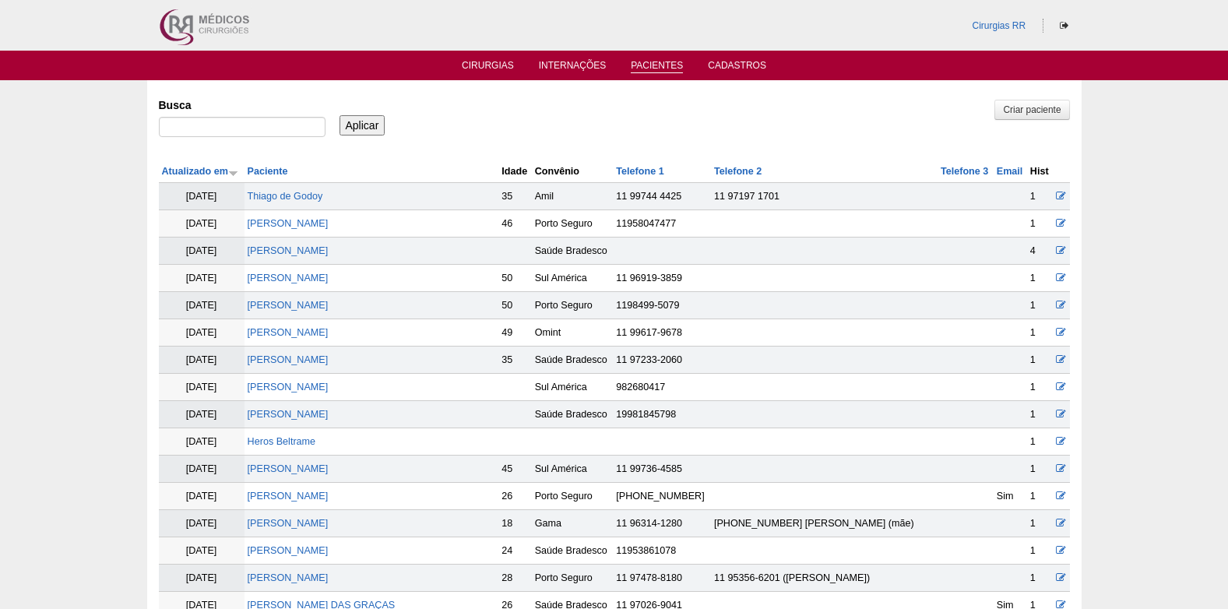
click at [260, 139] on div at bounding box center [242, 131] width 167 height 28
click at [268, 129] on input "Busca" at bounding box center [242, 127] width 167 height 20
paste input "[PERSON_NAME]"
type input "[PERSON_NAME]"
click at [344, 121] on input "Aplicar" at bounding box center [362, 125] width 46 height 20
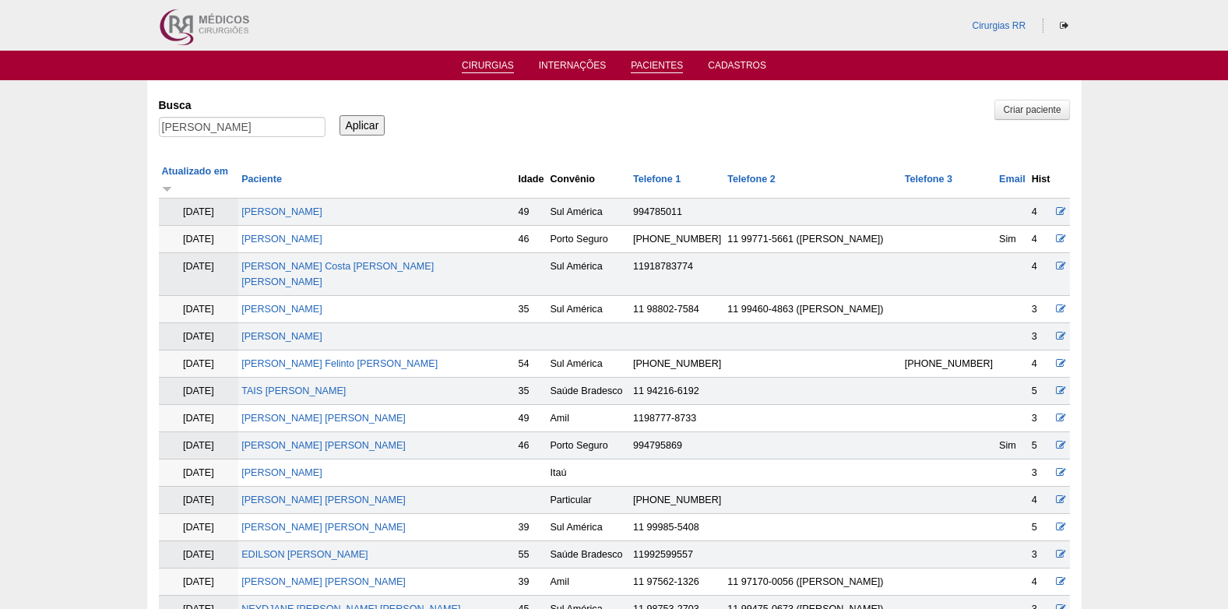
click at [491, 68] on link "Cirurgias" at bounding box center [488, 66] width 52 height 13
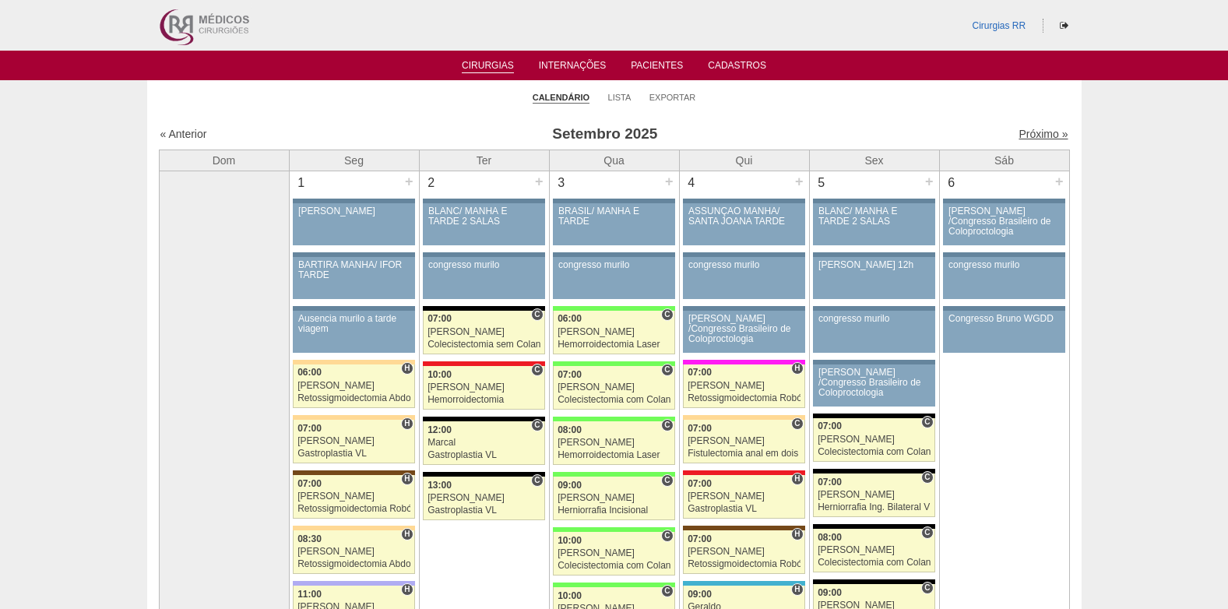
click at [1022, 132] on link "Próximo »" at bounding box center [1042, 134] width 49 height 12
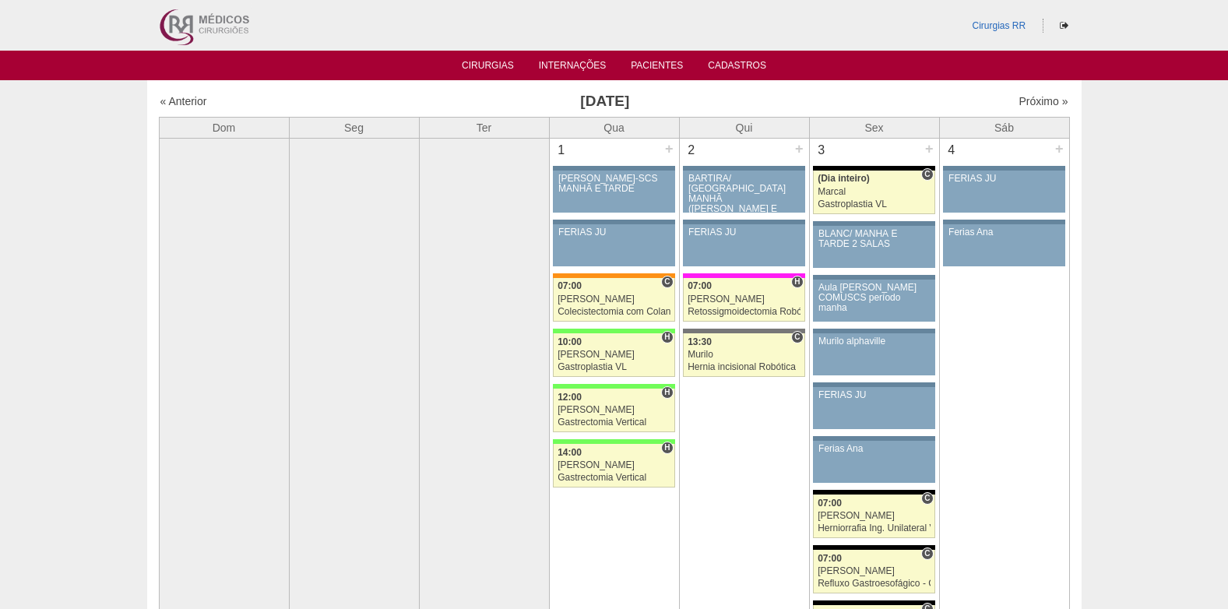
drag, startPoint x: 722, startPoint y: 103, endPoint x: 966, endPoint y: 107, distance: 244.5
click at [723, 103] on h3 "Outubro 2025" at bounding box center [605, 101] width 454 height 23
click at [1028, 101] on link "Próximo »" at bounding box center [1042, 101] width 49 height 12
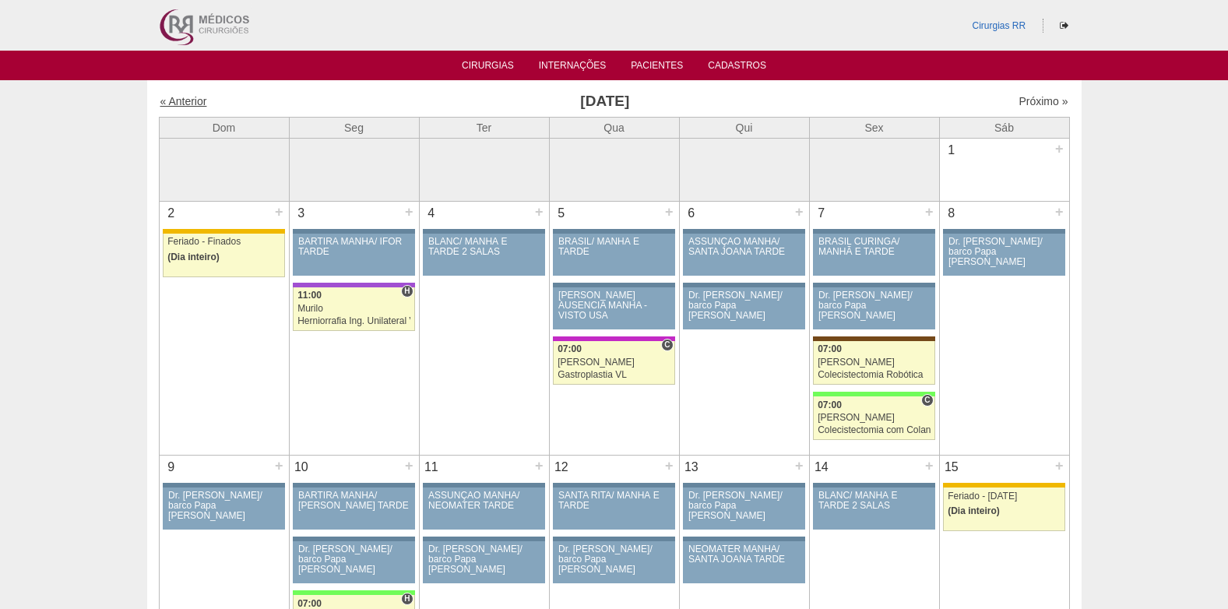
click at [194, 101] on link "« Anterior" at bounding box center [183, 101] width 47 height 12
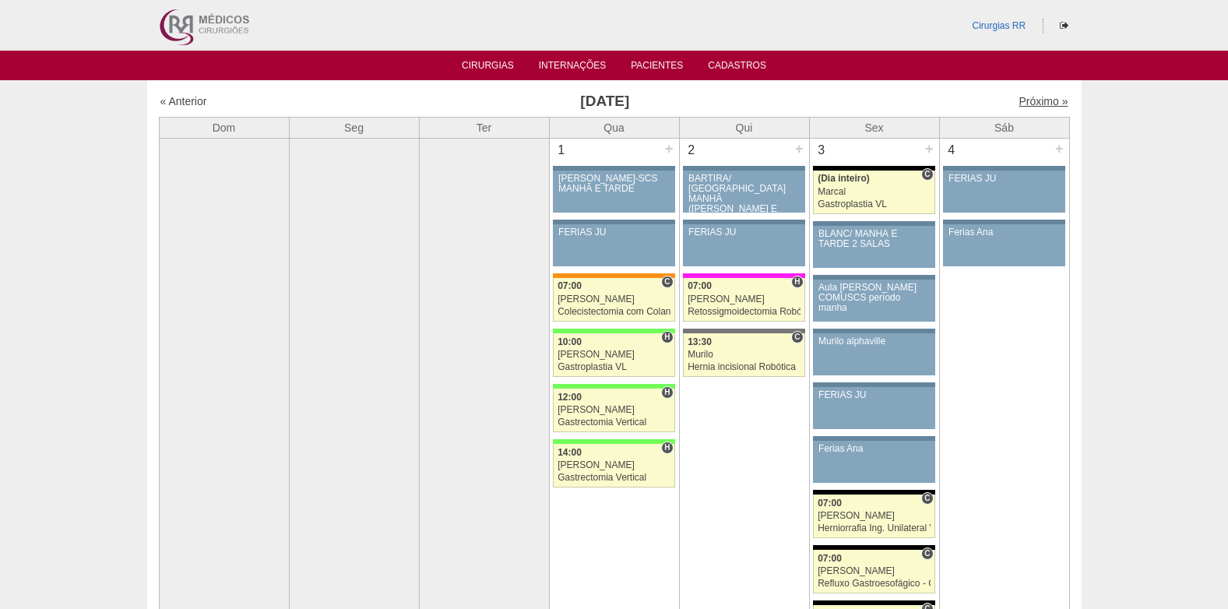
click at [1022, 99] on link "Próximo »" at bounding box center [1042, 101] width 49 height 12
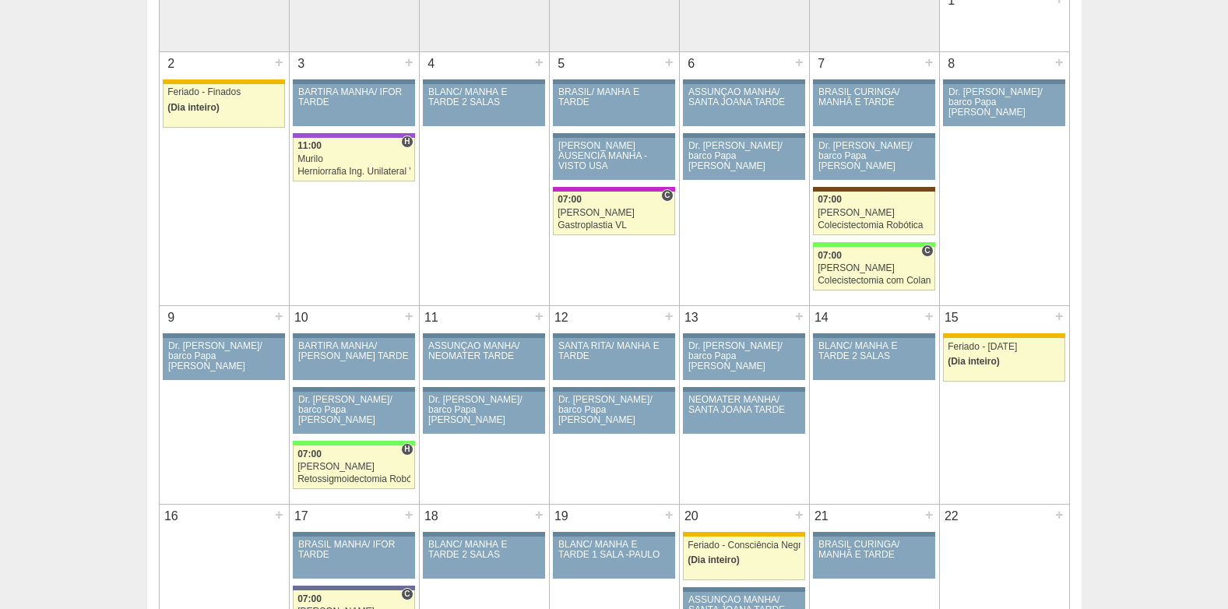
scroll to position [156, 0]
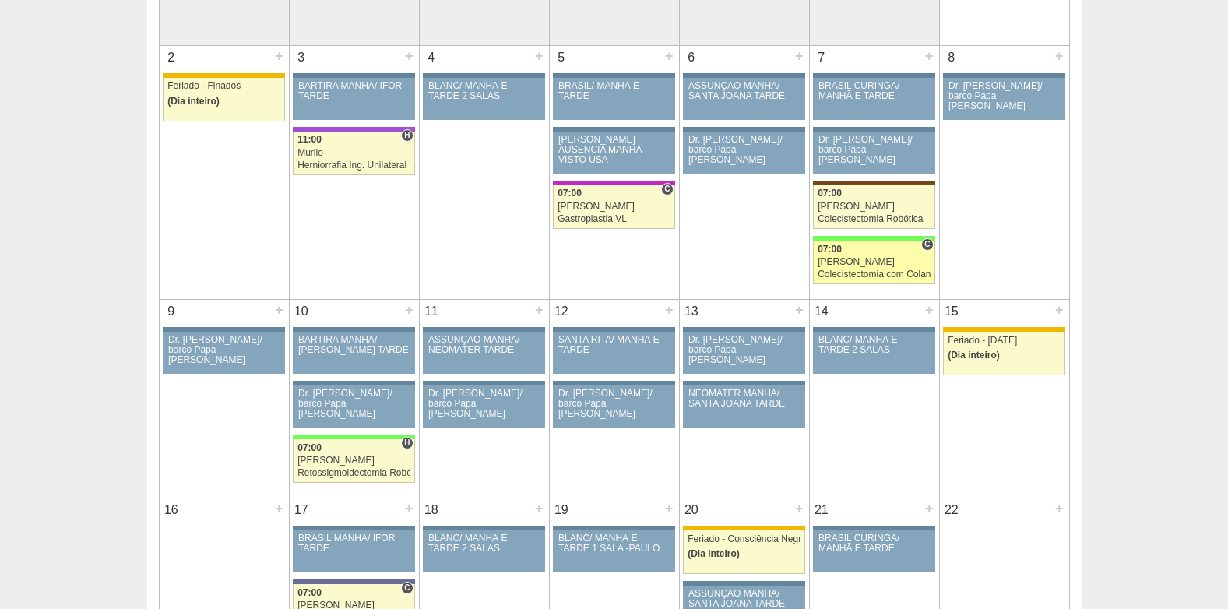
click at [872, 257] on div "[PERSON_NAME]" at bounding box center [873, 262] width 113 height 10
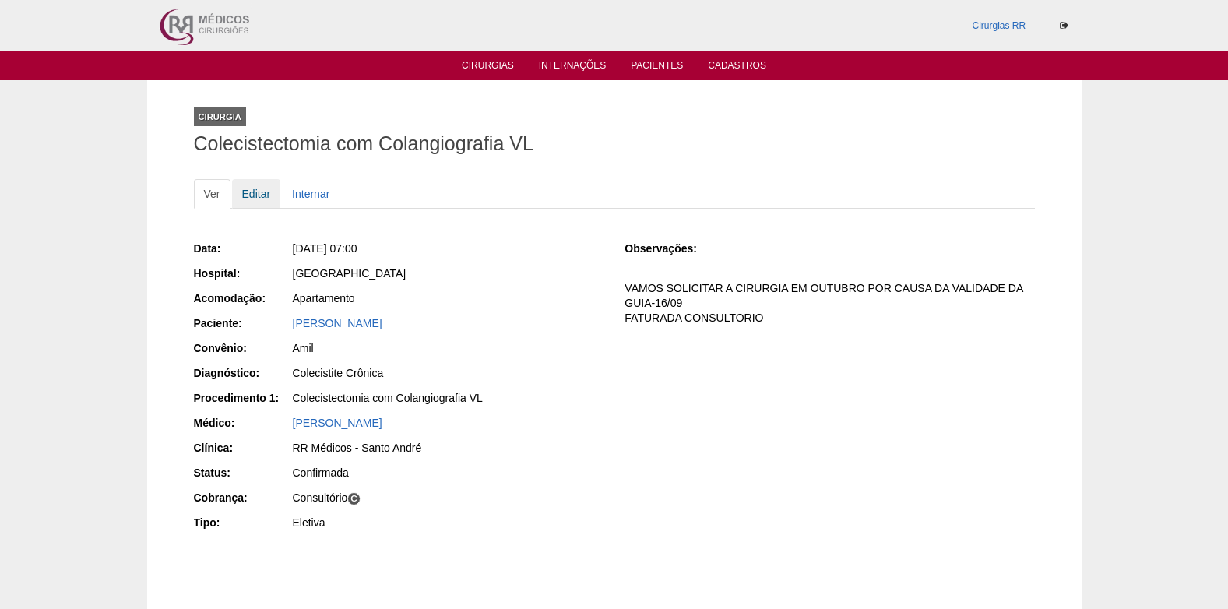
click at [255, 193] on link "Editar" at bounding box center [256, 194] width 49 height 30
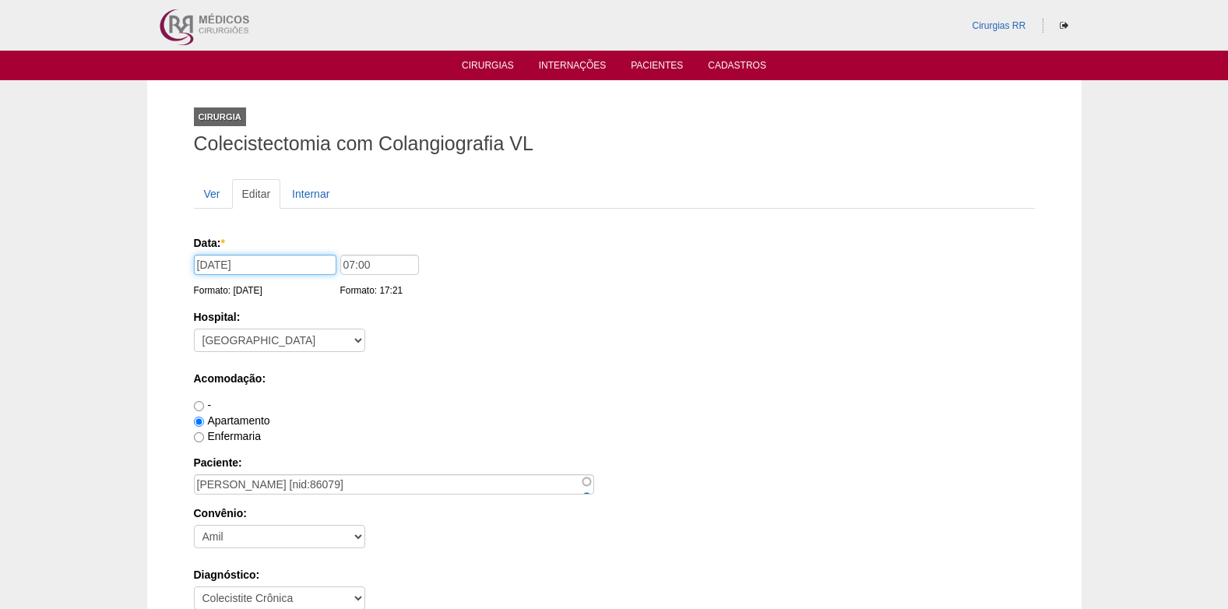
click at [296, 271] on input "[DATE]" at bounding box center [265, 265] width 142 height 20
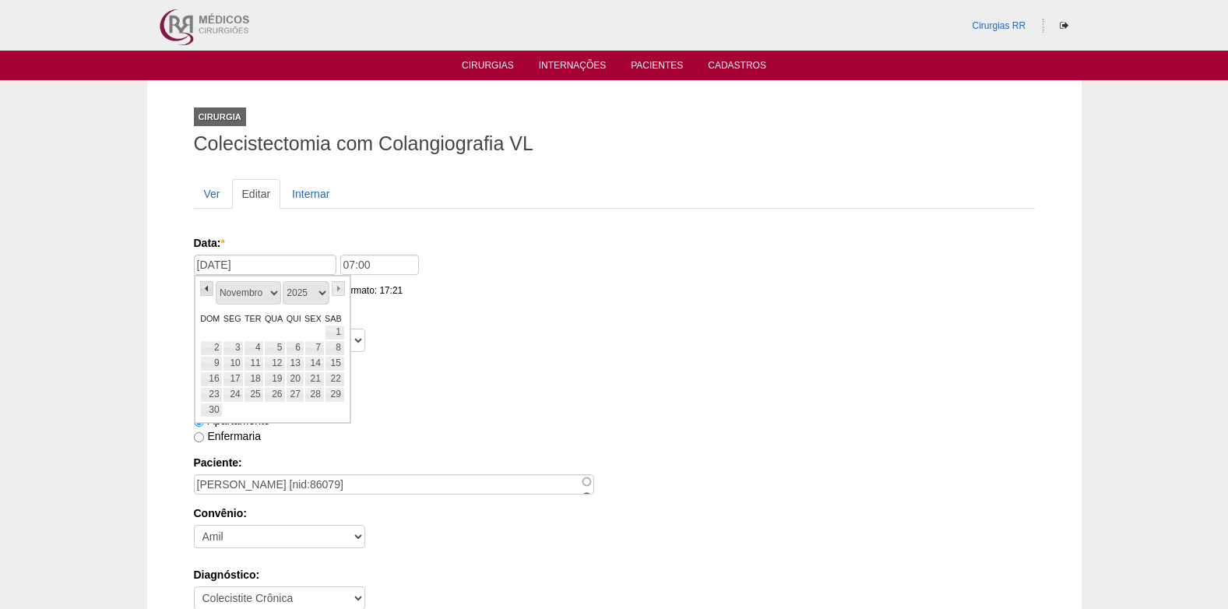
click at [209, 290] on link "«" at bounding box center [207, 288] width 14 height 15
click at [241, 377] on link "20" at bounding box center [233, 379] width 21 height 16
type input "[DATE]"
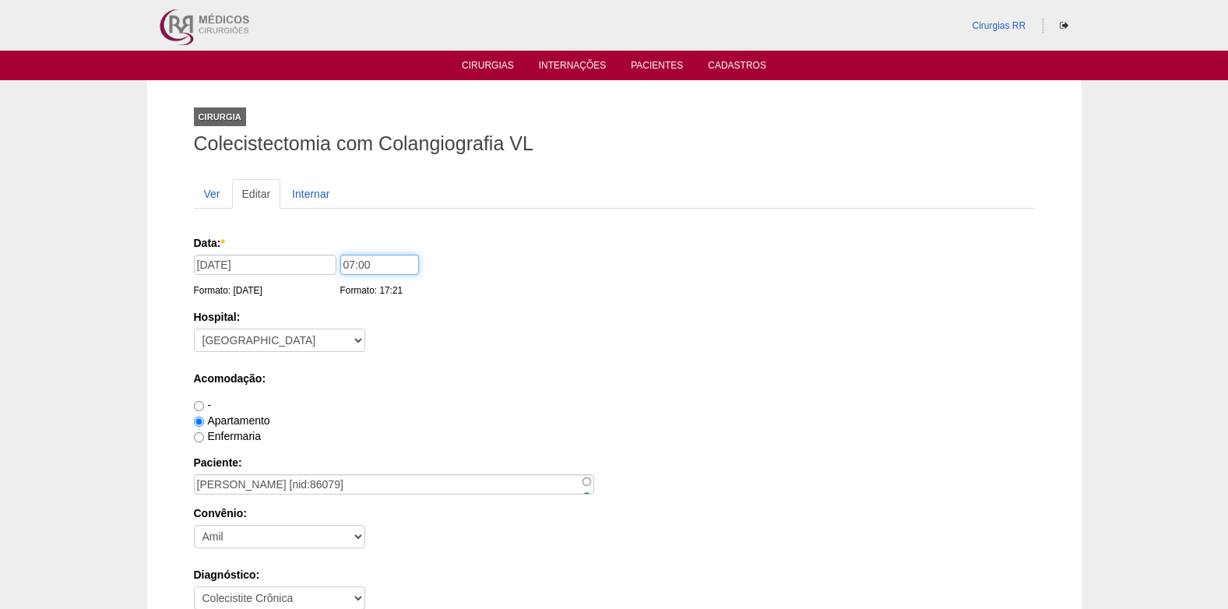
drag, startPoint x: 372, startPoint y: 265, endPoint x: 311, endPoint y: 272, distance: 61.9
click at [311, 251] on div "Data: * [DATE] Formato: [DATE] 07:00 Formato: 17:21" at bounding box center [611, 243] width 835 height 16
type input "08:00"
click at [495, 337] on div "Hospital: - [GEOGRAPHIC_DATA] - [DATE] [PERSON_NAME] Alvorada América Assunção …" at bounding box center [614, 334] width 841 height 51
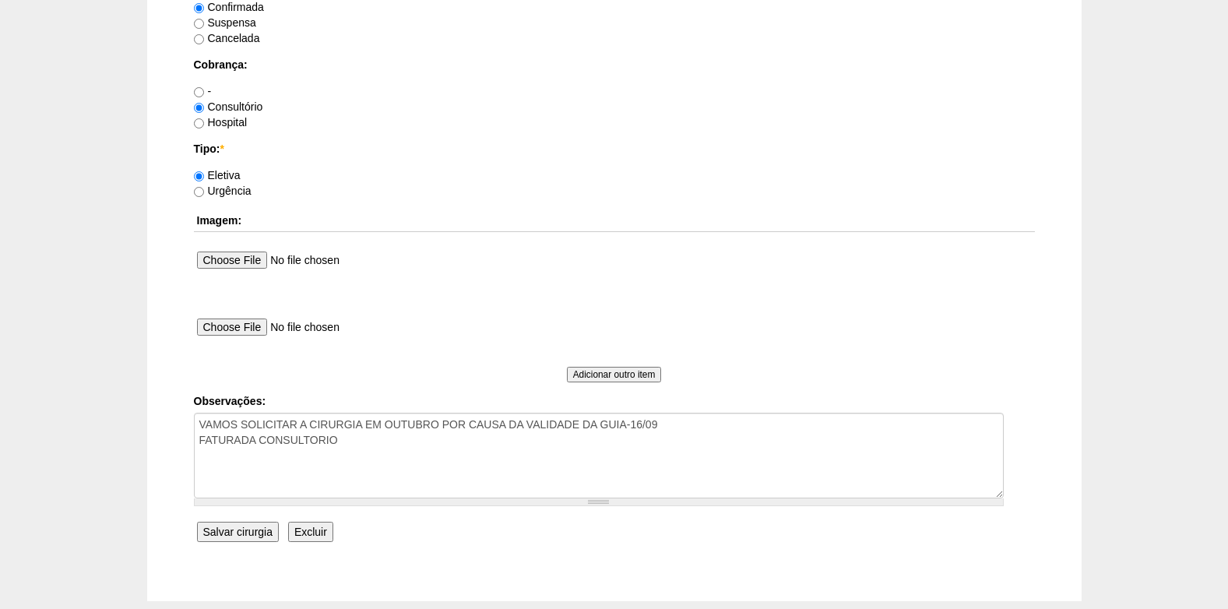
scroll to position [1323, 0]
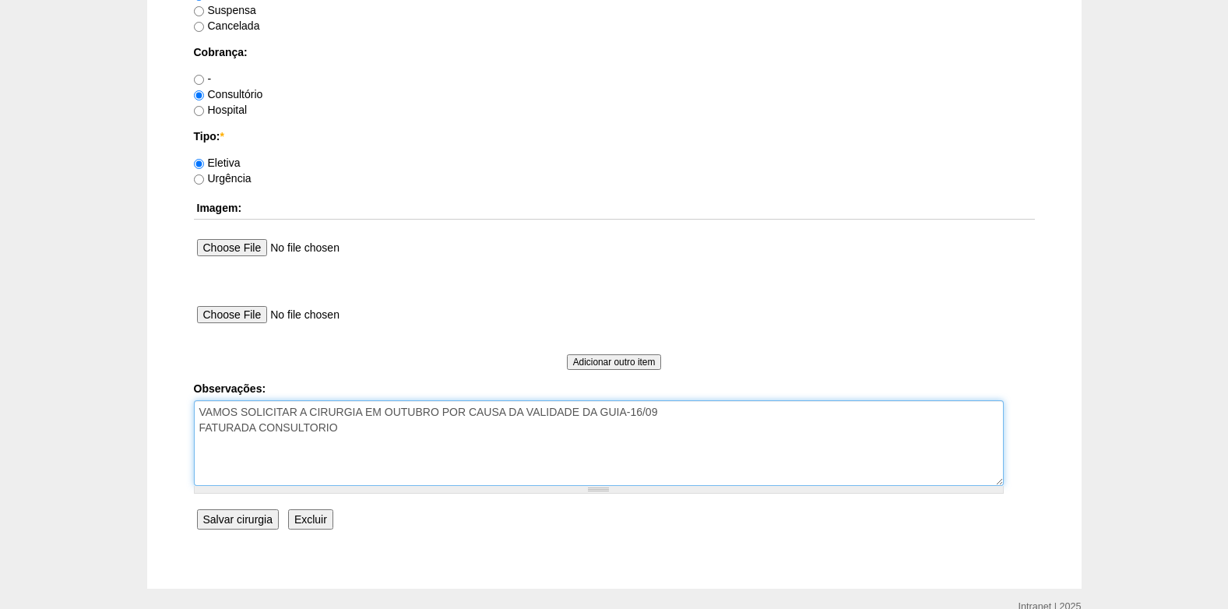
drag, startPoint x: 683, startPoint y: 414, endPoint x: 180, endPoint y: 408, distance: 503.7
type textarea "FATURADA CONSULTORIO"
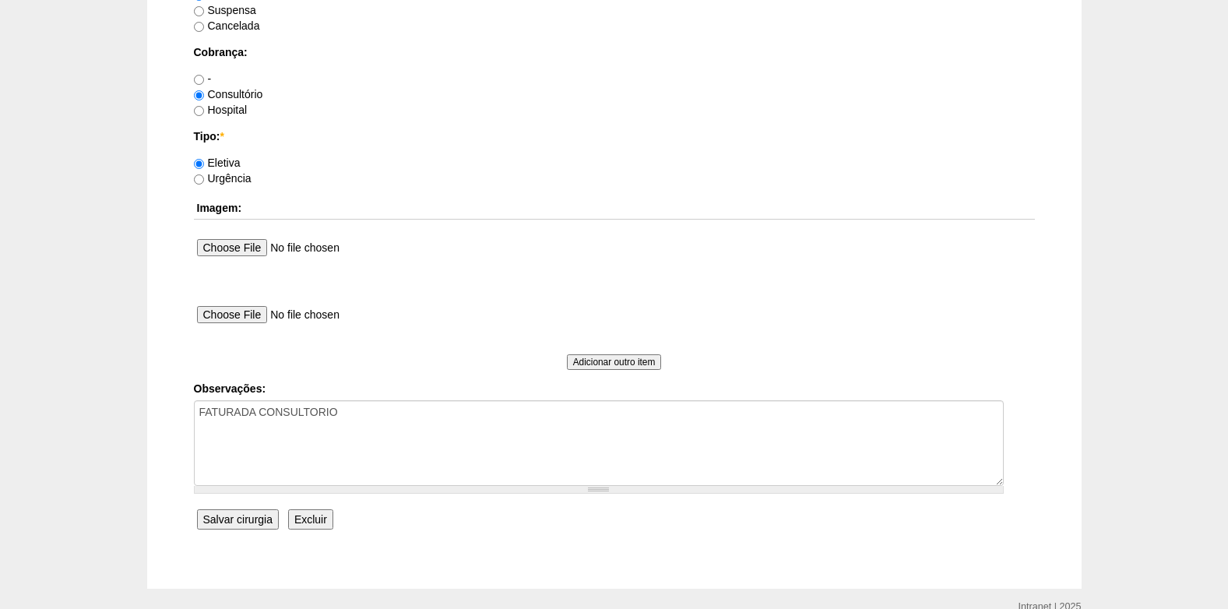
click at [257, 521] on input "Salvar cirurgia" at bounding box center [238, 519] width 82 height 20
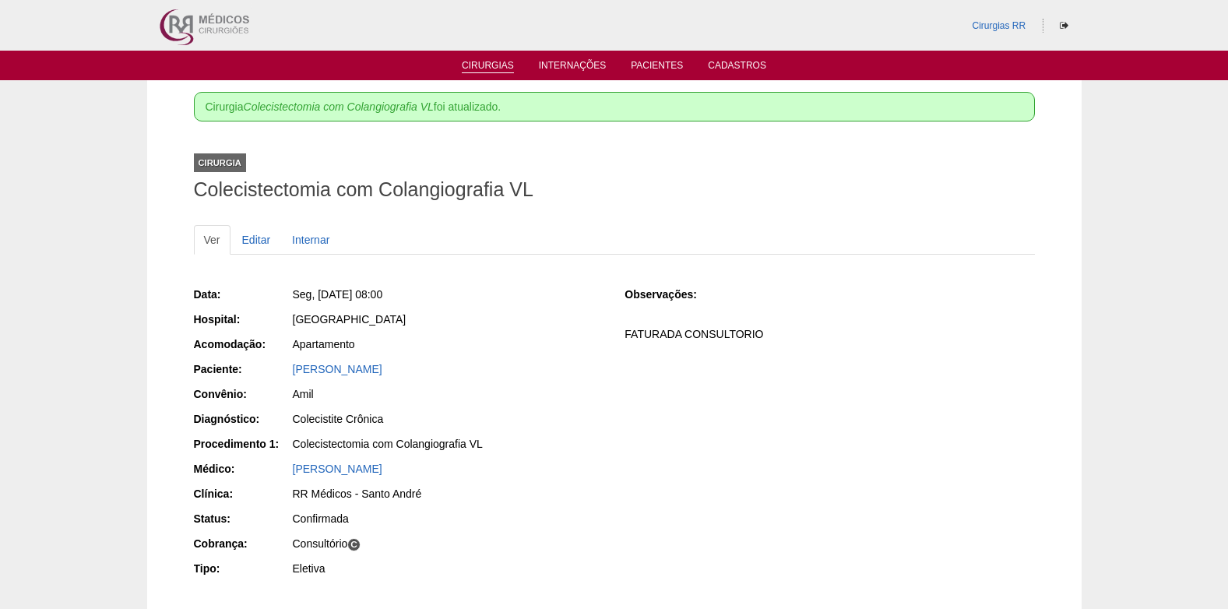
click at [491, 66] on link "Cirurgias" at bounding box center [488, 66] width 52 height 13
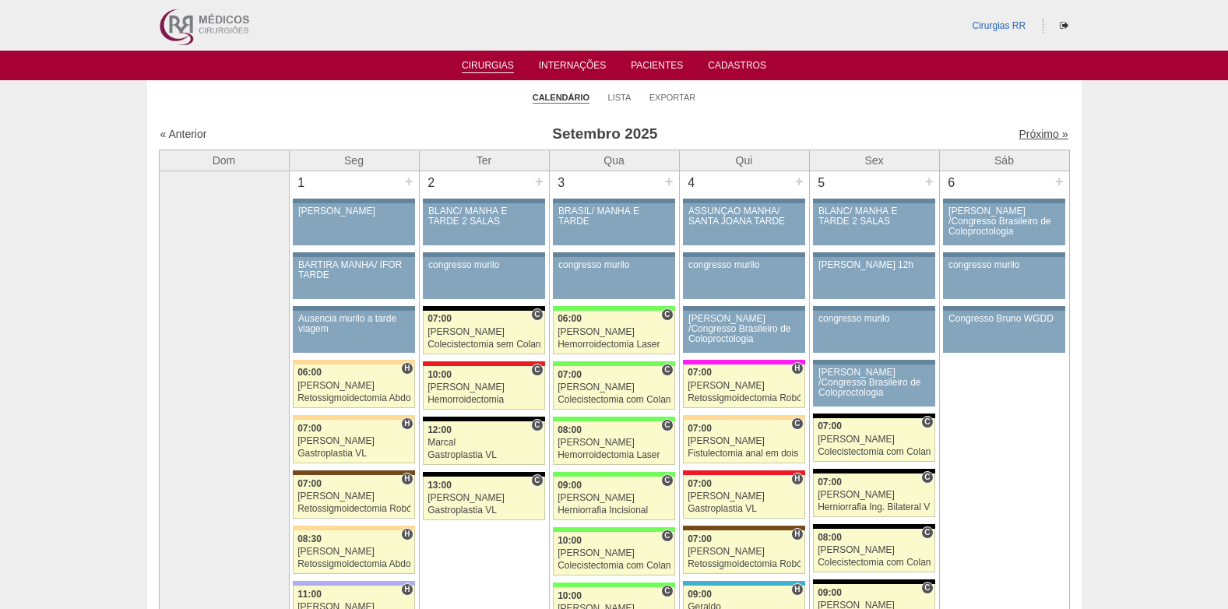
click at [1018, 132] on link "Próximo »" at bounding box center [1042, 134] width 49 height 12
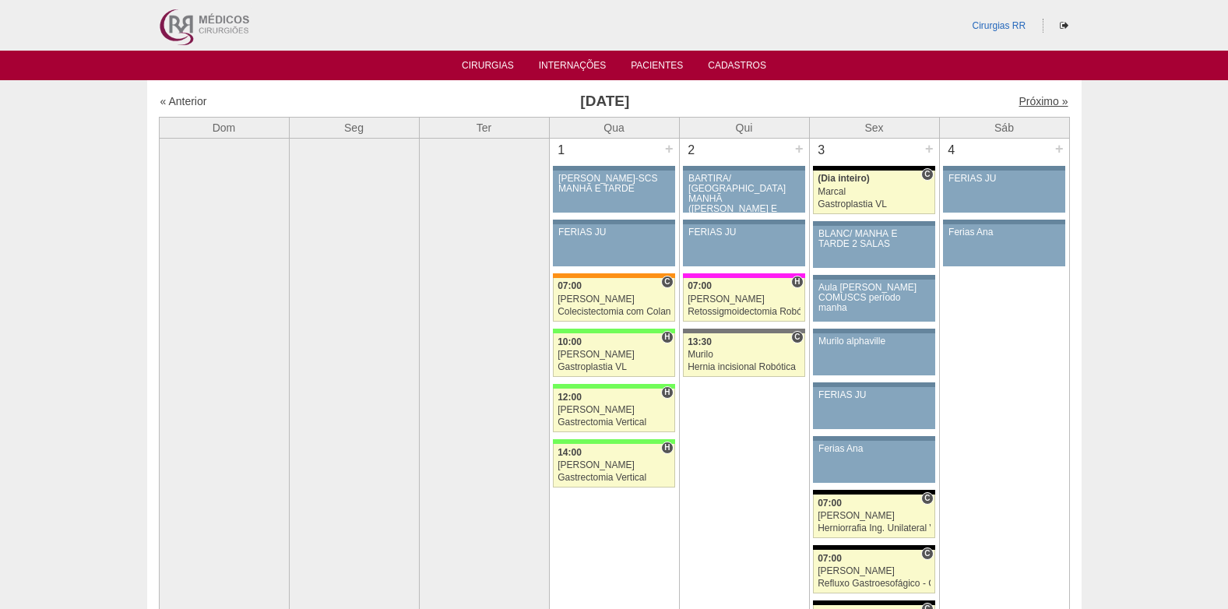
click at [1021, 105] on link "Próximo »" at bounding box center [1042, 101] width 49 height 12
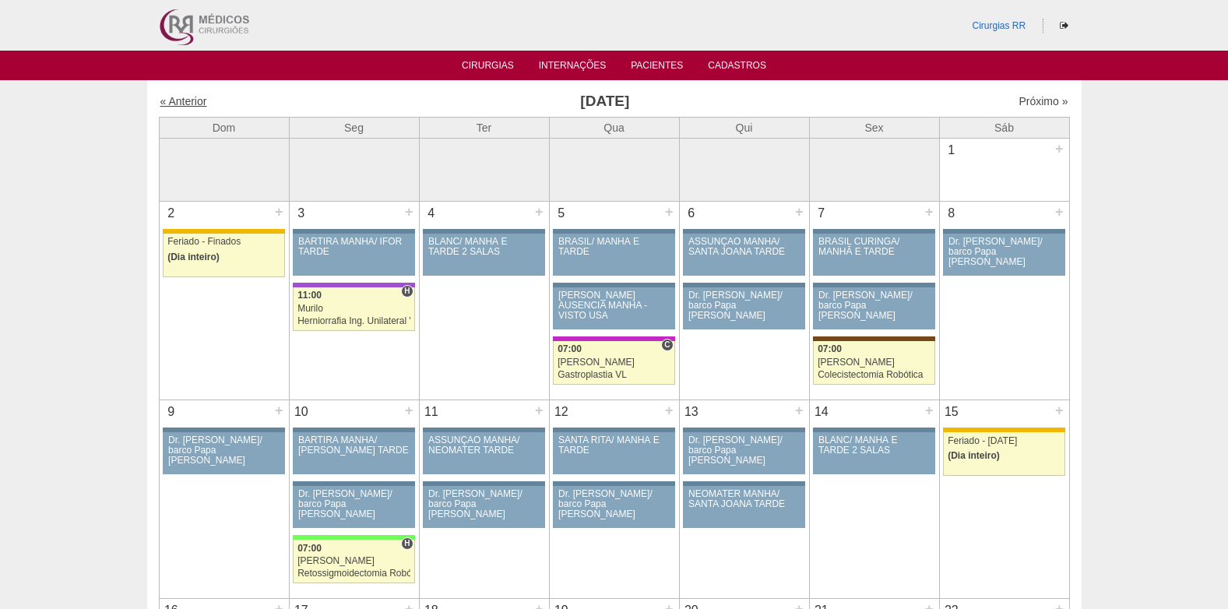
click at [189, 97] on link "« Anterior" at bounding box center [183, 101] width 47 height 12
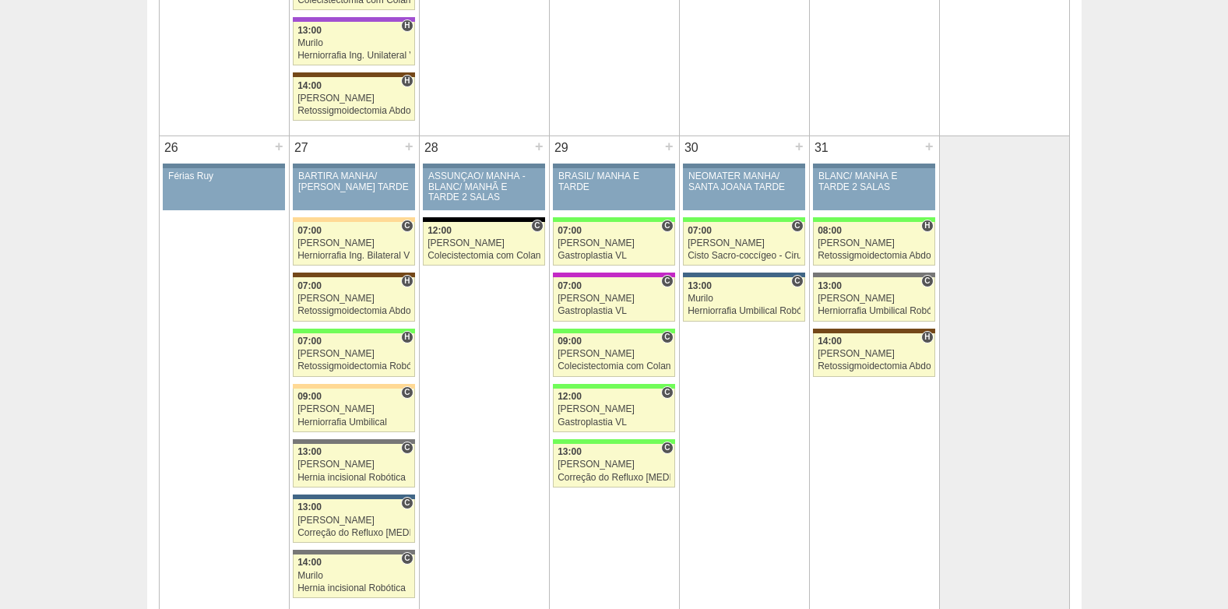
scroll to position [2724, 0]
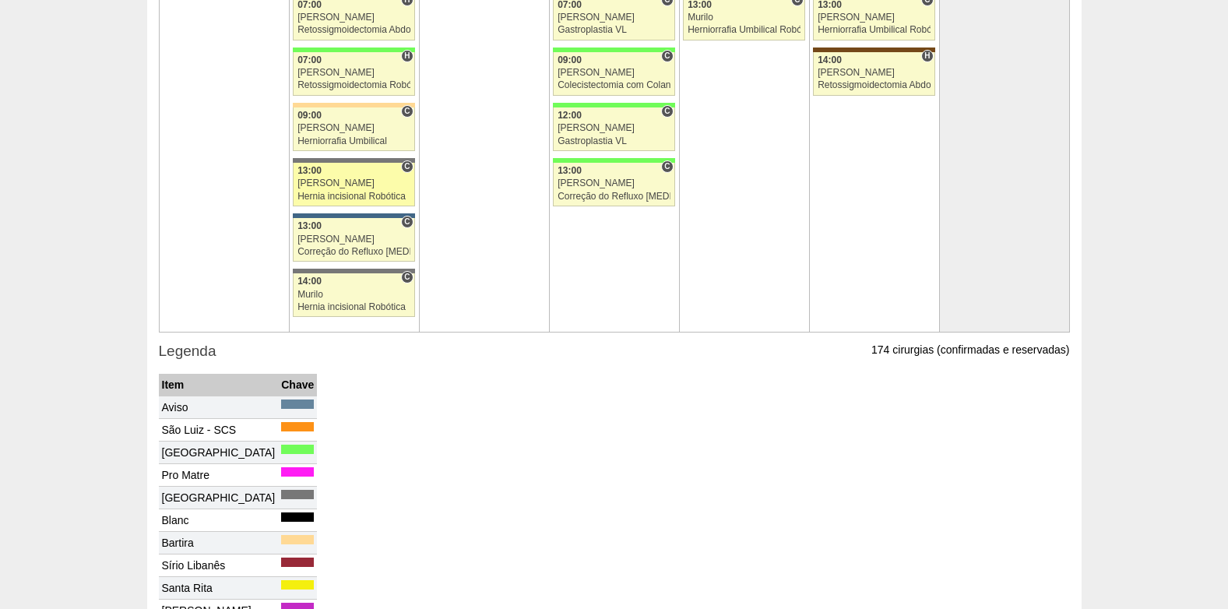
click at [331, 196] on div "Hernia incisional Robótica" at bounding box center [353, 196] width 113 height 10
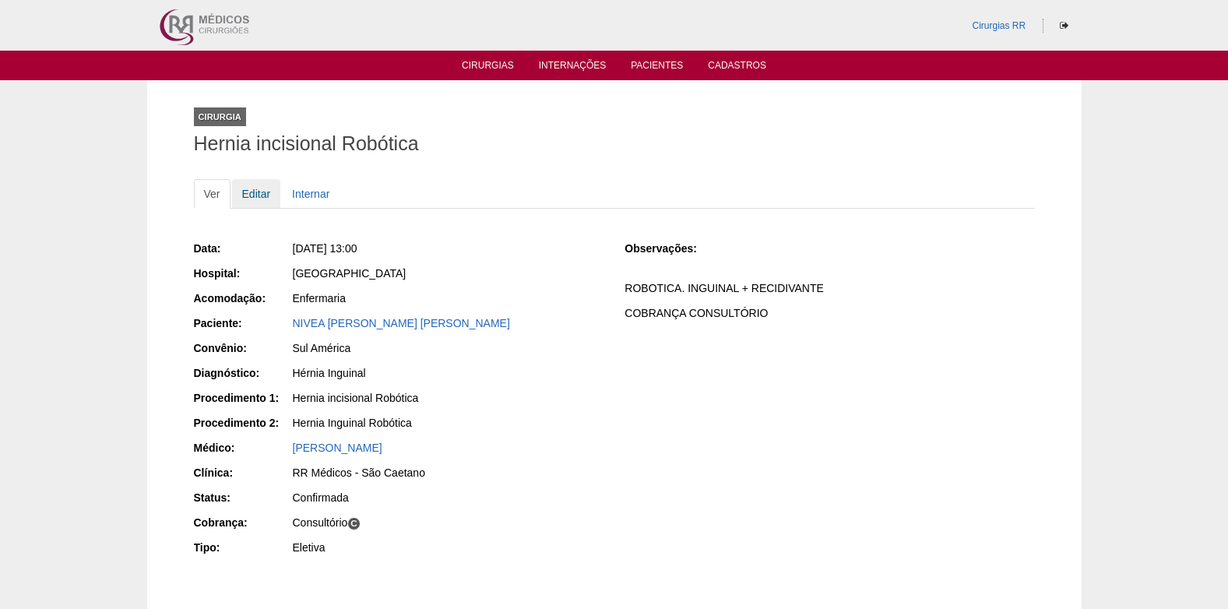
click at [248, 191] on link "Editar" at bounding box center [256, 194] width 49 height 30
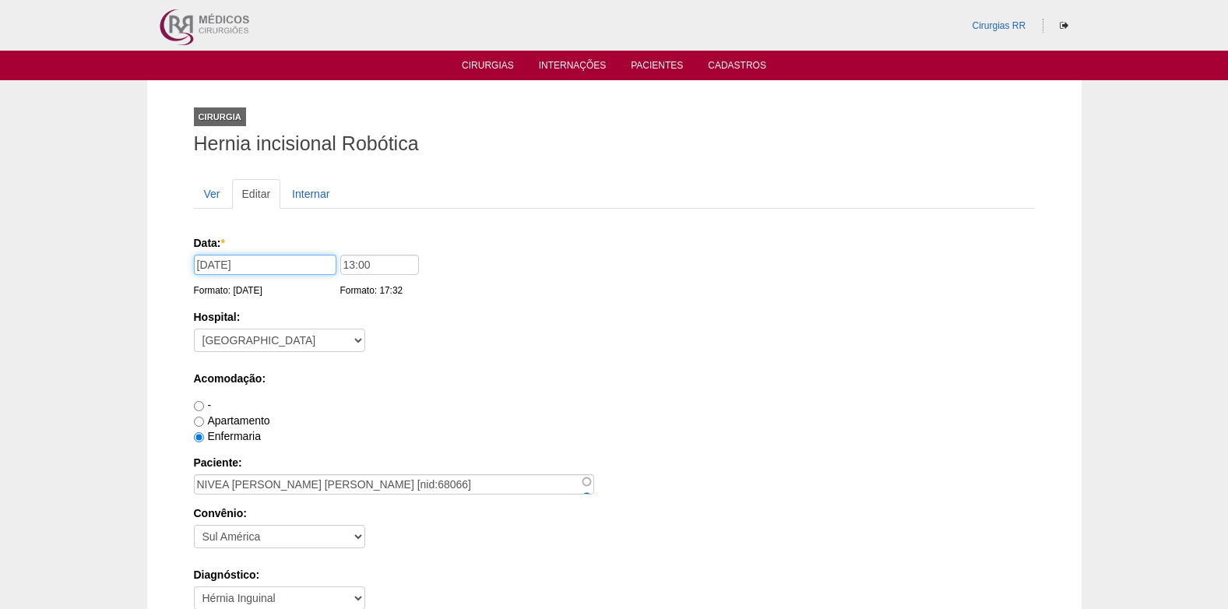
click at [256, 257] on input "[DATE]" at bounding box center [265, 265] width 142 height 20
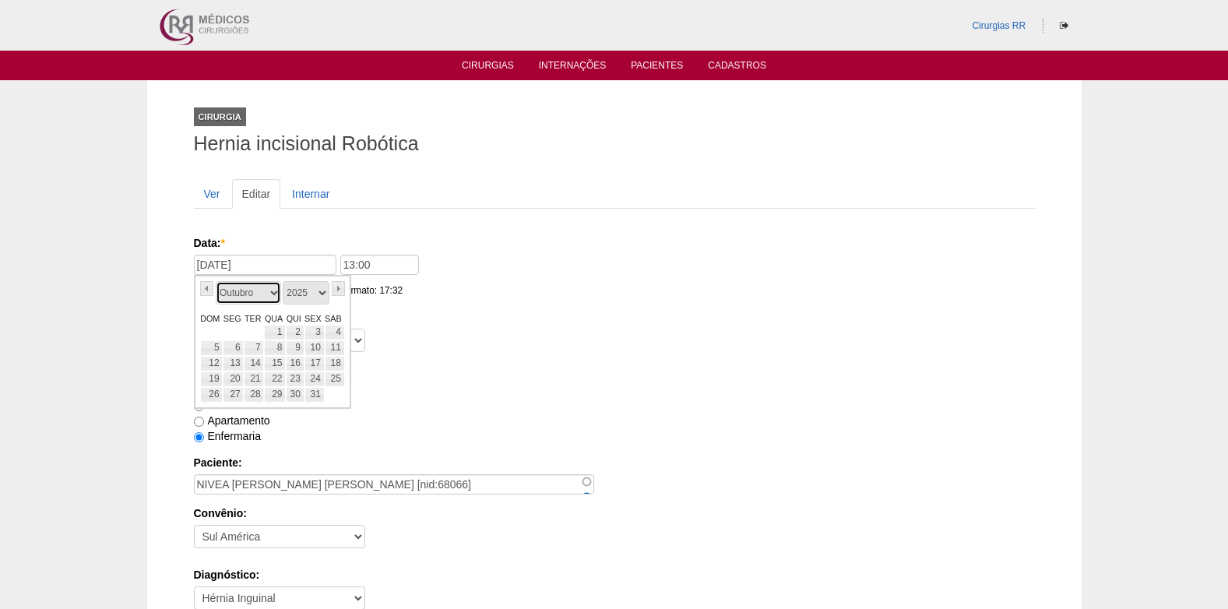
click at [274, 295] on select "Janeiro Fevereiro Março Abril Maio Junho Julho Agosto Setembro Outubro Novembro…" at bounding box center [248, 292] width 65 height 23
click at [233, 343] on link "3" at bounding box center [233, 348] width 21 height 16
type input "03/11/2025"
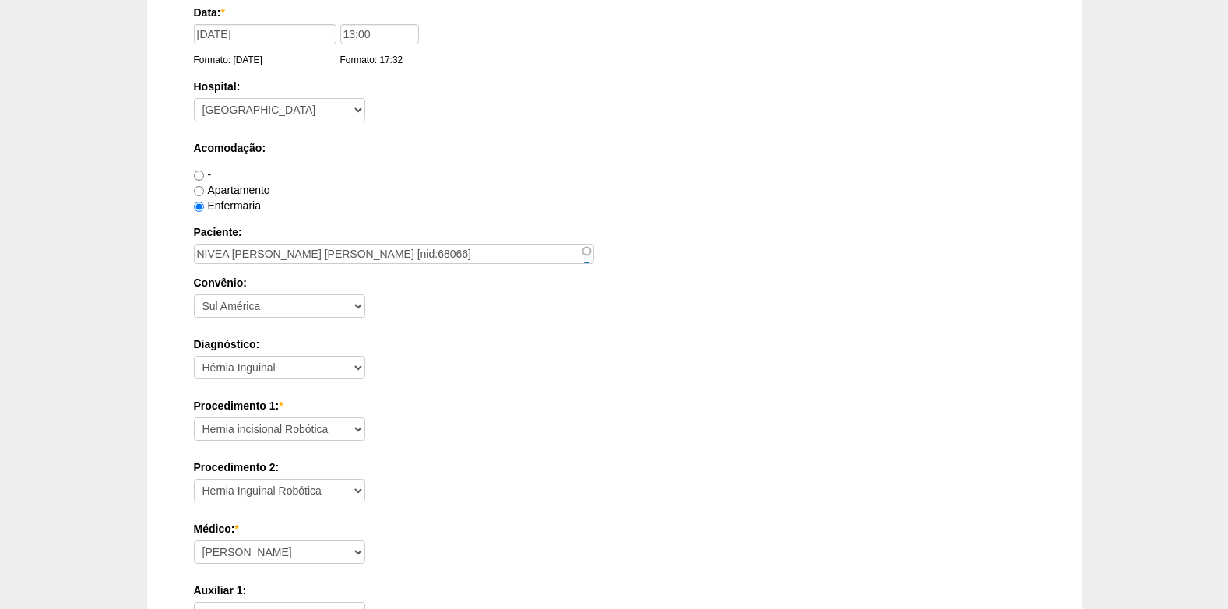
scroll to position [234, 0]
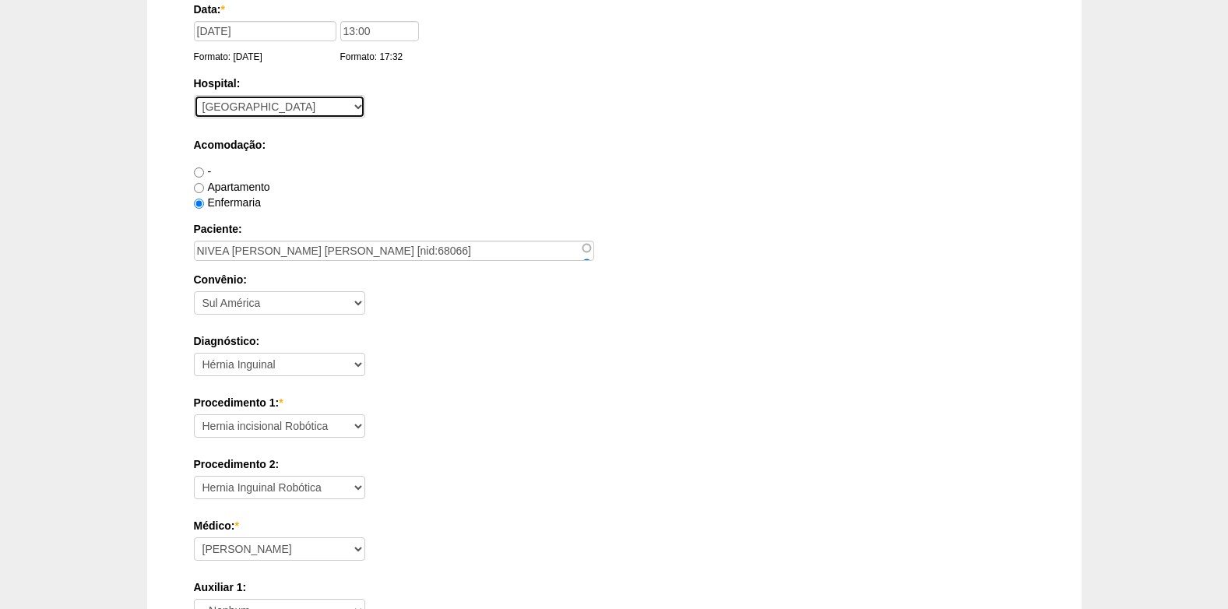
click at [279, 111] on select "- Nenhum - 9 de Julho Albert Einstein Alvorada América Assunção Bartira Benefic…" at bounding box center [279, 106] width 171 height 23
select select "30"
click at [194, 95] on select "- Nenhum - 9 de Julho Albert Einstein Alvorada América Assunção Bartira Benefic…" at bounding box center [279, 106] width 171 height 23
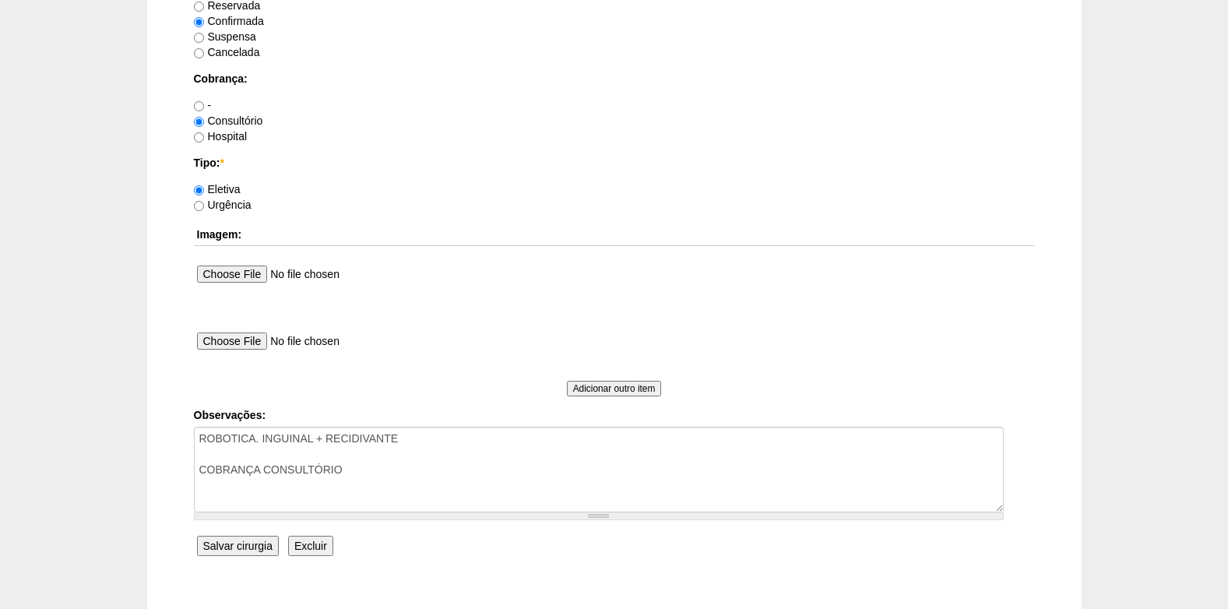
scroll to position [1397, 0]
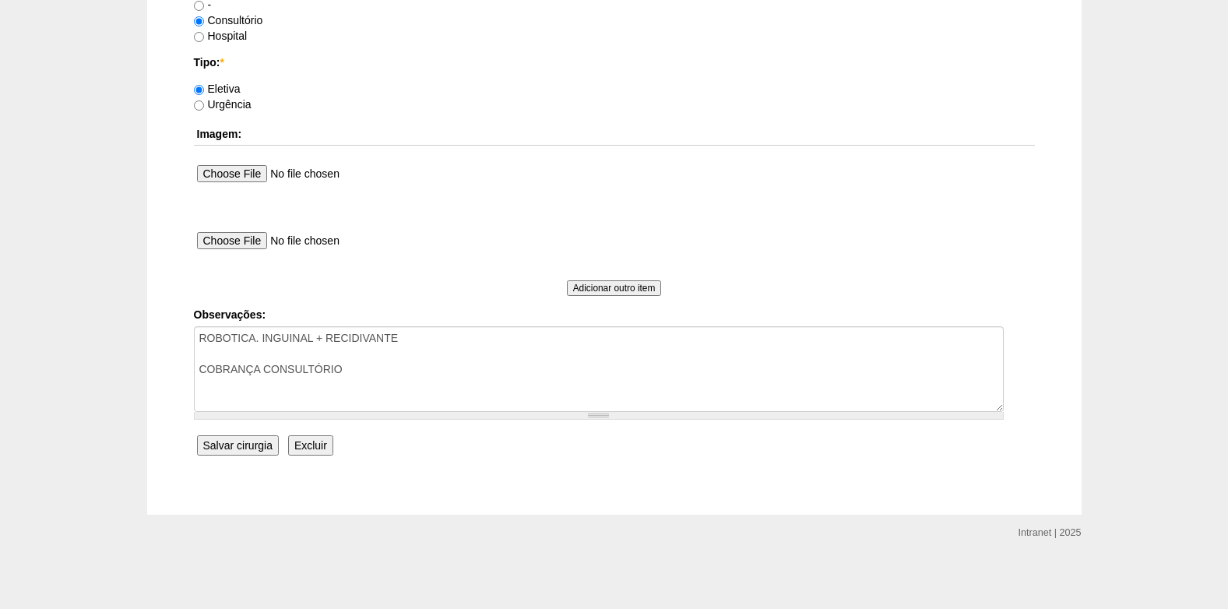
click at [223, 444] on input "Salvar cirurgia" at bounding box center [238, 445] width 82 height 20
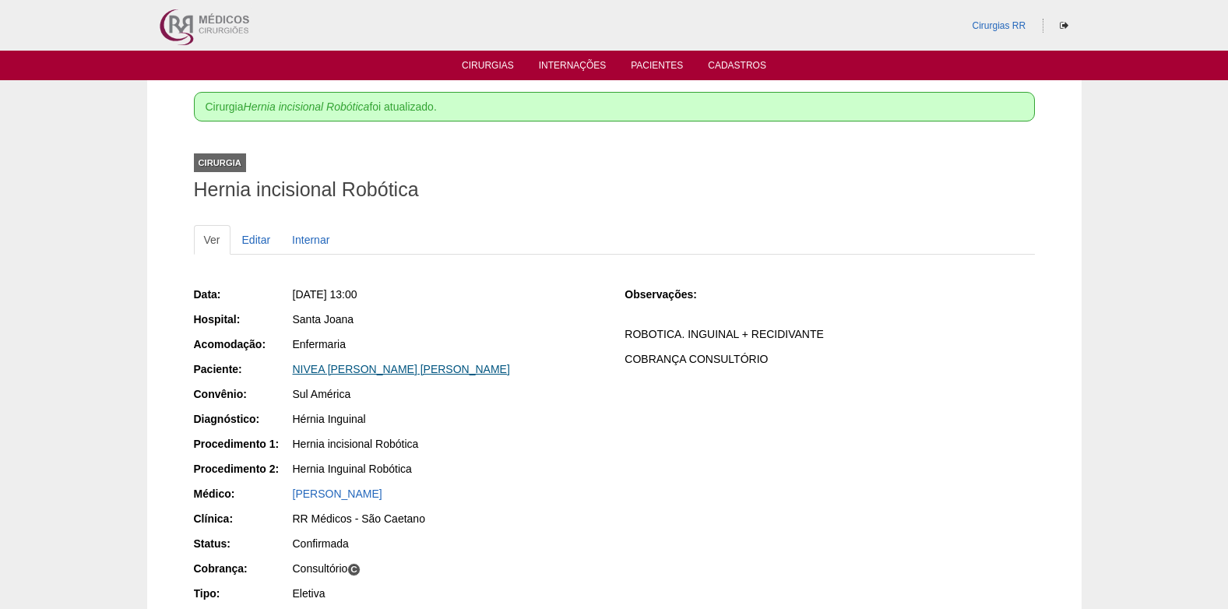
drag, startPoint x: 286, startPoint y: 368, endPoint x: 522, endPoint y: 372, distance: 235.9
click at [522, 372] on div "Paciente: [PERSON_NAME] DANTAS [PERSON_NAME]" at bounding box center [398, 370] width 409 height 19
copy div "Paciente: NIVEA [PERSON_NAME] [PERSON_NAME]"
click at [252, 241] on link "Editar" at bounding box center [256, 240] width 49 height 30
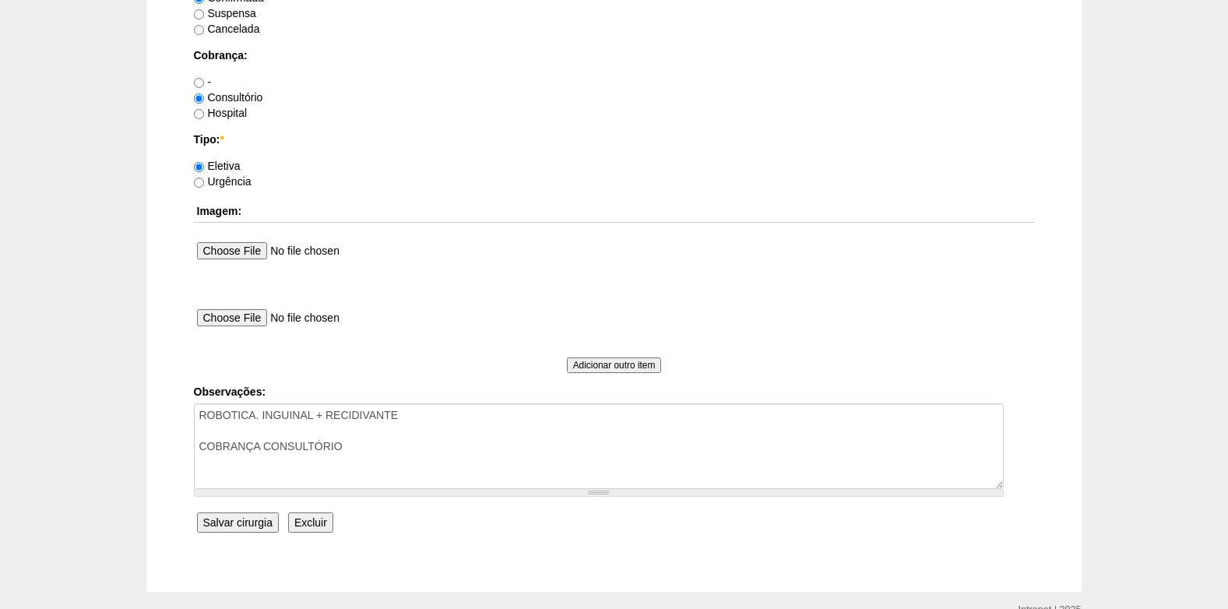
scroll to position [1323, 0]
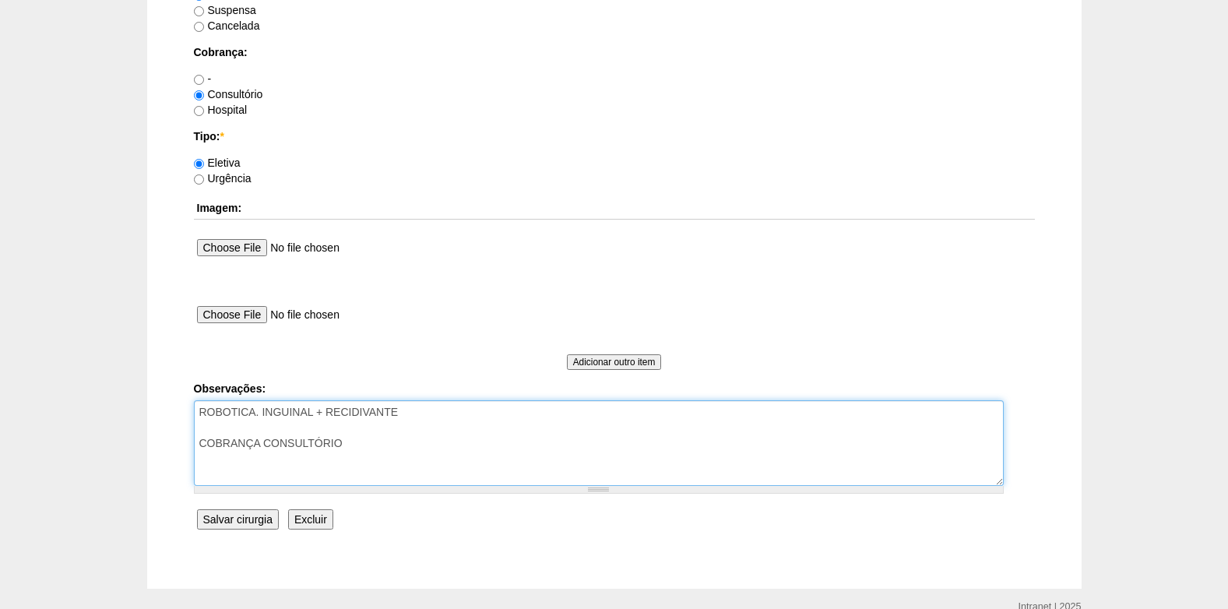
click at [225, 427] on textarea "ROBOTICA. INGUINAL + RECIDIVANTE COBRANÇA CONSULTÓRIO" at bounding box center [599, 443] width 810 height 86
type textarea "ROBOTICA. INGUINAL + RECIDIVANTE (o robô só agenda após a autorização) COBRANÇA…"
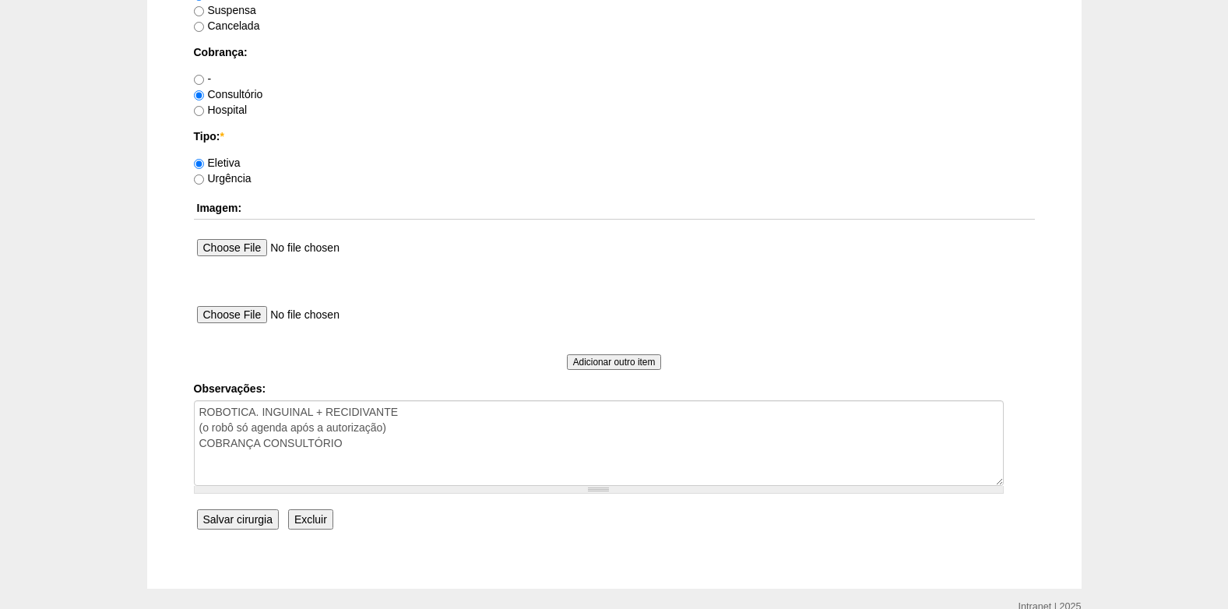
click at [231, 515] on input "Salvar cirurgia" at bounding box center [238, 519] width 82 height 20
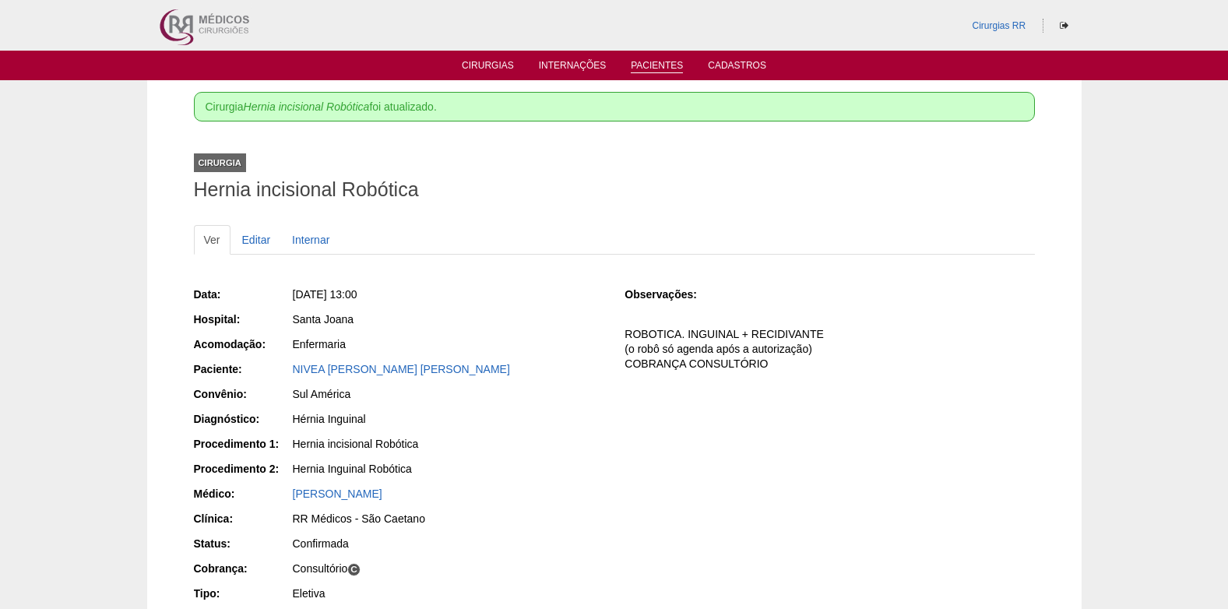
click at [644, 65] on link "Pacientes" at bounding box center [657, 66] width 52 height 13
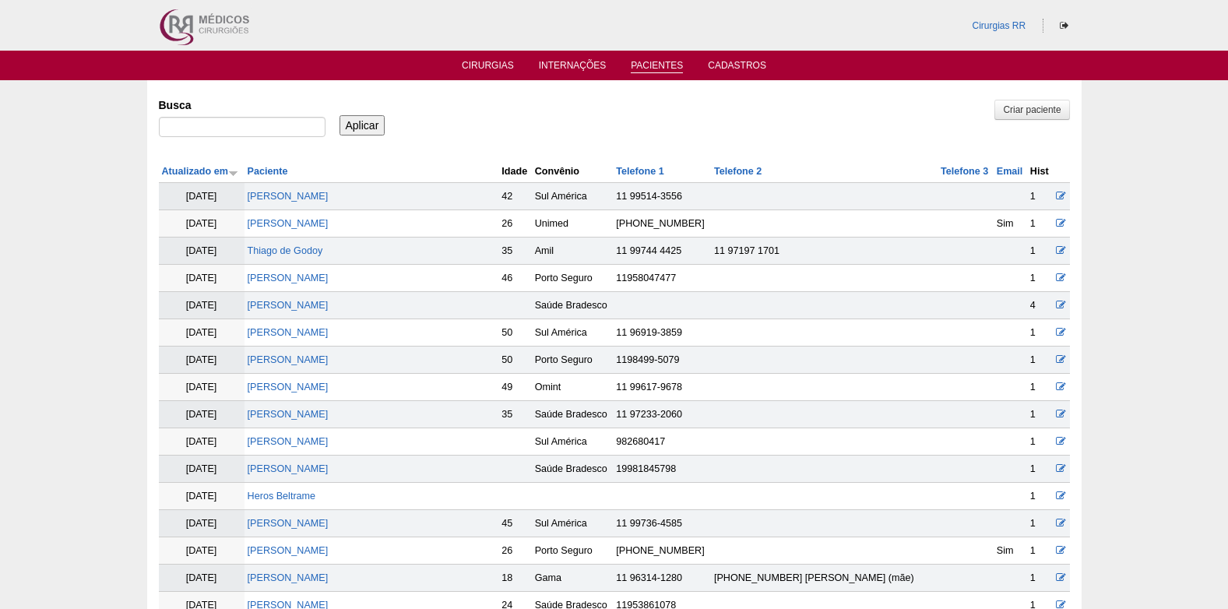
click at [287, 272] on td "[PERSON_NAME]" at bounding box center [371, 278] width 255 height 27
click at [310, 277] on link "[PERSON_NAME]" at bounding box center [288, 277] width 81 height 11
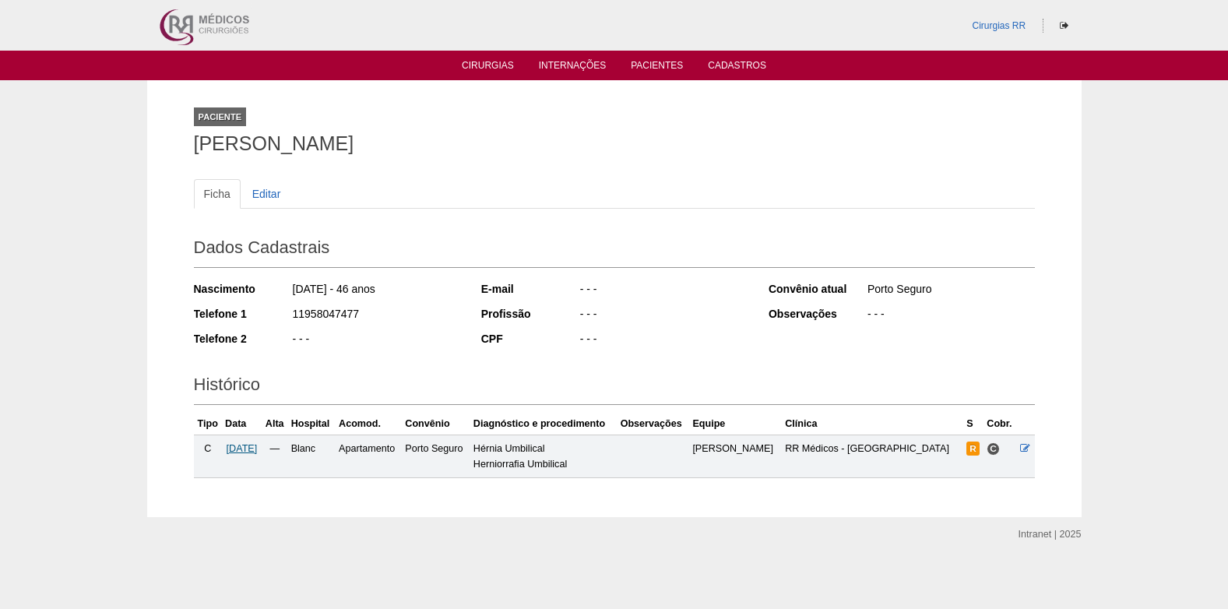
click at [244, 448] on span "[DATE]" at bounding box center [242, 448] width 31 height 11
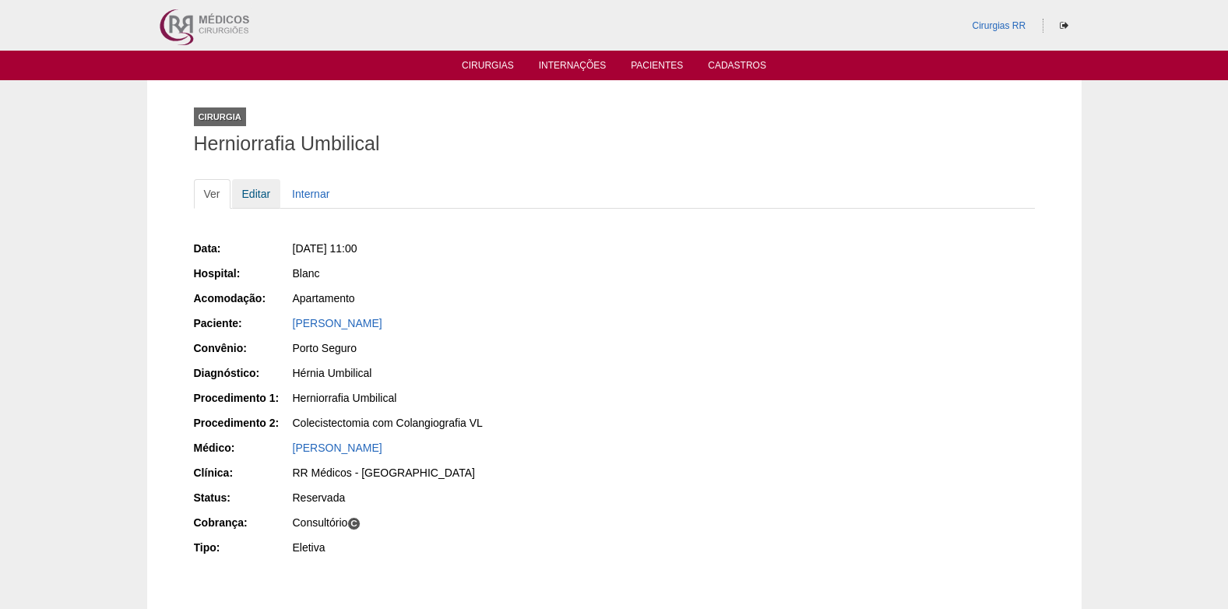
click at [248, 191] on link "Editar" at bounding box center [256, 194] width 49 height 30
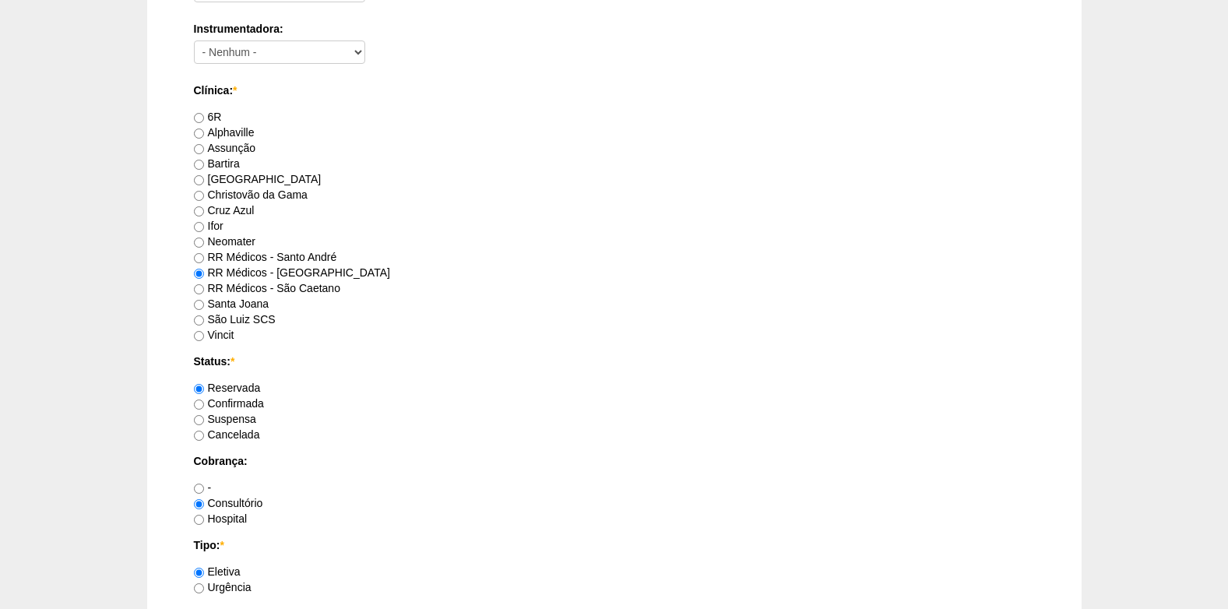
scroll to position [1012, 0]
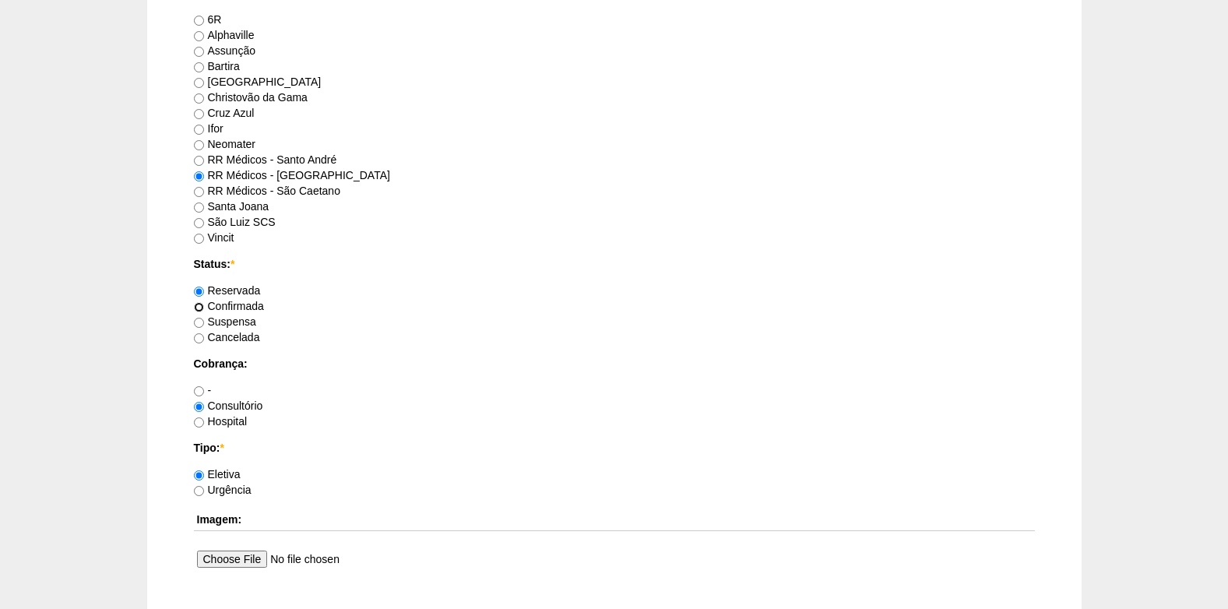
click at [198, 303] on input "Confirmada" at bounding box center [199, 307] width 10 height 10
radio input "true"
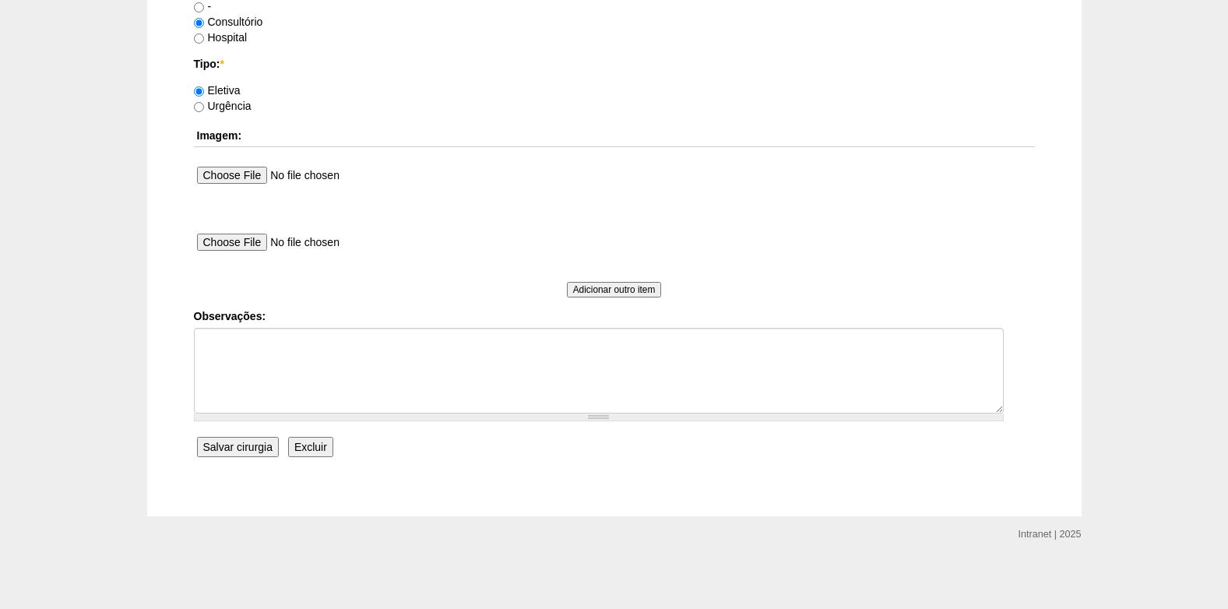
scroll to position [1397, 0]
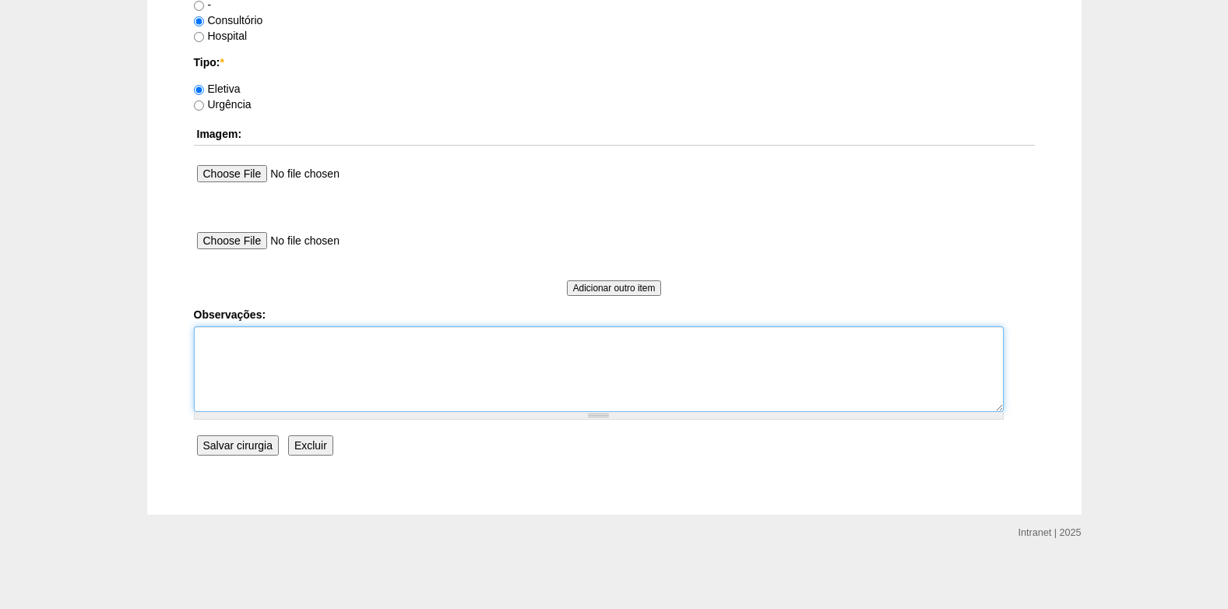
click at [208, 371] on textarea "Observações:" at bounding box center [599, 369] width 810 height 86
type textarea "c"
type textarea "COBRANÇA CONSULTÓRIO"
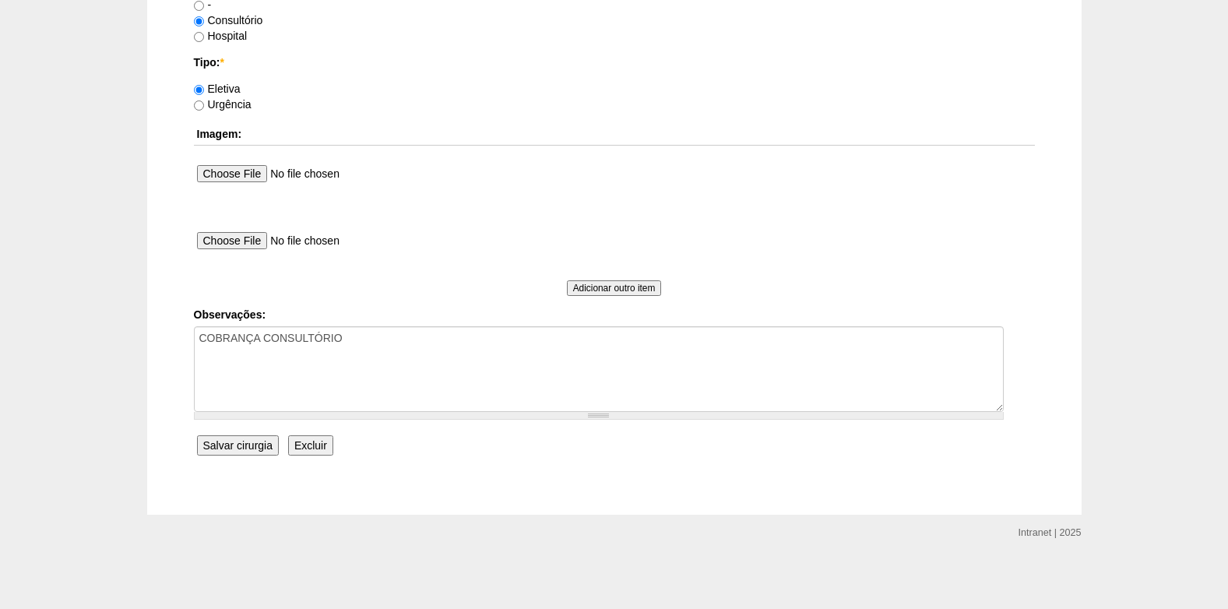
click at [203, 441] on input "Salvar cirurgia" at bounding box center [238, 445] width 82 height 20
